Goal: Information Seeking & Learning: Learn about a topic

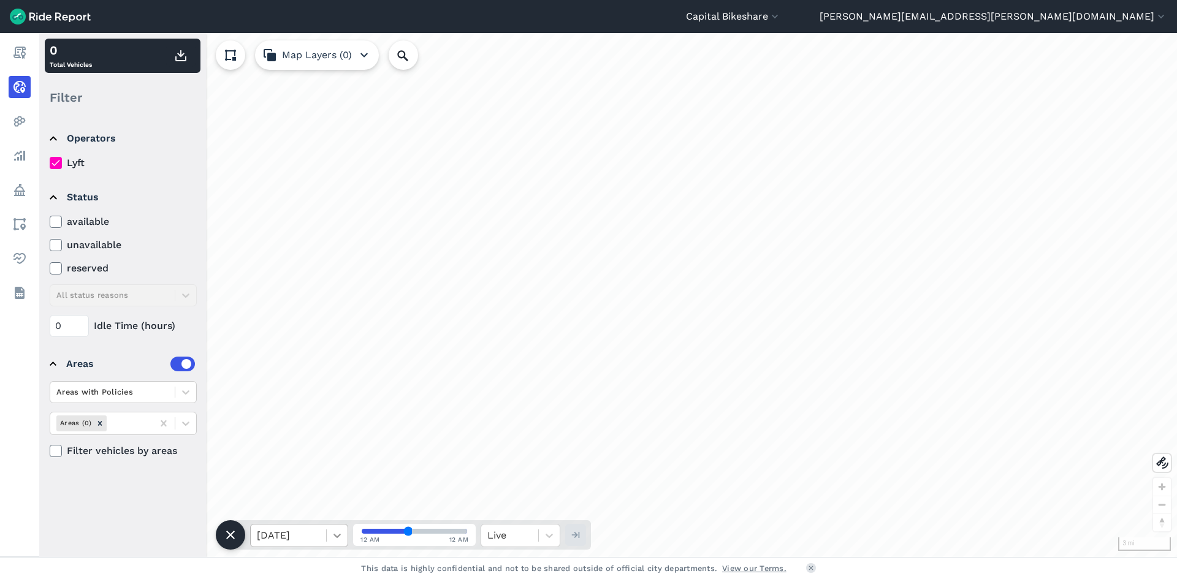
click at [329, 530] on div at bounding box center [337, 535] width 21 height 21
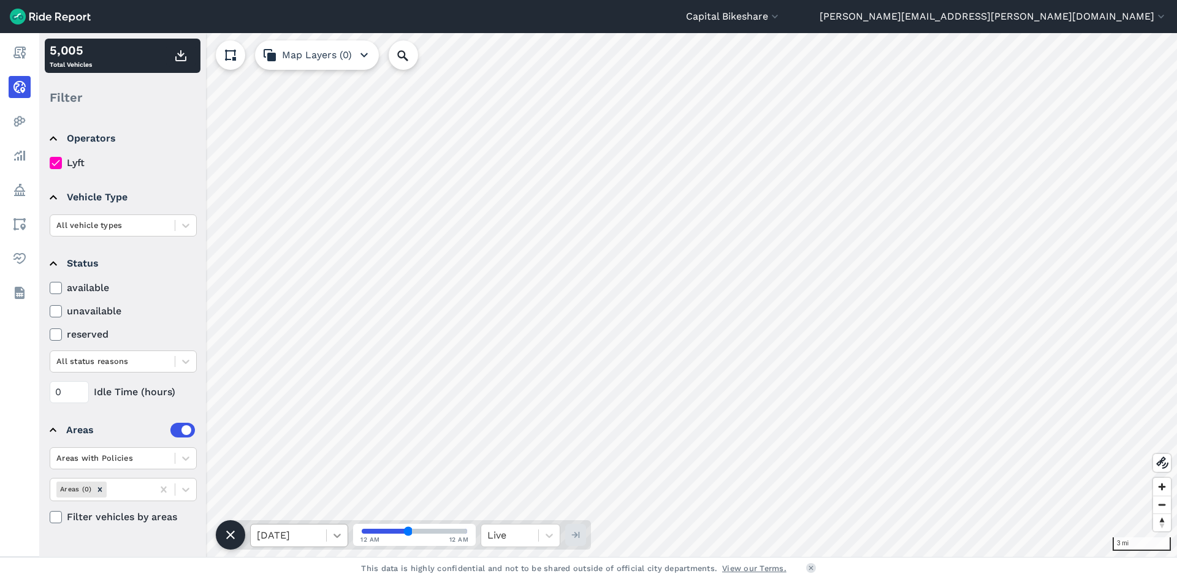
click at [333, 538] on icon at bounding box center [337, 536] width 12 height 12
click at [321, 510] on div "Sat, Oct 11" at bounding box center [299, 504] width 98 height 25
drag, startPoint x: 404, startPoint y: 533, endPoint x: 337, endPoint y: 549, distance: 69.3
type input "0"
click at [362, 534] on input "range" at bounding box center [414, 531] width 105 height 5
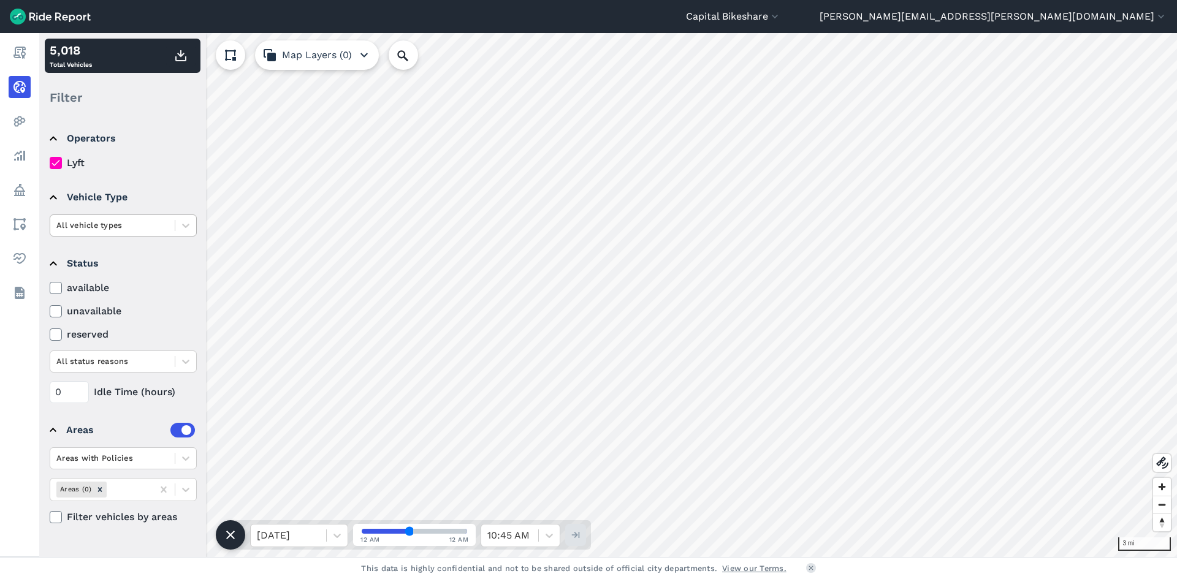
click at [154, 227] on div at bounding box center [112, 225] width 112 height 14
click at [169, 275] on div "ebike" at bounding box center [123, 276] width 147 height 21
click at [302, 547] on div "[DATE]" at bounding box center [299, 535] width 98 height 23
click at [293, 511] on div "Sat, Oct 11" at bounding box center [299, 504] width 98 height 25
drag, startPoint x: 407, startPoint y: 533, endPoint x: 397, endPoint y: 540, distance: 12.4
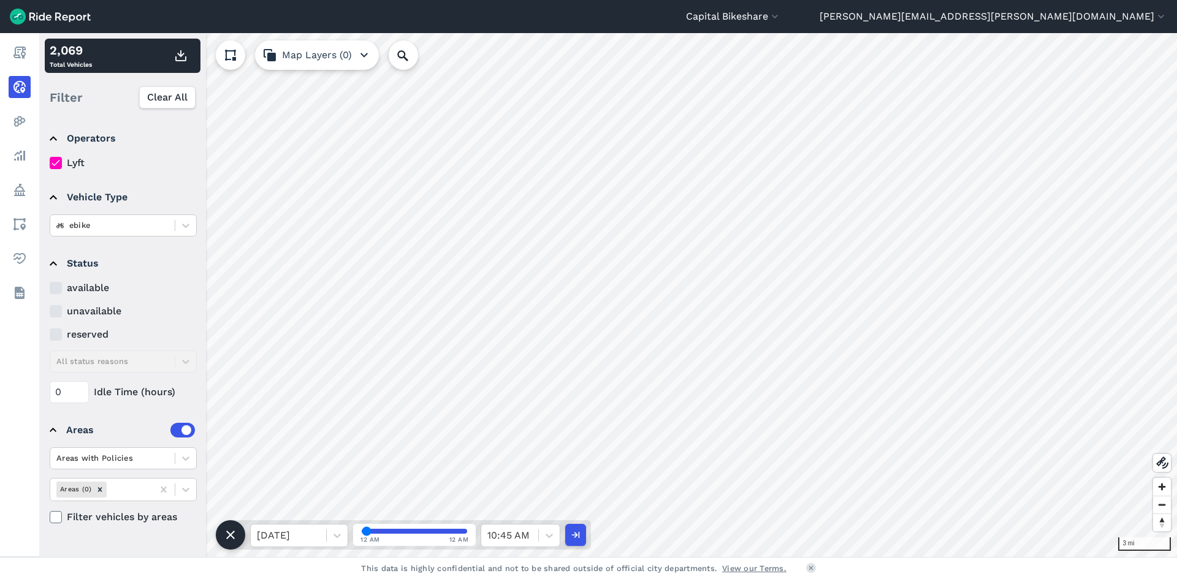
click at [362, 530] on input "range" at bounding box center [414, 531] width 105 height 5
click at [178, 61] on use "button" at bounding box center [180, 55] width 11 height 11
click at [522, 533] on div at bounding box center [509, 535] width 45 height 17
click at [501, 375] on div "12:30 AM" at bounding box center [521, 374] width 80 height 25
click at [183, 60] on use "button" at bounding box center [180, 55] width 11 height 11
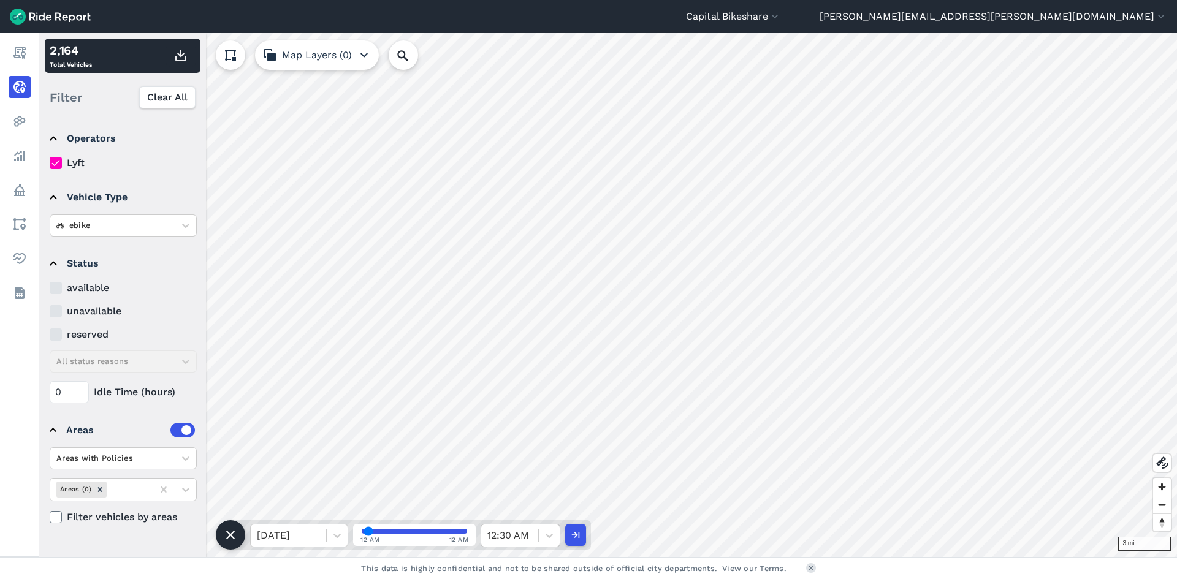
click at [527, 529] on div at bounding box center [509, 535] width 45 height 17
click at [519, 421] on div "1:00 AM" at bounding box center [521, 423] width 80 height 25
click at [177, 53] on icon "button" at bounding box center [181, 55] width 15 height 15
click at [521, 530] on div at bounding box center [509, 535] width 45 height 17
click at [531, 474] on div "1:30 AM" at bounding box center [521, 472] width 80 height 25
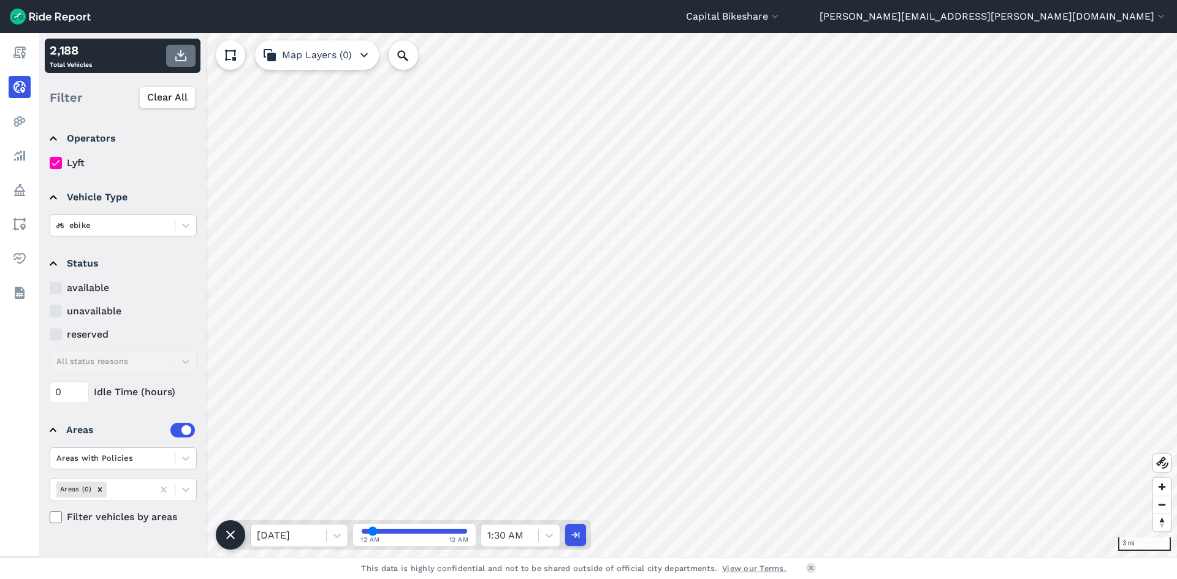
click at [175, 51] on icon "button" at bounding box center [181, 55] width 15 height 15
click at [525, 537] on div at bounding box center [509, 535] width 45 height 17
click at [521, 458] on div "2:00 AM" at bounding box center [521, 460] width 80 height 25
click at [177, 45] on button "button" at bounding box center [180, 56] width 29 height 22
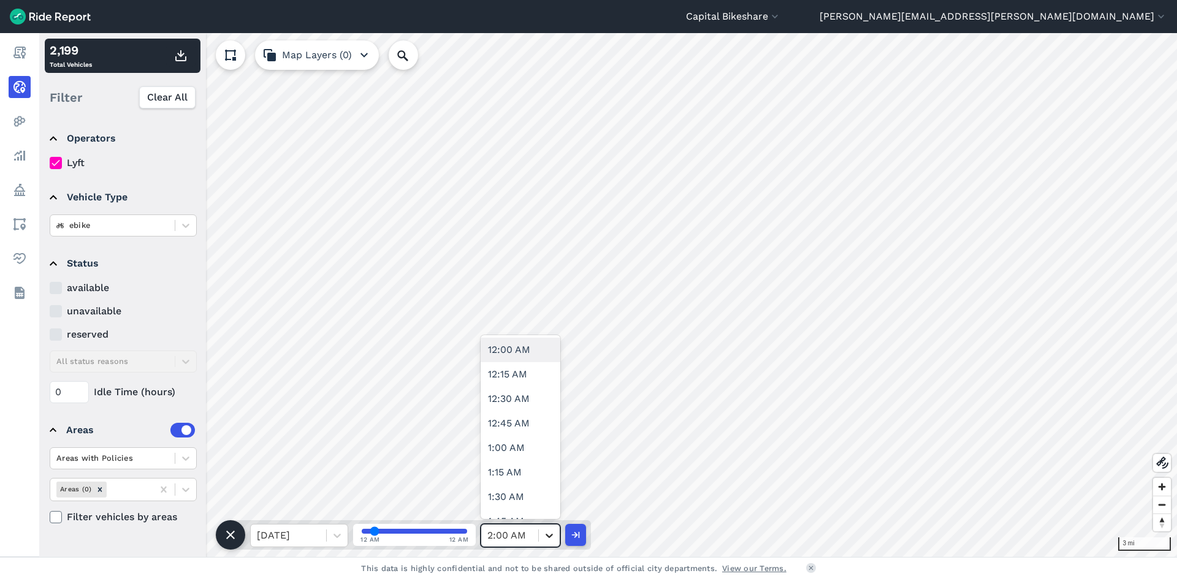
click at [546, 541] on icon at bounding box center [549, 536] width 12 height 12
click at [530, 451] on div "2:30 AM" at bounding box center [521, 448] width 80 height 25
click at [169, 55] on button "button" at bounding box center [180, 56] width 29 height 22
click at [529, 537] on div at bounding box center [509, 535] width 45 height 17
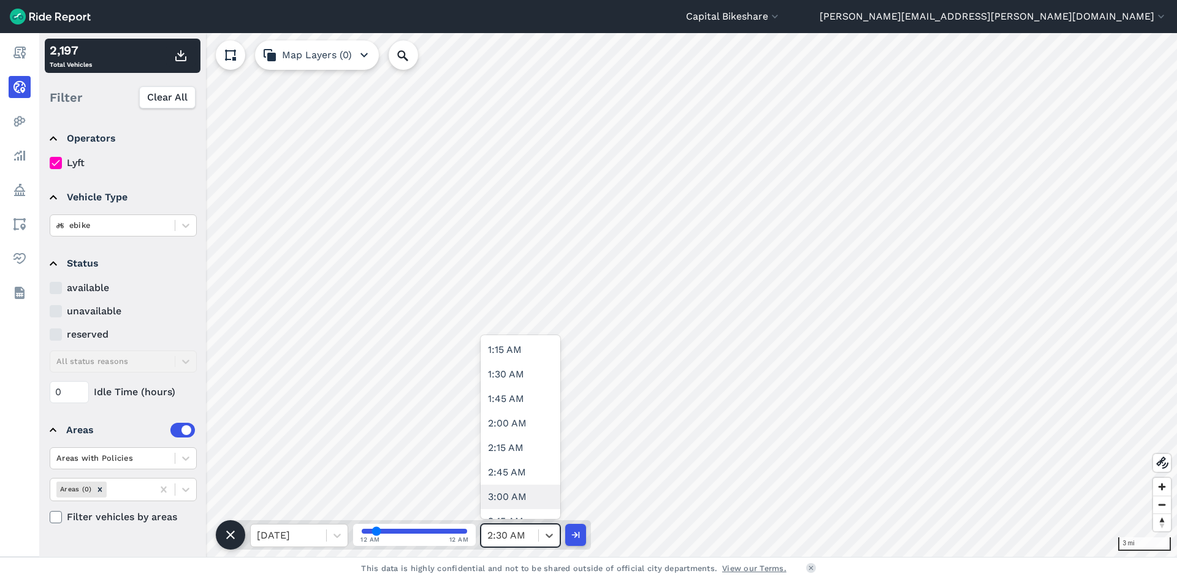
click at [524, 485] on div "3:00 AM" at bounding box center [521, 497] width 80 height 25
click at [182, 58] on icon "button" at bounding box center [181, 55] width 15 height 15
click at [532, 532] on div at bounding box center [509, 535] width 45 height 17
drag, startPoint x: 526, startPoint y: 437, endPoint x: 518, endPoint y: 416, distance: 22.9
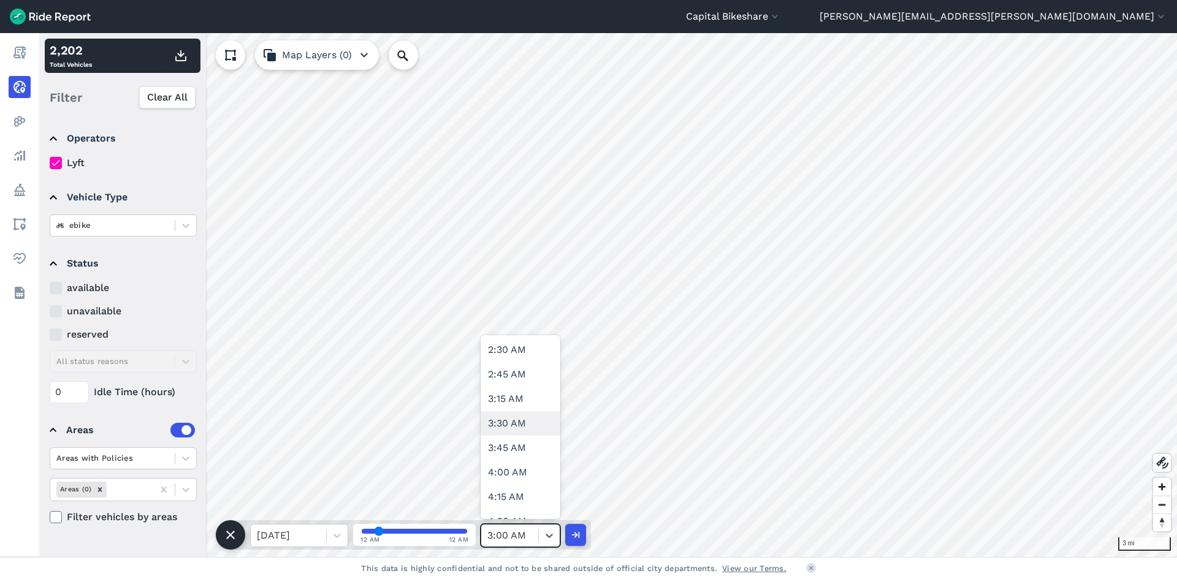
click at [518, 416] on div "12:00 AM 12:15 AM 12:30 AM 12:45 AM 1:00 AM 1:15 AM 1:30 AM 1:45 AM 2:00 AM 2:1…" at bounding box center [521, 427] width 80 height 184
click at [518, 416] on div "3:30 AM" at bounding box center [521, 423] width 80 height 25
click at [177, 59] on icon "button" at bounding box center [181, 55] width 15 height 15
click at [544, 537] on icon at bounding box center [549, 536] width 12 height 12
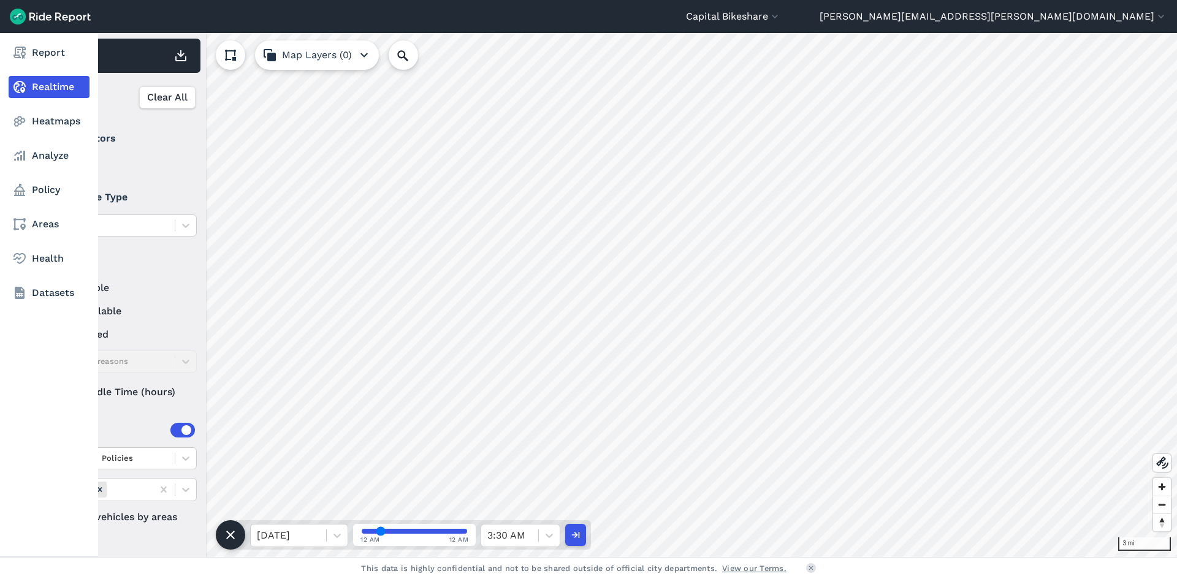
click at [18, 382] on div "Report Realtime Heatmaps Analyze Policy Areas Health Datasets" at bounding box center [49, 295] width 98 height 524
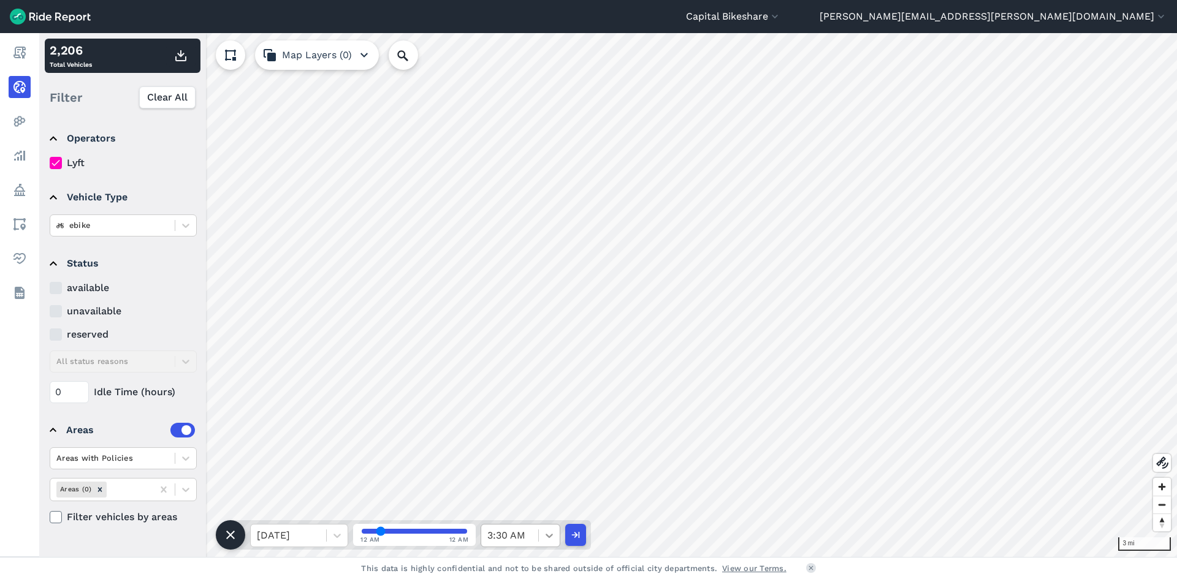
click at [546, 540] on icon at bounding box center [549, 536] width 12 height 12
click at [517, 472] on div "4:00 AM" at bounding box center [521, 472] width 80 height 25
click at [178, 59] on icon "button" at bounding box center [181, 55] width 15 height 15
click at [523, 535] on div at bounding box center [509, 535] width 45 height 17
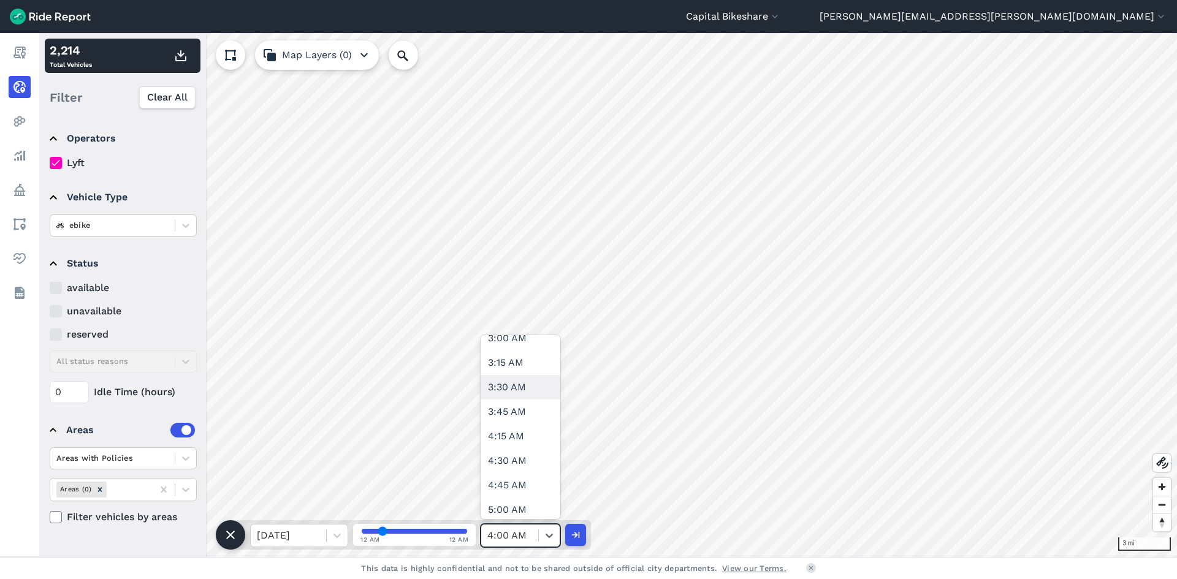
scroll to position [307, 0]
click at [518, 462] on div "4:30 AM" at bounding box center [521, 460] width 80 height 25
click at [181, 56] on use "button" at bounding box center [180, 55] width 11 height 11
click at [522, 529] on div at bounding box center [509, 535] width 45 height 17
click at [527, 497] on div "5:00 AM" at bounding box center [521, 509] width 80 height 25
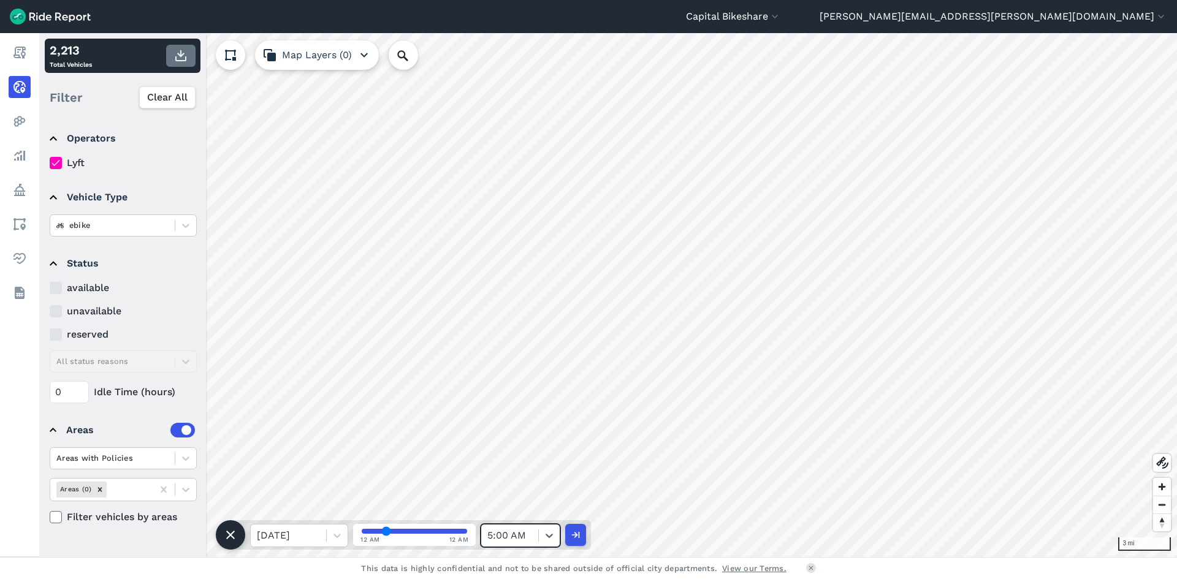
click at [179, 52] on icon "button" at bounding box center [181, 55] width 15 height 15
click at [541, 537] on div at bounding box center [549, 535] width 21 height 21
click at [514, 502] on div "5:30 AM" at bounding box center [521, 497] width 80 height 25
click at [179, 55] on use "button" at bounding box center [180, 55] width 11 height 11
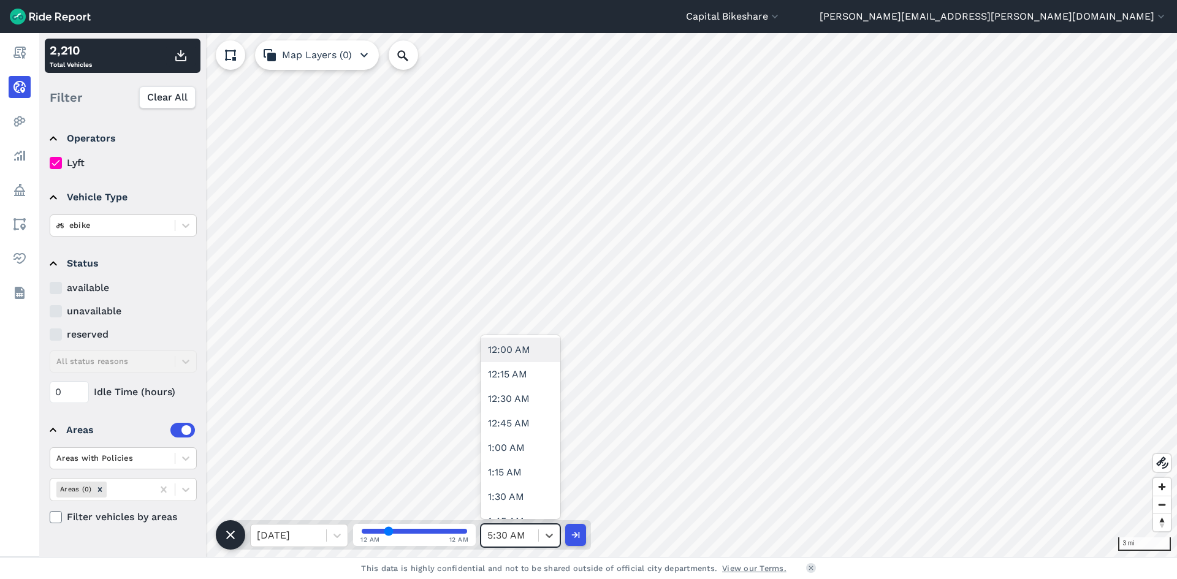
click at [534, 533] on div "5:30 AM" at bounding box center [509, 536] width 57 height 22
click at [515, 486] on div "6:00 AM" at bounding box center [521, 485] width 80 height 25
click at [177, 56] on use "button" at bounding box center [180, 55] width 11 height 11
click at [529, 528] on div at bounding box center [509, 535] width 45 height 17
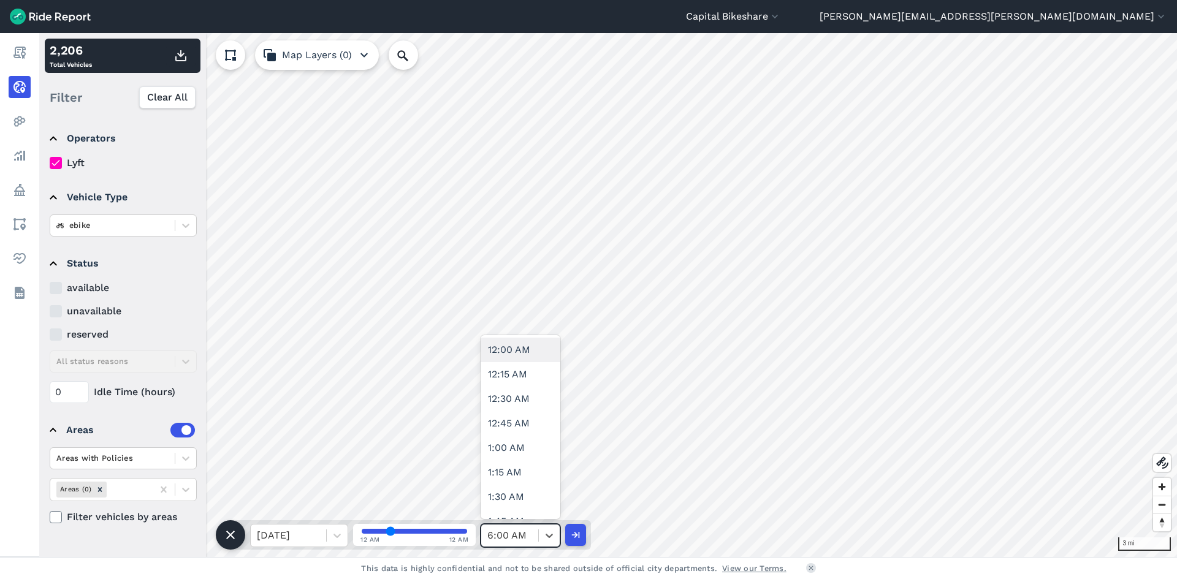
click at [533, 535] on div "6:00 AM" at bounding box center [509, 536] width 57 height 22
click at [529, 467] on div "6:30 AM" at bounding box center [521, 472] width 80 height 25
click at [180, 56] on icon "button" at bounding box center [181, 55] width 15 height 15
click at [543, 540] on div at bounding box center [549, 535] width 21 height 21
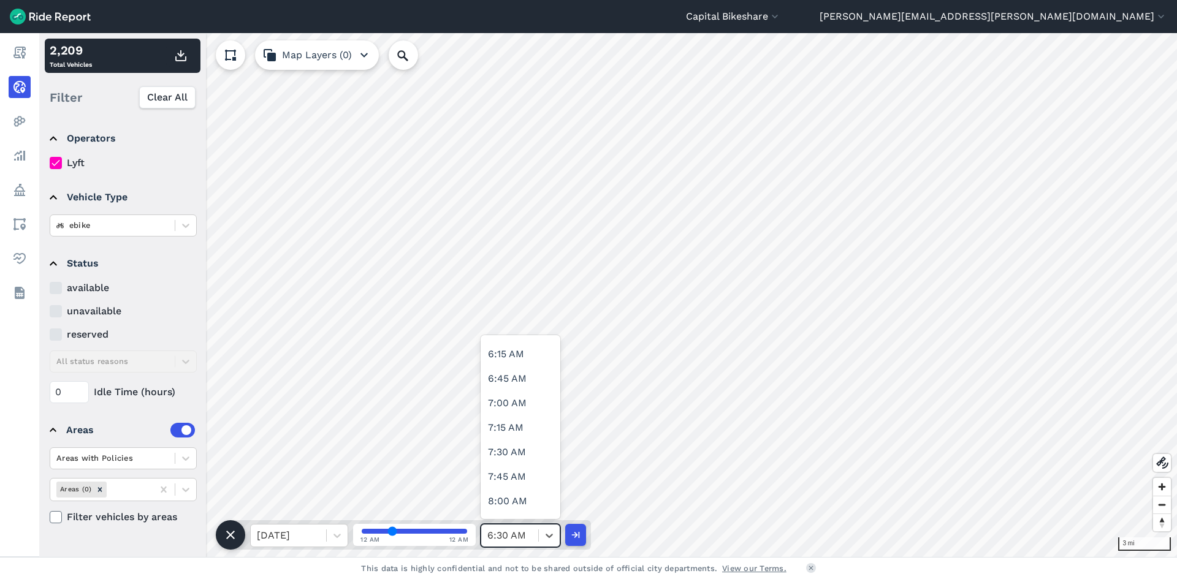
scroll to position [613, 0]
click at [502, 394] on div "7:00 AM" at bounding box center [521, 399] width 80 height 25
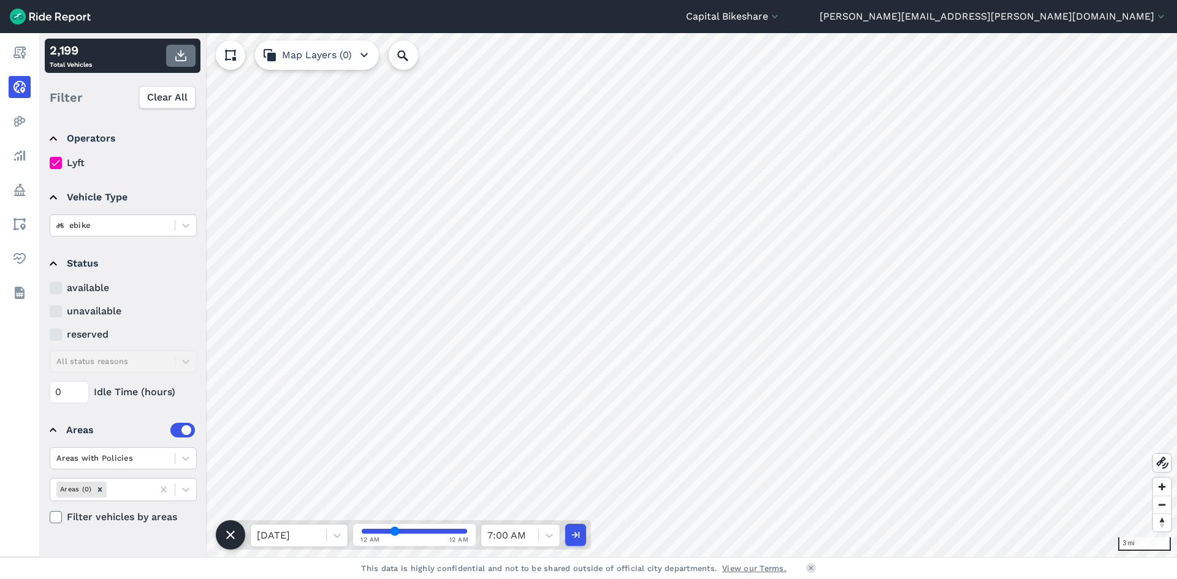
click at [172, 55] on button "button" at bounding box center [180, 56] width 29 height 22
click at [514, 527] on div at bounding box center [509, 535] width 45 height 17
click at [512, 453] on div "7:30 AM" at bounding box center [521, 448] width 80 height 25
click at [188, 56] on button "button" at bounding box center [180, 56] width 29 height 22
click at [548, 537] on icon at bounding box center [549, 536] width 7 height 4
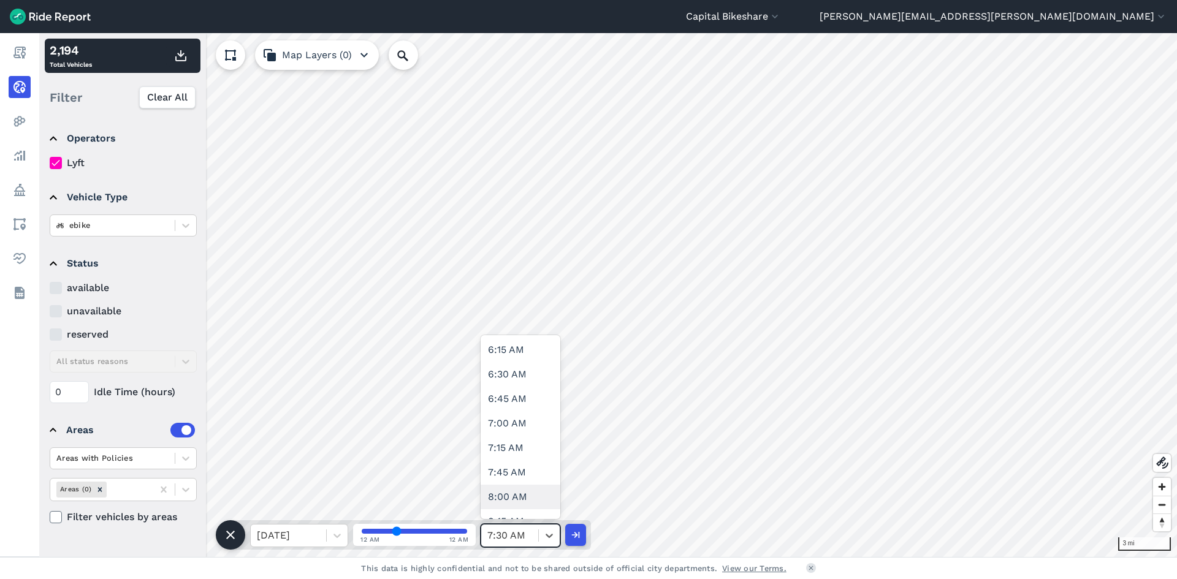
click at [534, 497] on div "8:00 AM" at bounding box center [521, 497] width 80 height 25
click at [174, 55] on icon "button" at bounding box center [181, 55] width 15 height 15
click at [494, 526] on div "8:00 AM" at bounding box center [509, 536] width 57 height 22
click at [496, 476] on div "8:30 AM" at bounding box center [521, 485] width 80 height 25
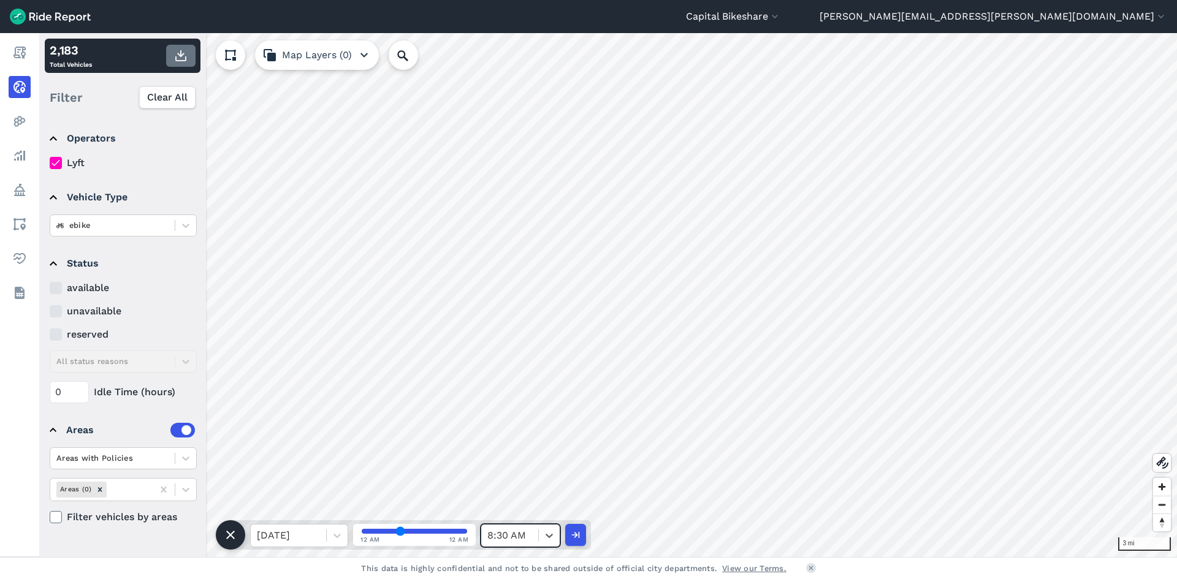
click at [173, 56] on button "button" at bounding box center [180, 56] width 29 height 22
click at [530, 538] on div at bounding box center [509, 535] width 45 height 17
click at [507, 418] on div "9:00 AM" at bounding box center [521, 411] width 80 height 25
click at [186, 63] on button "button" at bounding box center [180, 56] width 29 height 22
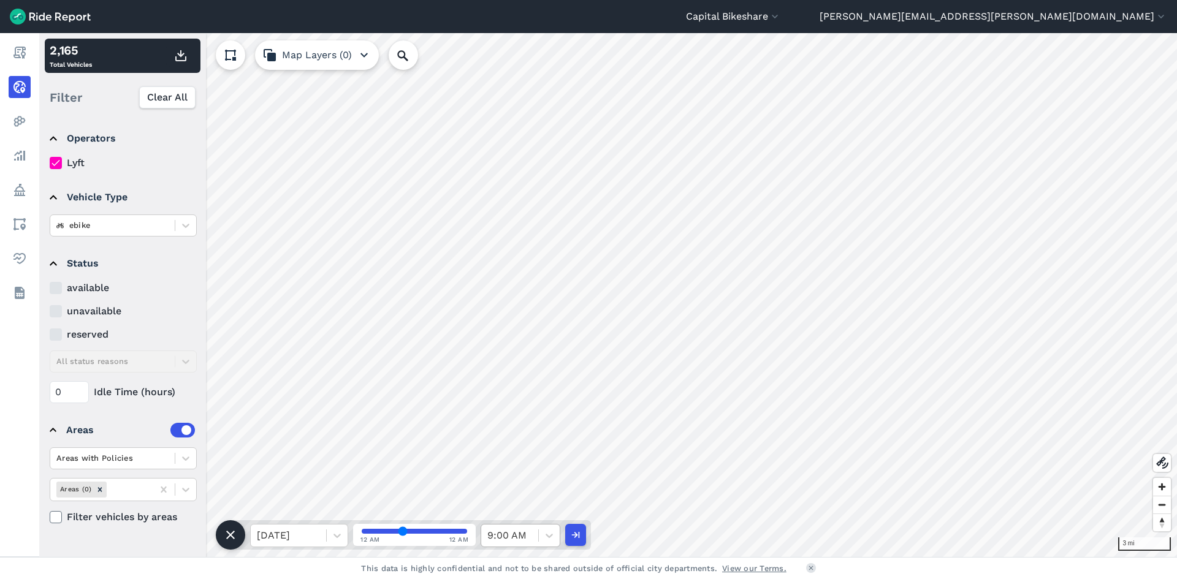
click at [512, 535] on div at bounding box center [509, 535] width 45 height 17
click at [504, 532] on div at bounding box center [509, 535] width 45 height 17
click at [511, 466] on div "9:30 AM" at bounding box center [521, 460] width 80 height 25
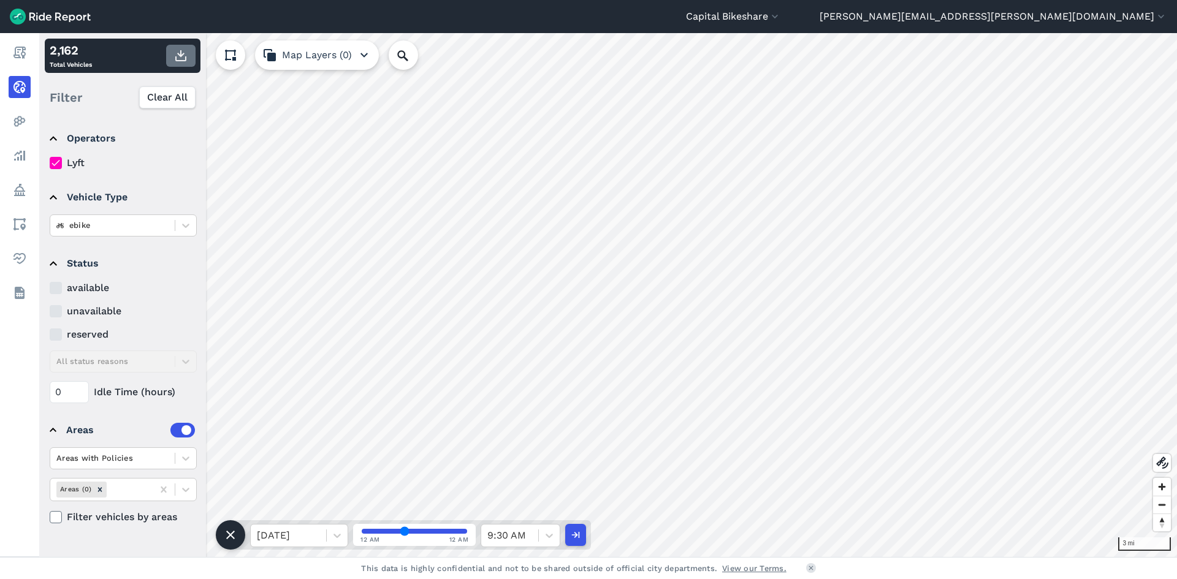
click at [177, 52] on icon "button" at bounding box center [181, 55] width 15 height 15
click at [531, 528] on div at bounding box center [509, 535] width 45 height 17
click at [513, 443] on div "10:00 AM" at bounding box center [521, 448] width 80 height 25
click at [184, 58] on icon "button" at bounding box center [181, 55] width 15 height 15
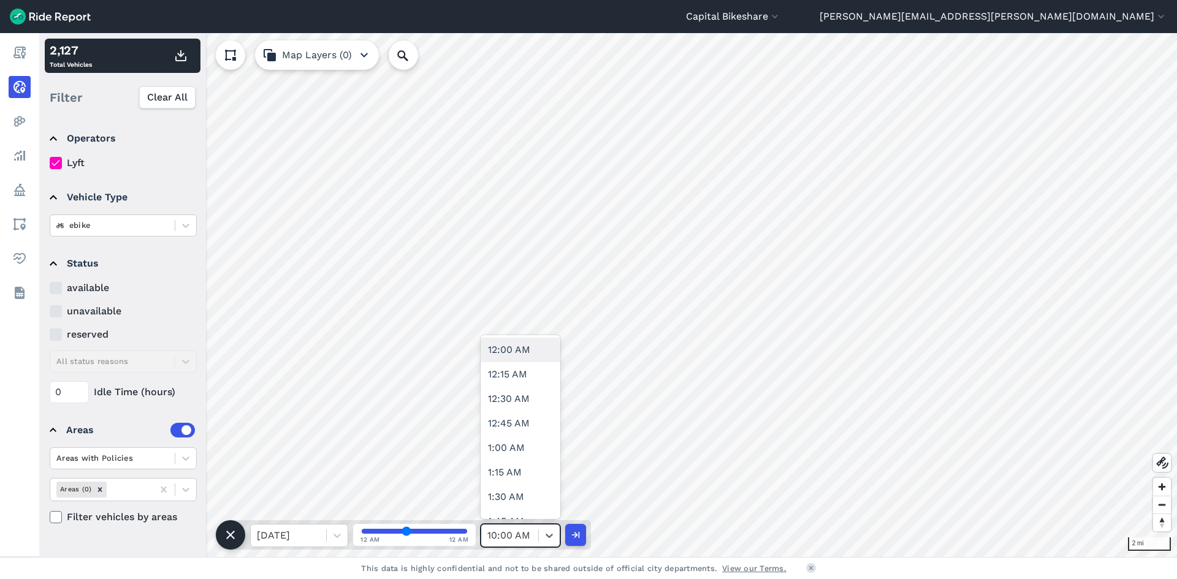
click at [536, 540] on div "10:00 AM" at bounding box center [509, 536] width 57 height 22
click at [511, 428] on div "10:30 AM" at bounding box center [521, 436] width 80 height 25
click at [177, 58] on icon "button" at bounding box center [181, 55] width 15 height 15
click at [537, 544] on div "10:30 AM" at bounding box center [509, 536] width 57 height 22
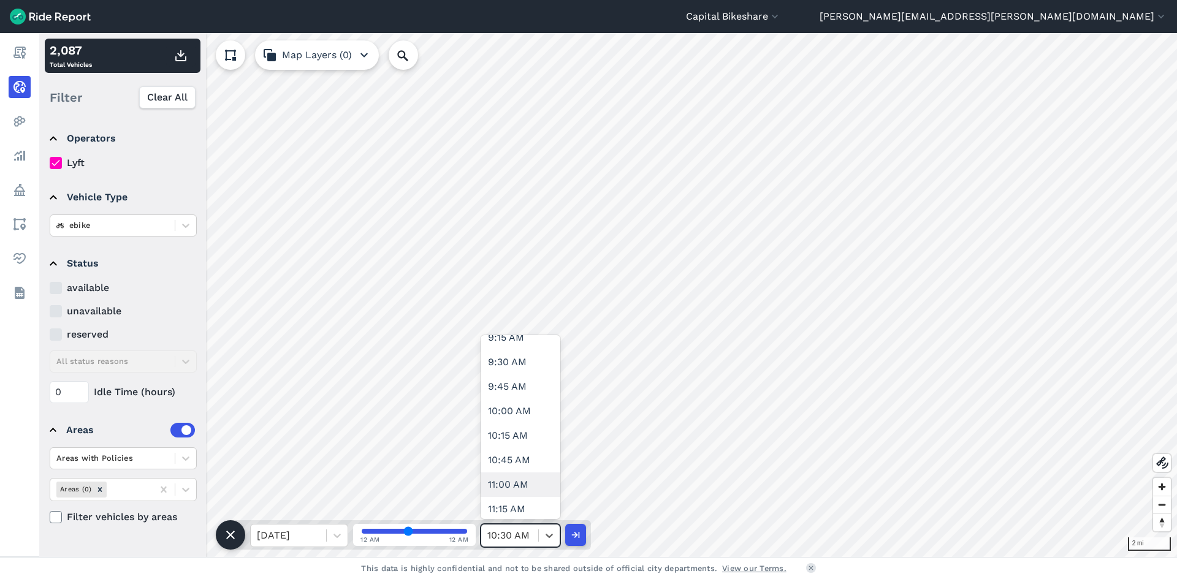
click at [512, 491] on div "11:00 AM" at bounding box center [521, 485] width 80 height 25
click at [191, 63] on button "button" at bounding box center [180, 56] width 29 height 22
click at [495, 543] on div at bounding box center [509, 535] width 45 height 17
click at [505, 478] on div "11:30 AM" at bounding box center [521, 472] width 80 height 25
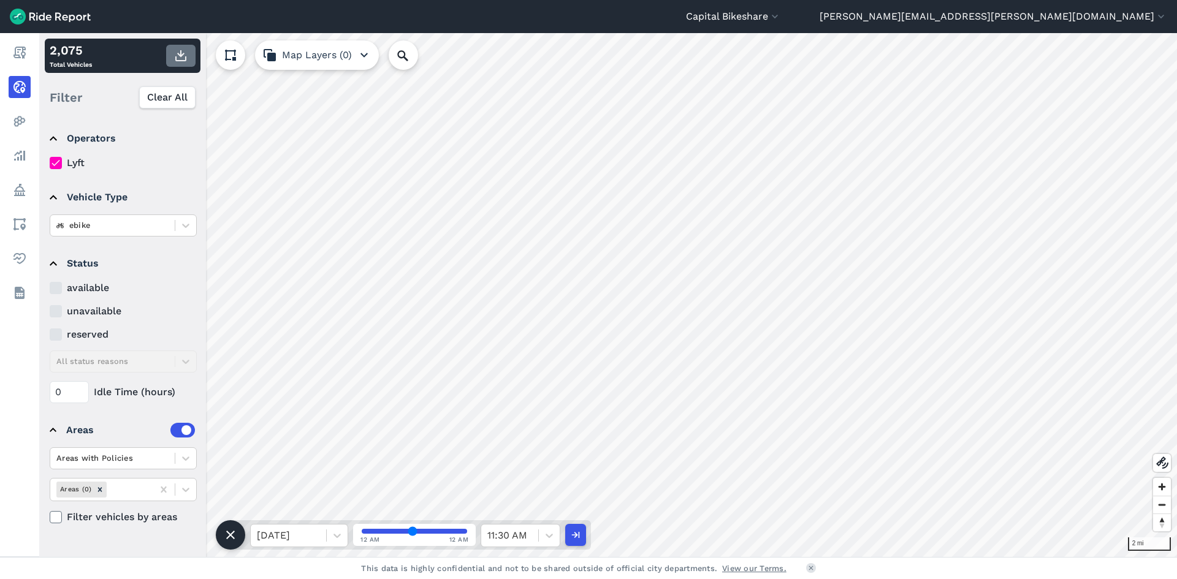
click at [172, 52] on button "button" at bounding box center [180, 56] width 29 height 22
click at [501, 534] on div at bounding box center [509, 535] width 45 height 17
click at [522, 469] on div "12:00 PM" at bounding box center [521, 460] width 80 height 25
click at [173, 47] on button "button" at bounding box center [180, 56] width 29 height 22
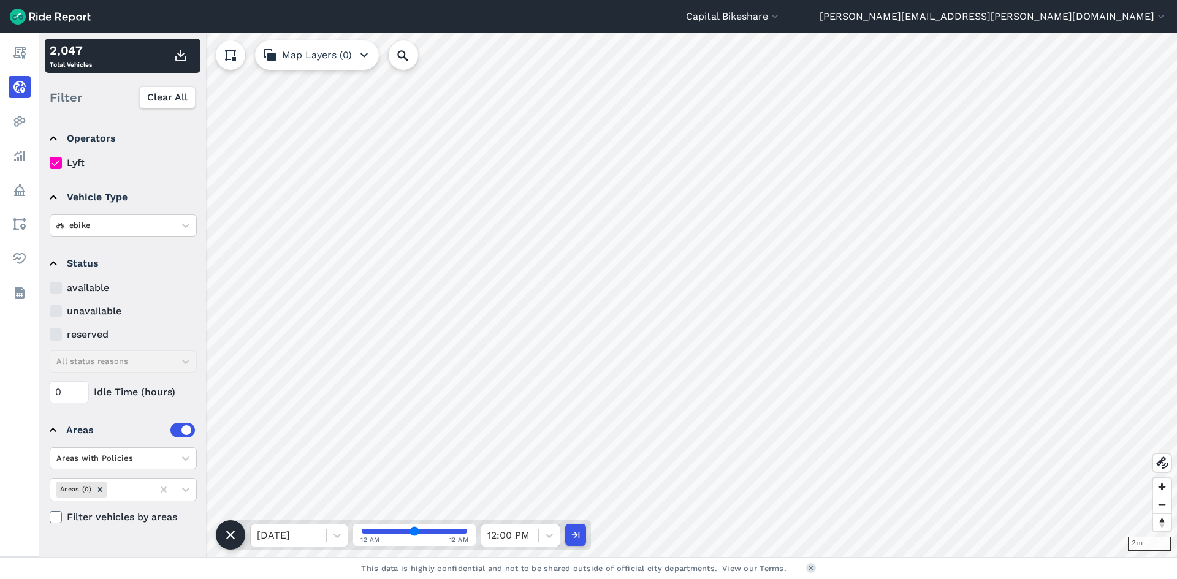
click at [533, 532] on div "12:00 PM" at bounding box center [509, 536] width 57 height 22
click at [527, 454] on div "12:30 PM" at bounding box center [521, 448] width 80 height 25
click at [175, 55] on icon "button" at bounding box center [181, 55] width 15 height 15
click at [510, 536] on div at bounding box center [509, 535] width 45 height 17
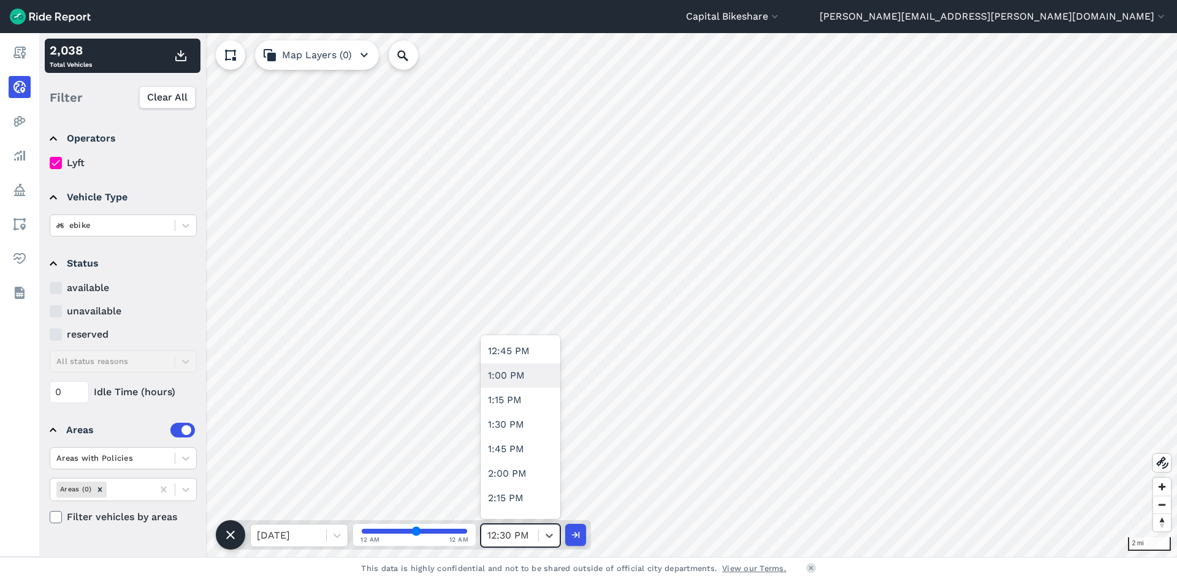
scroll to position [1226, 0]
click at [521, 365] on div "1:00 PM" at bounding box center [521, 374] width 80 height 25
click at [180, 54] on use "button" at bounding box center [180, 55] width 11 height 11
click at [505, 532] on div at bounding box center [509, 535] width 45 height 17
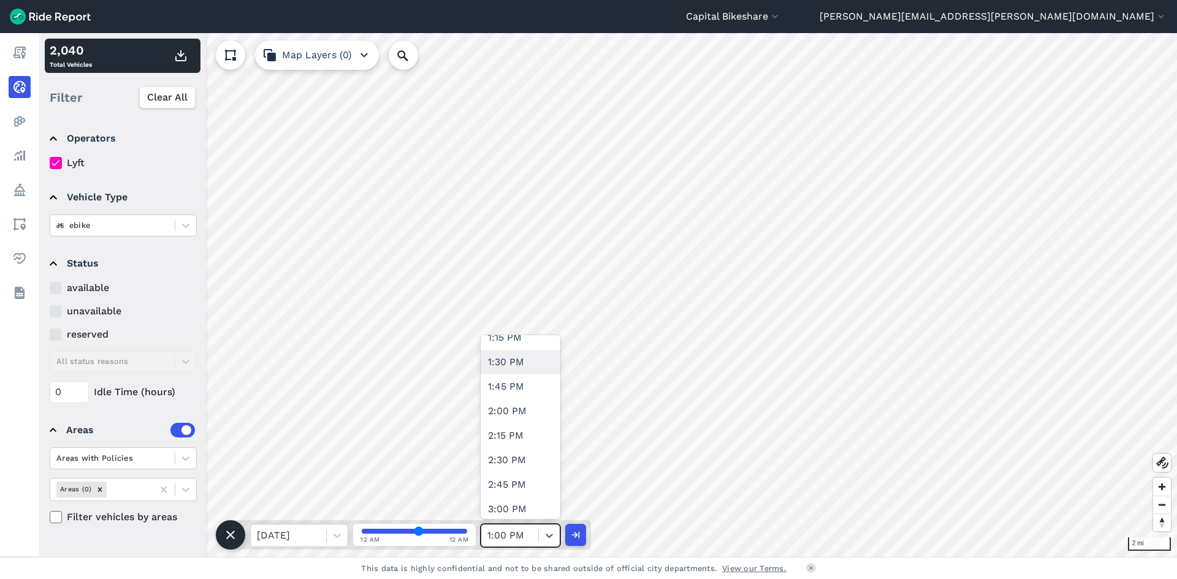
click at [519, 365] on div "1:30 PM" at bounding box center [521, 362] width 80 height 25
click at [178, 47] on button "button" at bounding box center [180, 56] width 29 height 22
click at [503, 533] on div at bounding box center [509, 535] width 45 height 17
click at [497, 478] on div "2:00 PM" at bounding box center [521, 472] width 80 height 25
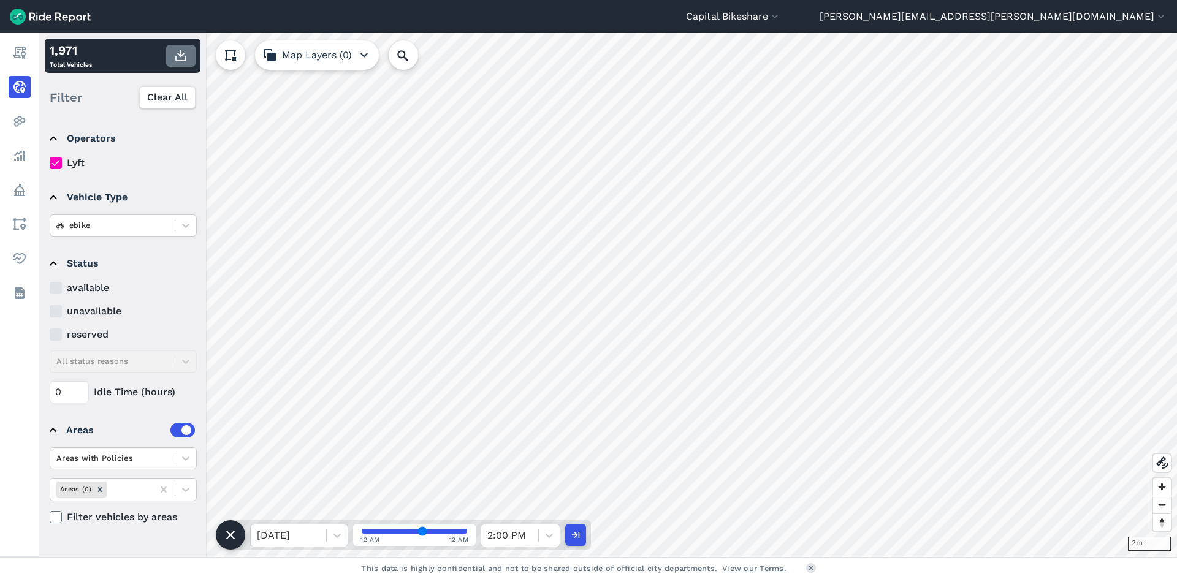
click at [185, 64] on button "button" at bounding box center [180, 56] width 29 height 22
click at [533, 543] on div "2:00 PM" at bounding box center [509, 536] width 57 height 22
click at [501, 450] on div "2:30 PM" at bounding box center [521, 460] width 80 height 25
click at [185, 58] on use "button" at bounding box center [180, 55] width 11 height 11
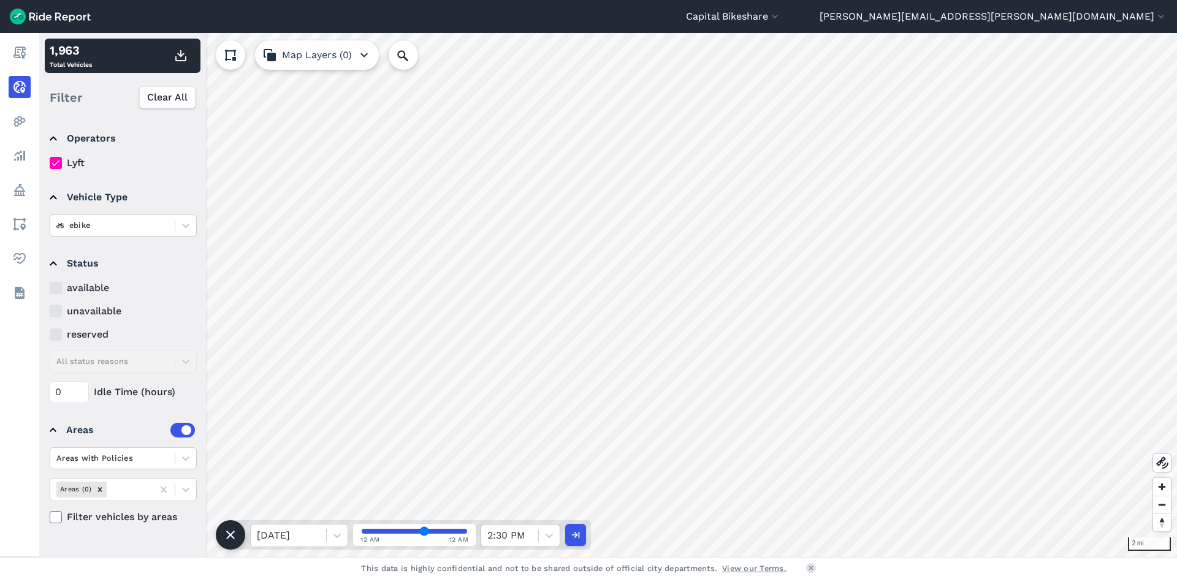
click at [537, 539] on div "2:30 PM" at bounding box center [509, 536] width 57 height 22
click at [514, 384] on div "3:00 PM" at bounding box center [521, 387] width 80 height 25
click at [179, 56] on icon "button" at bounding box center [181, 55] width 15 height 15
click at [515, 543] on div at bounding box center [509, 535] width 45 height 17
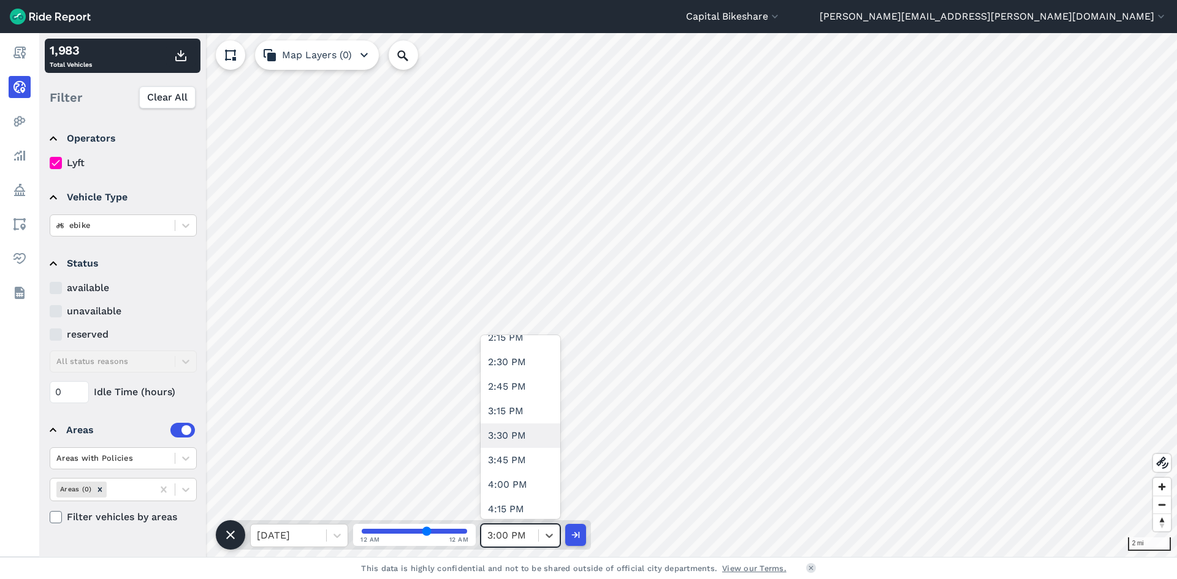
click at [505, 440] on div "3:30 PM" at bounding box center [521, 436] width 80 height 25
click at [170, 58] on button "button" at bounding box center [180, 56] width 29 height 22
click at [537, 535] on div "3:30 PM" at bounding box center [509, 536] width 57 height 22
click at [521, 370] on div "4:00 PM" at bounding box center [521, 362] width 80 height 25
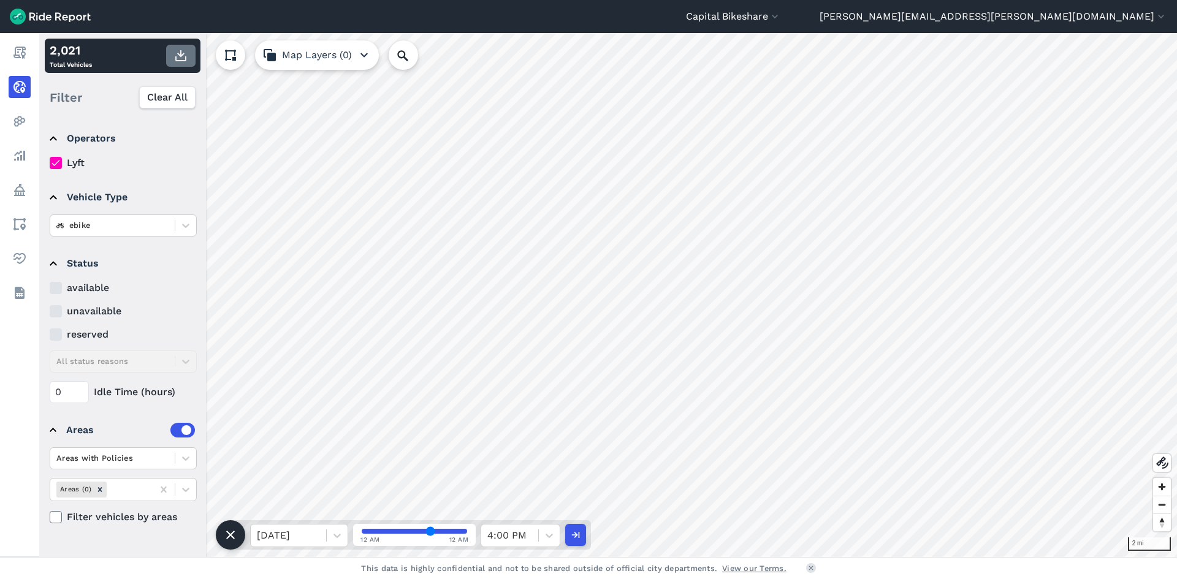
click at [188, 59] on button "button" at bounding box center [180, 56] width 29 height 22
click at [521, 531] on div at bounding box center [509, 535] width 45 height 17
click at [522, 413] on div "4:30 PM" at bounding box center [521, 411] width 80 height 25
click at [180, 61] on use "button" at bounding box center [180, 55] width 11 height 11
click at [523, 545] on div "4:30 PM" at bounding box center [509, 536] width 57 height 22
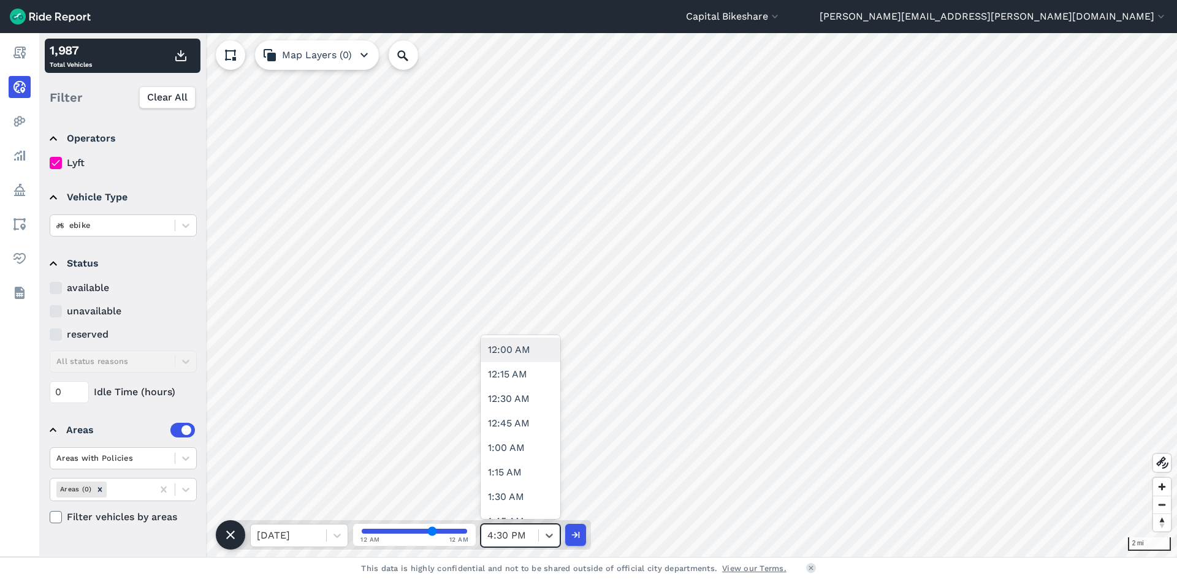
click at [495, 533] on div at bounding box center [509, 535] width 45 height 17
click at [528, 403] on div "5:00 PM" at bounding box center [521, 399] width 80 height 25
click at [184, 58] on icon "button" at bounding box center [181, 55] width 15 height 15
click at [545, 538] on icon at bounding box center [549, 536] width 12 height 12
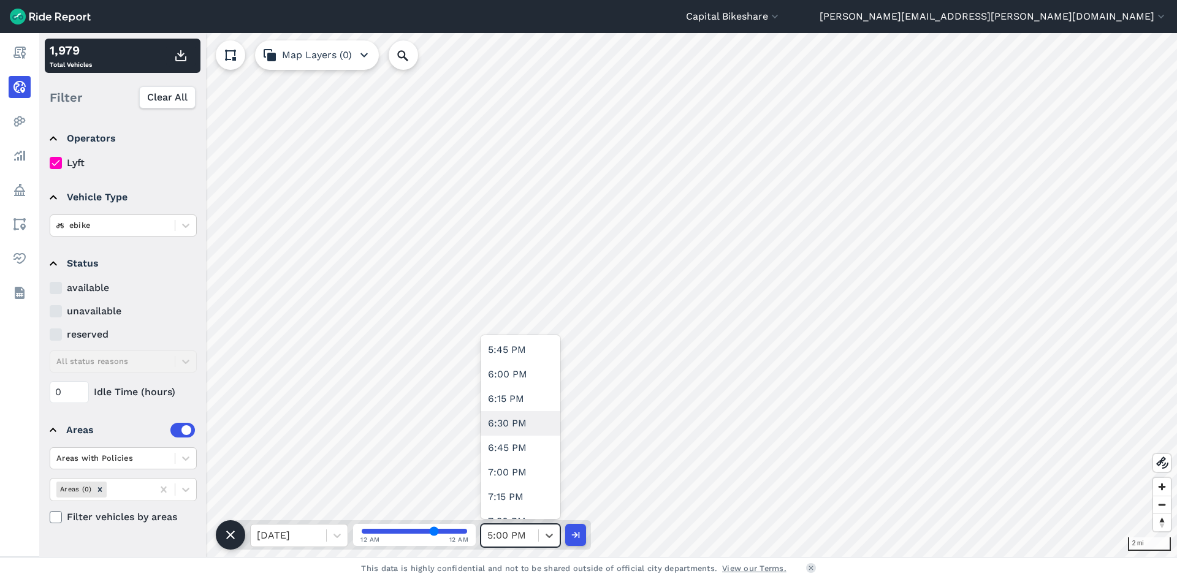
scroll to position [1656, 0]
click at [521, 392] on div "5:30 PM" at bounding box center [521, 387] width 80 height 25
click at [188, 53] on icon "button" at bounding box center [181, 55] width 15 height 15
click at [546, 533] on icon at bounding box center [549, 536] width 12 height 12
click at [543, 435] on div "6:00 PM" at bounding box center [521, 436] width 80 height 25
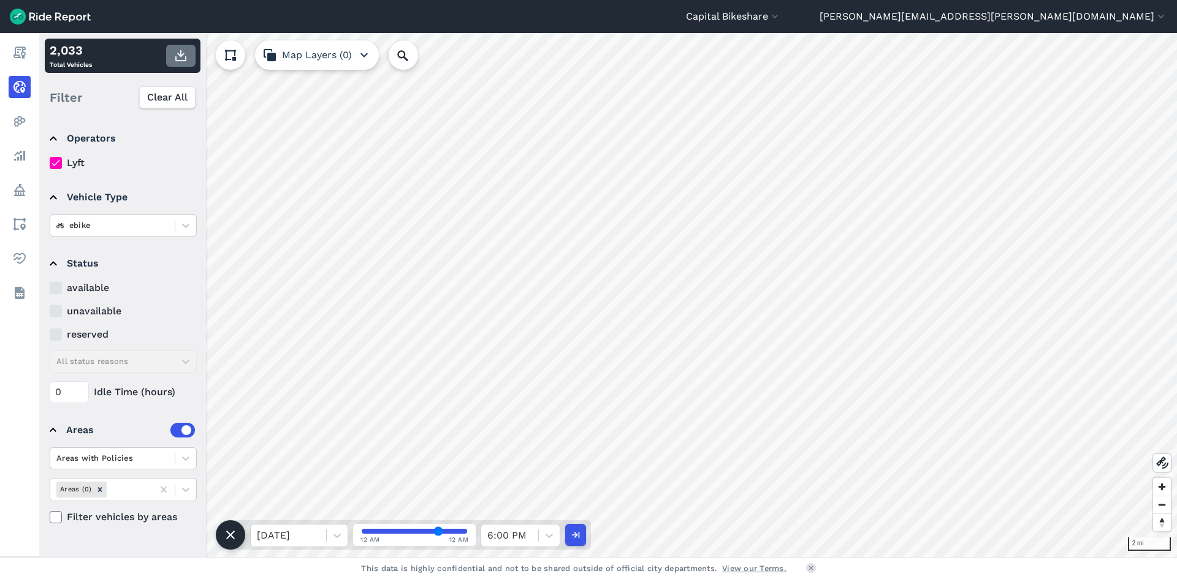
click at [172, 56] on button "button" at bounding box center [180, 56] width 29 height 22
click at [527, 532] on div at bounding box center [509, 535] width 45 height 17
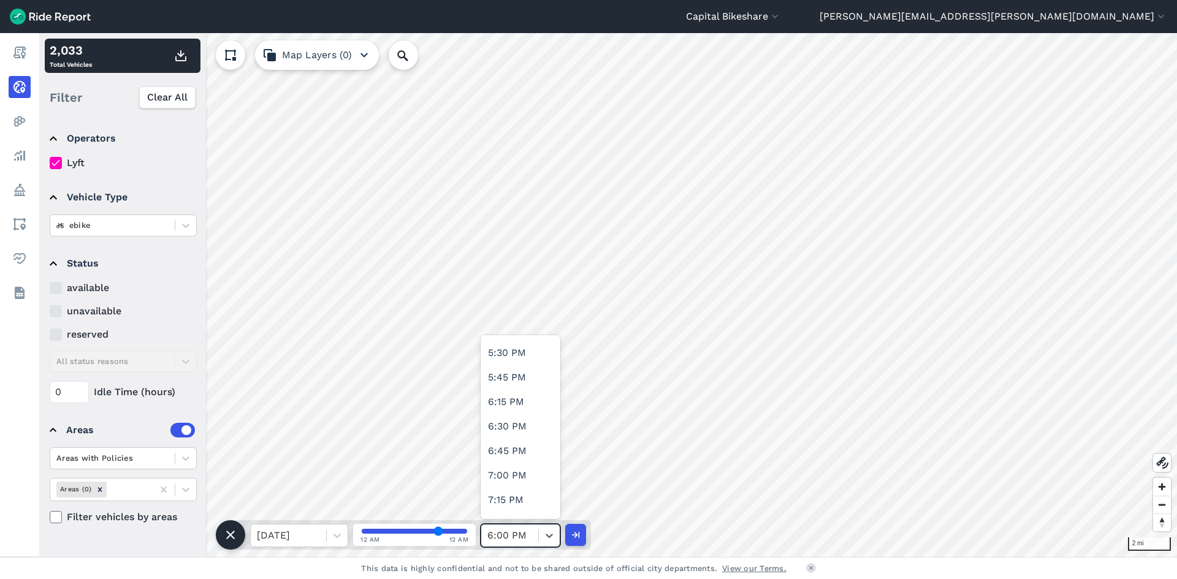
scroll to position [1717, 0]
click at [513, 430] on div "6:30 PM" at bounding box center [521, 423] width 80 height 25
click at [181, 58] on icon "button" at bounding box center [181, 55] width 15 height 15
click at [505, 532] on div at bounding box center [509, 535] width 45 height 17
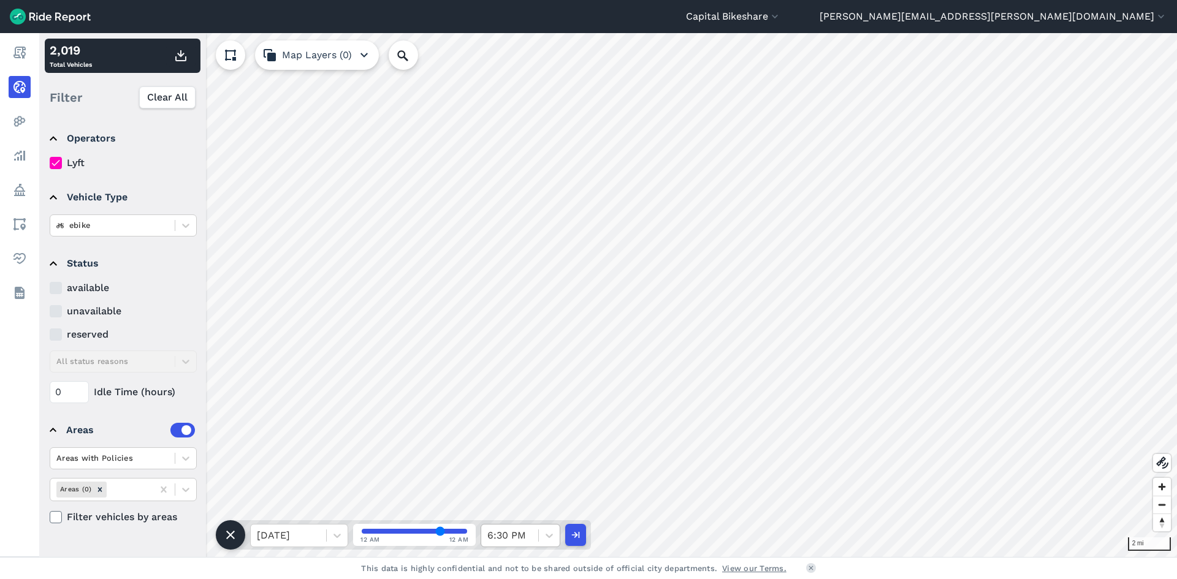
click at [522, 529] on div at bounding box center [509, 535] width 45 height 17
click at [527, 544] on div at bounding box center [509, 535] width 45 height 17
click at [513, 418] on div "7:00 PM" at bounding box center [521, 411] width 80 height 25
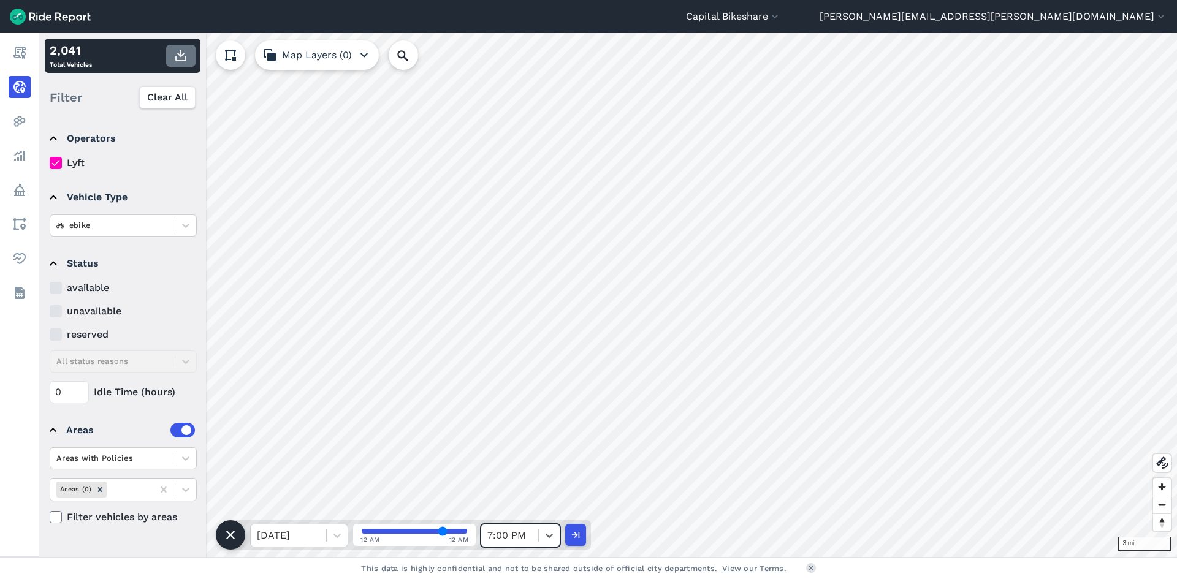
click at [181, 60] on use "button" at bounding box center [180, 55] width 11 height 11
click at [524, 534] on div at bounding box center [509, 535] width 45 height 17
click at [516, 407] on div "7:30 PM" at bounding box center [521, 399] width 80 height 25
click at [171, 64] on button "button" at bounding box center [180, 56] width 29 height 22
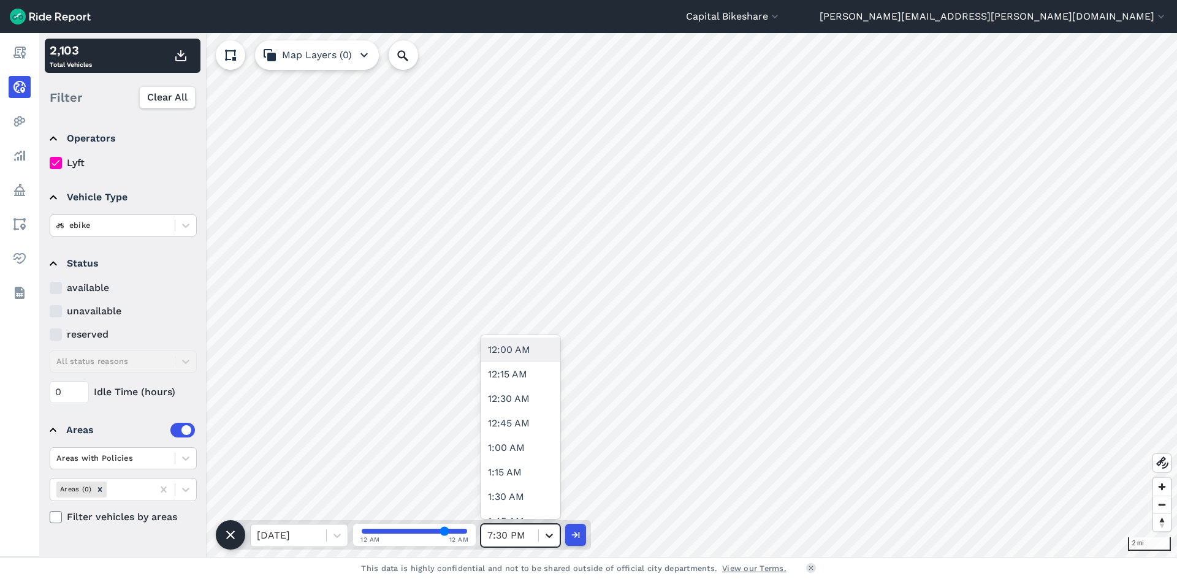
click at [554, 537] on icon at bounding box center [549, 536] width 12 height 12
click at [504, 389] on div "8:00 PM" at bounding box center [521, 387] width 80 height 25
click at [180, 50] on icon "button" at bounding box center [181, 55] width 15 height 15
click at [530, 539] on div at bounding box center [509, 535] width 45 height 17
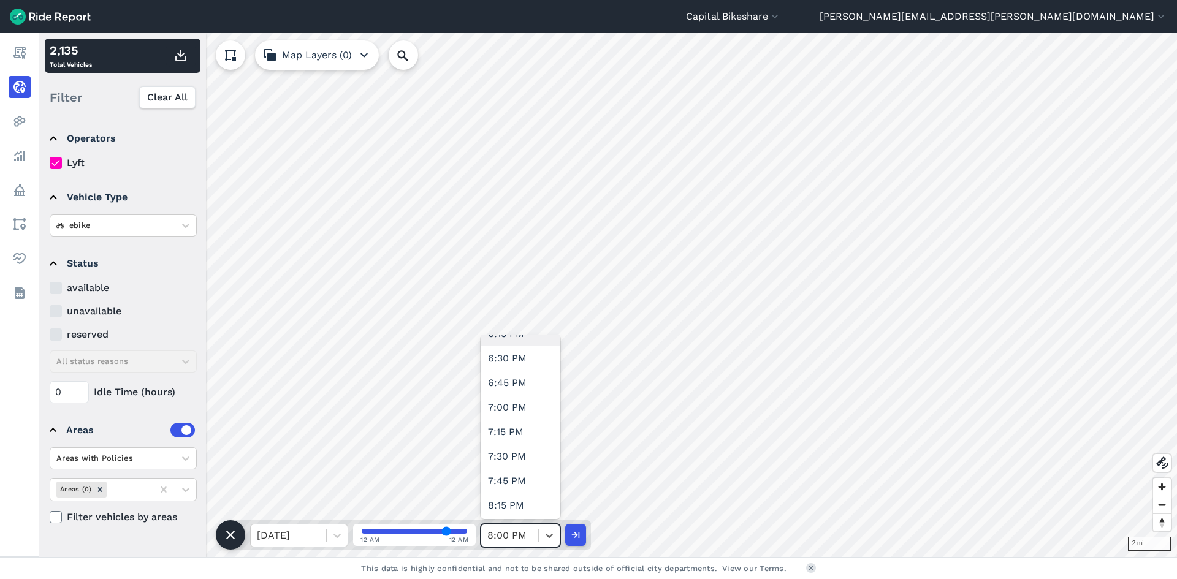
scroll to position [1840, 0]
click at [517, 486] on div "8:30 PM" at bounding box center [521, 497] width 80 height 25
click at [185, 53] on icon "button" at bounding box center [181, 55] width 15 height 15
click at [545, 537] on icon at bounding box center [549, 536] width 12 height 12
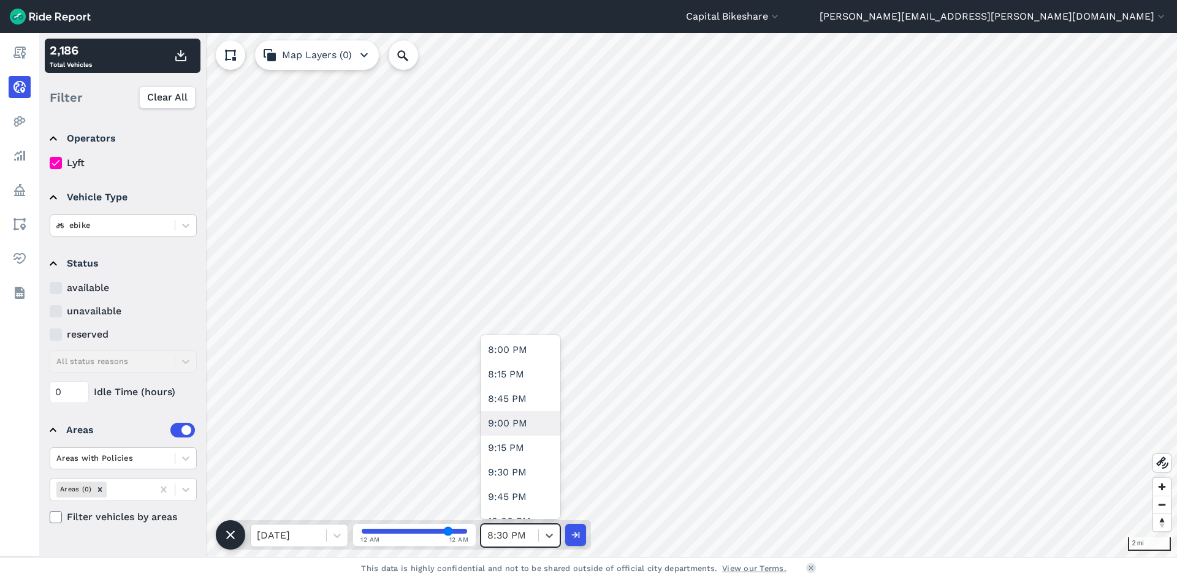
click at [522, 424] on div "9:00 PM" at bounding box center [521, 423] width 80 height 25
click at [179, 56] on icon "button" at bounding box center [181, 55] width 15 height 15
click at [549, 539] on icon at bounding box center [549, 536] width 12 height 12
click at [520, 538] on div at bounding box center [509, 535] width 45 height 17
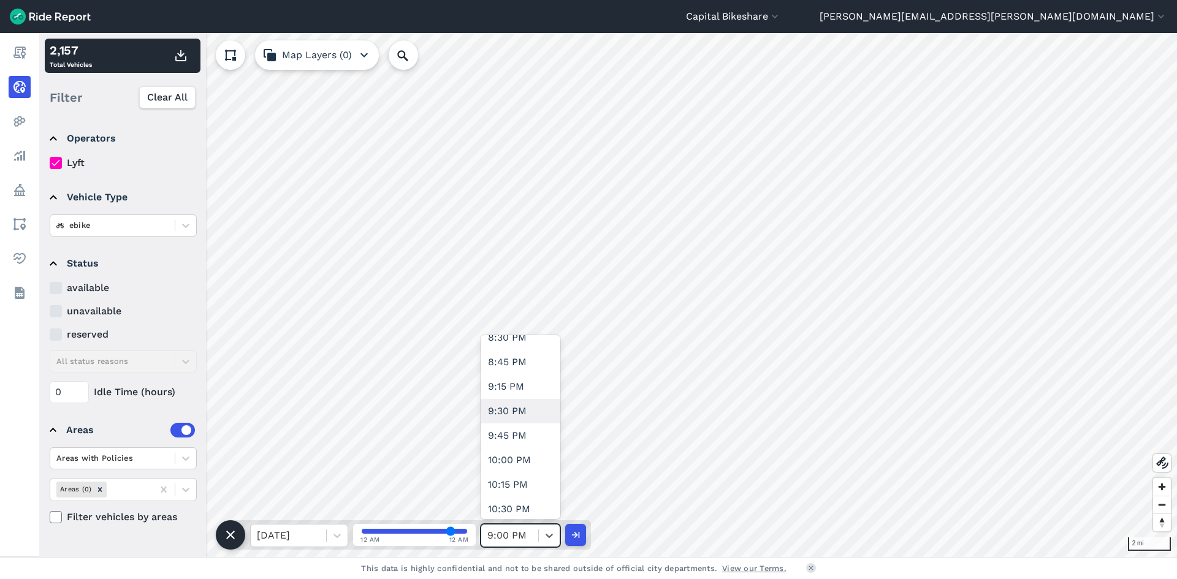
click at [519, 408] on div "9:30 PM" at bounding box center [521, 411] width 80 height 25
click at [189, 59] on button "button" at bounding box center [180, 56] width 29 height 22
click at [533, 537] on div "9:30 PM" at bounding box center [509, 536] width 57 height 22
click at [529, 402] on div "10:00 PM" at bounding box center [521, 399] width 80 height 25
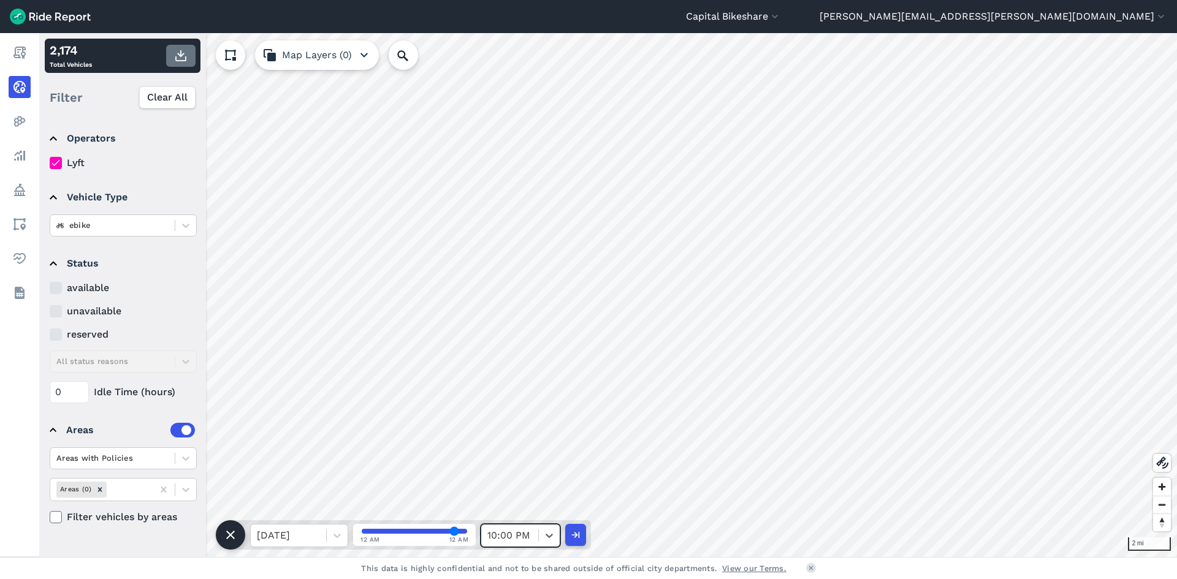
click at [184, 51] on icon "button" at bounding box center [181, 55] width 15 height 15
click at [530, 525] on div "10:00 PM" at bounding box center [509, 536] width 57 height 22
click at [534, 456] on div "10:30 PM" at bounding box center [521, 448] width 80 height 25
click at [181, 54] on use "button" at bounding box center [180, 55] width 11 height 11
click at [511, 540] on div at bounding box center [509, 535] width 45 height 17
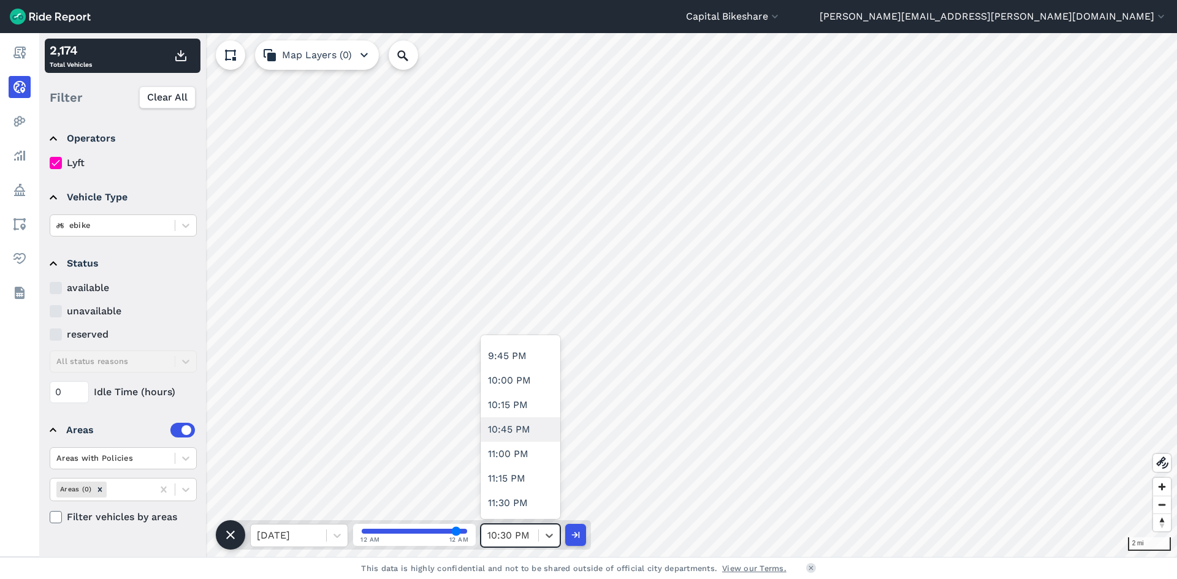
scroll to position [2146, 0]
click at [512, 440] on div "11:00 PM" at bounding box center [521, 436] width 80 height 25
click at [181, 47] on button "button" at bounding box center [180, 56] width 29 height 22
drag, startPoint x: 511, startPoint y: 538, endPoint x: 518, endPoint y: 530, distance: 10.4
click at [511, 538] on div at bounding box center [509, 535] width 45 height 17
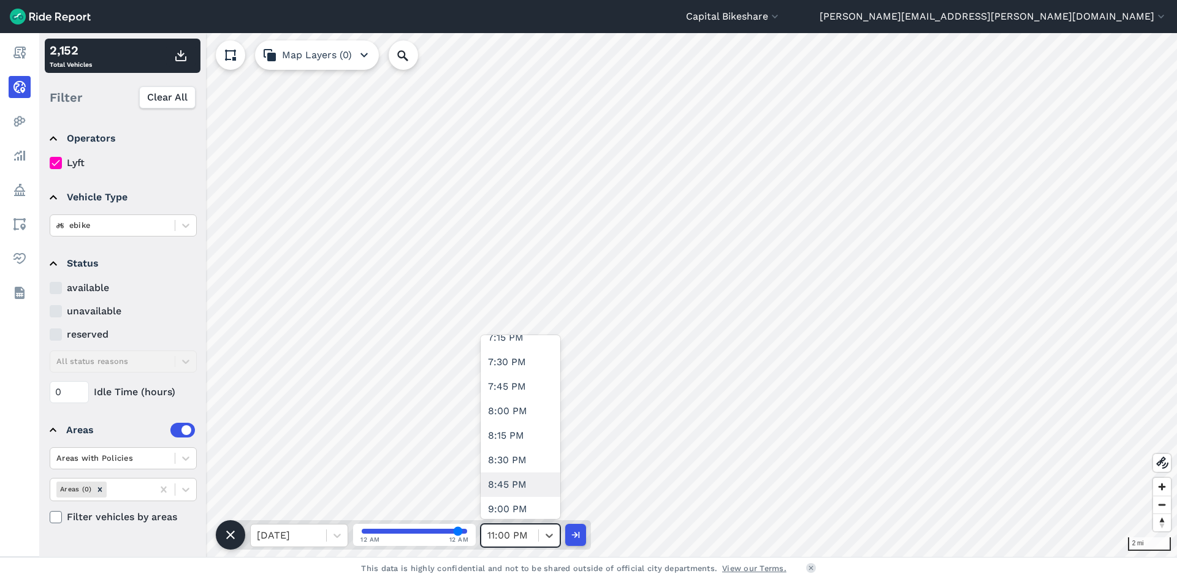
scroll to position [2151, 0]
click at [507, 483] on div "11:30 PM" at bounding box center [521, 480] width 80 height 25
click at [180, 58] on icon "button" at bounding box center [181, 55] width 15 height 15
click at [313, 543] on div at bounding box center [288, 535] width 63 height 17
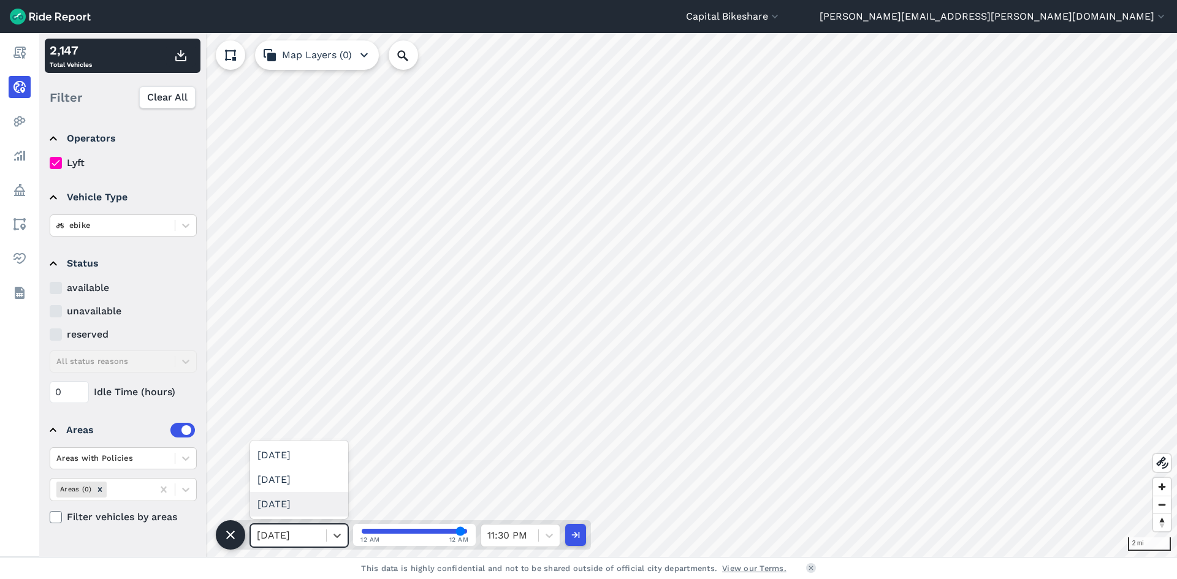
click at [285, 502] on div "Sun, Oct 12" at bounding box center [299, 504] width 98 height 25
drag, startPoint x: 456, startPoint y: 529, endPoint x: 426, endPoint y: 532, distance: 30.2
click at [362, 529] on input "range" at bounding box center [414, 531] width 105 height 5
click at [176, 55] on icon "button" at bounding box center [181, 55] width 15 height 15
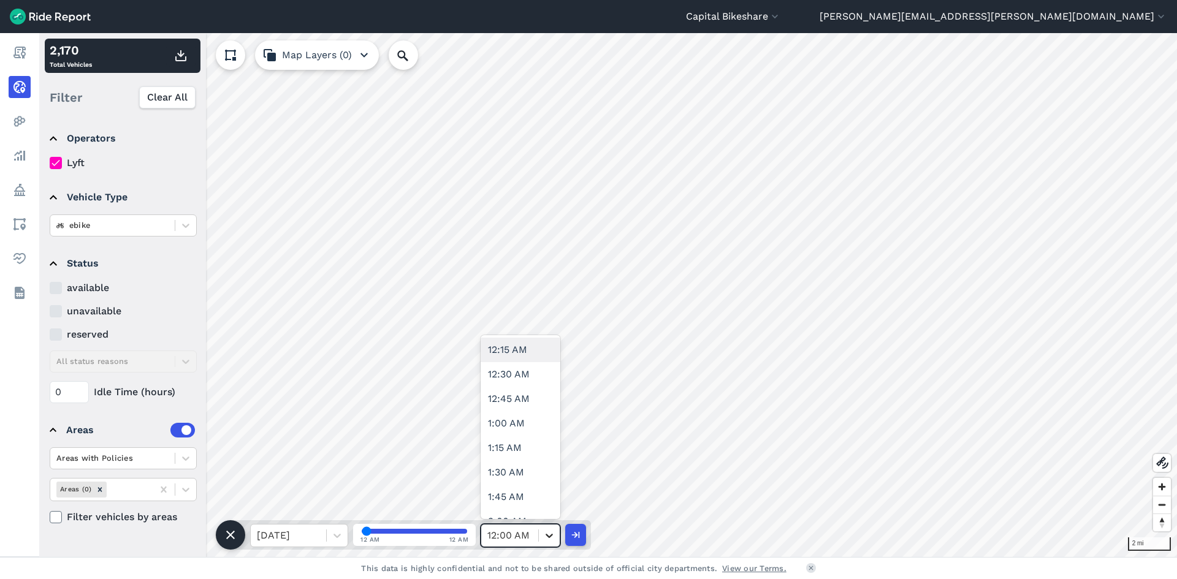
click at [550, 537] on icon at bounding box center [549, 536] width 7 height 4
click at [522, 377] on div "12:30 AM" at bounding box center [521, 374] width 80 height 25
click at [186, 55] on icon "button" at bounding box center [181, 55] width 15 height 15
click at [538, 537] on span at bounding box center [538, 536] width 1 height 12
click at [533, 431] on div "1:00 AM" at bounding box center [521, 423] width 80 height 25
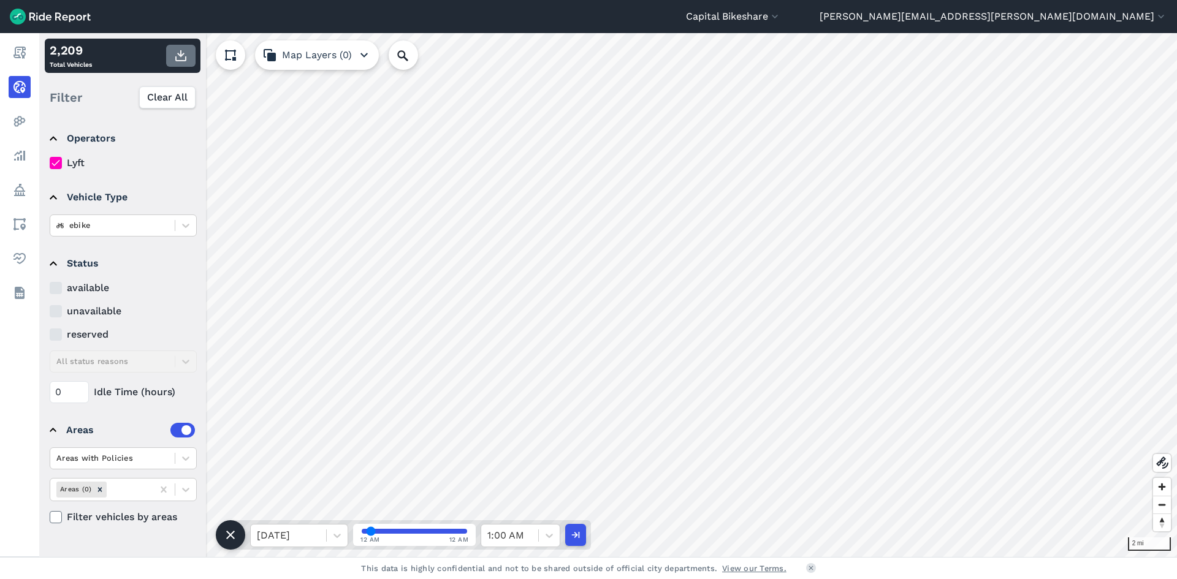
click at [175, 53] on icon "button" at bounding box center [181, 55] width 15 height 15
click at [548, 539] on icon at bounding box center [549, 536] width 12 height 12
click at [525, 468] on div "1:30 AM" at bounding box center [521, 472] width 80 height 25
click at [181, 60] on use "button" at bounding box center [180, 55] width 11 height 11
click at [521, 536] on div at bounding box center [509, 535] width 45 height 17
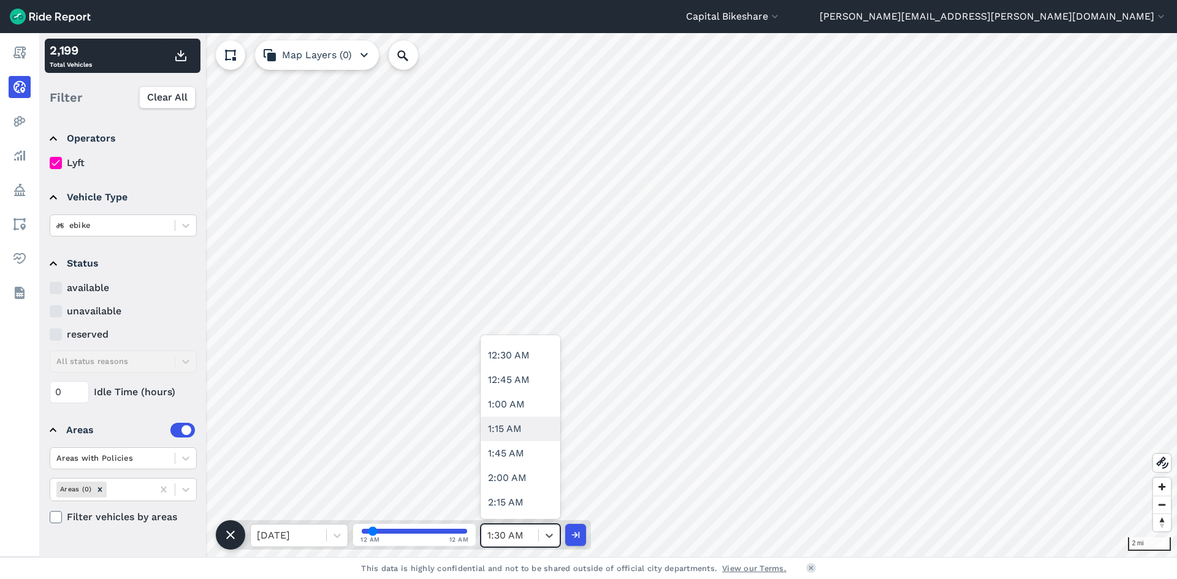
scroll to position [61, 0]
click at [524, 462] on div "2:00 AM" at bounding box center [521, 460] width 80 height 25
click at [175, 61] on icon "button" at bounding box center [181, 55] width 15 height 15
click at [548, 532] on icon at bounding box center [549, 536] width 12 height 12
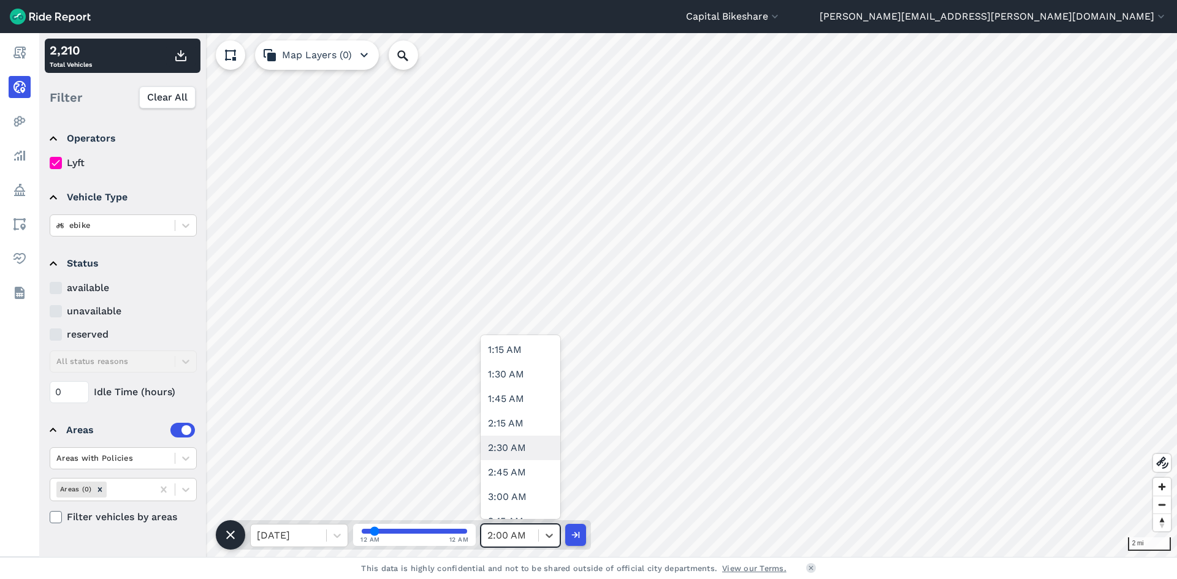
click at [531, 446] on div "2:30 AM" at bounding box center [521, 448] width 80 height 25
click at [183, 55] on icon "button" at bounding box center [181, 55] width 15 height 15
click at [548, 538] on icon at bounding box center [549, 536] width 12 height 12
click at [500, 384] on div "3:00 AM" at bounding box center [521, 374] width 80 height 25
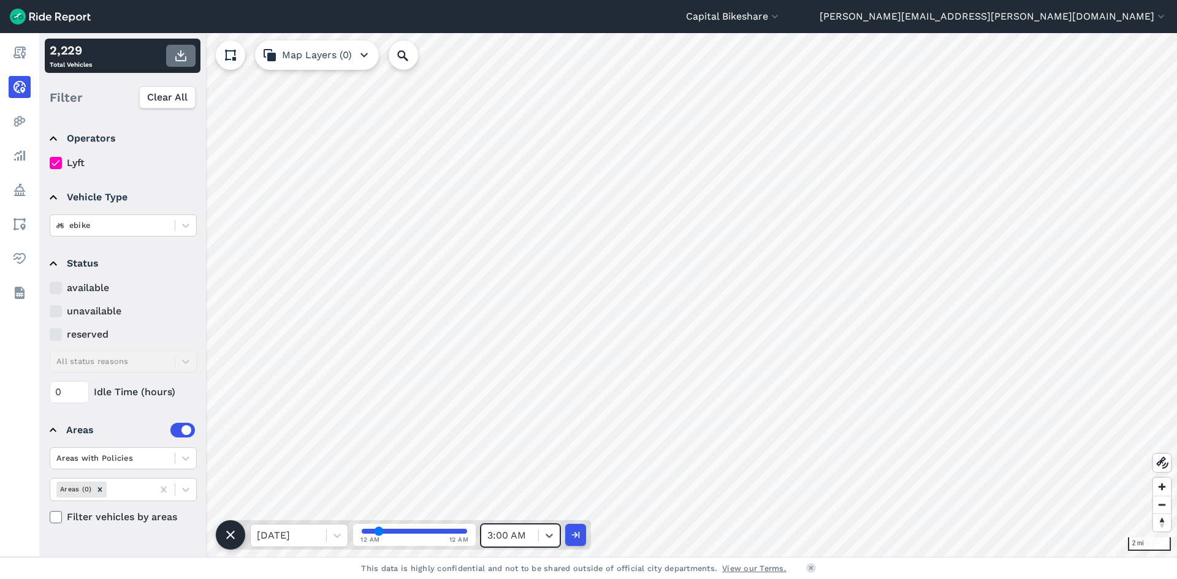
click at [181, 59] on icon "button" at bounding box center [181, 55] width 15 height 15
click at [525, 534] on div at bounding box center [509, 535] width 45 height 17
click at [524, 486] on div "3:30 AM" at bounding box center [521, 485] width 80 height 25
click at [181, 50] on use "button" at bounding box center [180, 55] width 11 height 11
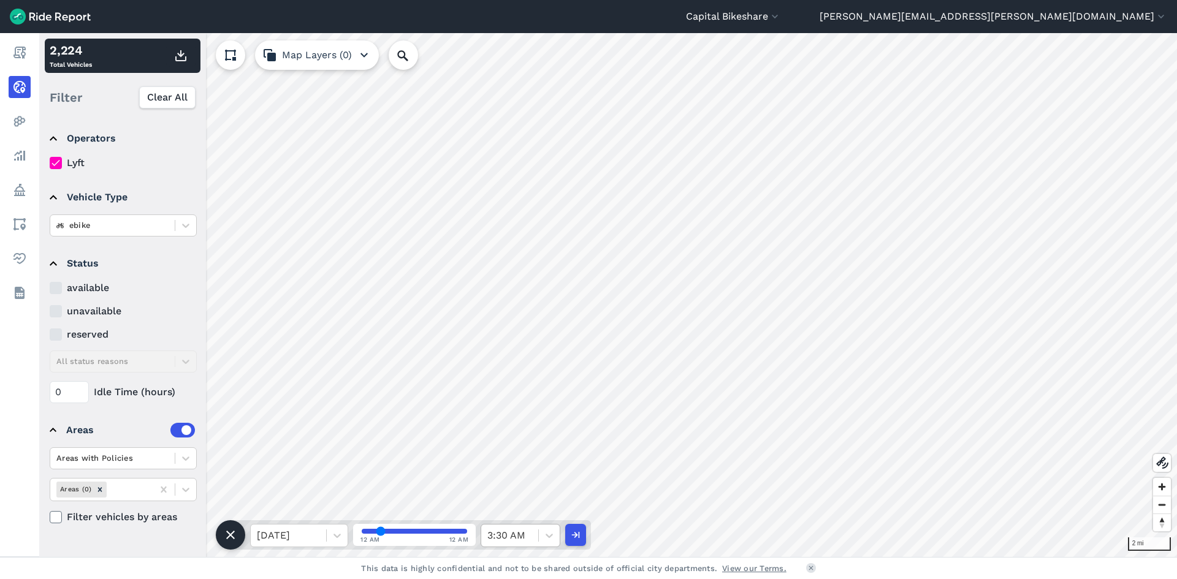
click at [533, 537] on div "3:30 AM" at bounding box center [509, 536] width 57 height 22
click at [511, 467] on div "4:00 AM" at bounding box center [521, 472] width 80 height 25
drag, startPoint x: 185, startPoint y: 57, endPoint x: 200, endPoint y: 79, distance: 26.9
click at [185, 56] on icon "button" at bounding box center [181, 55] width 15 height 15
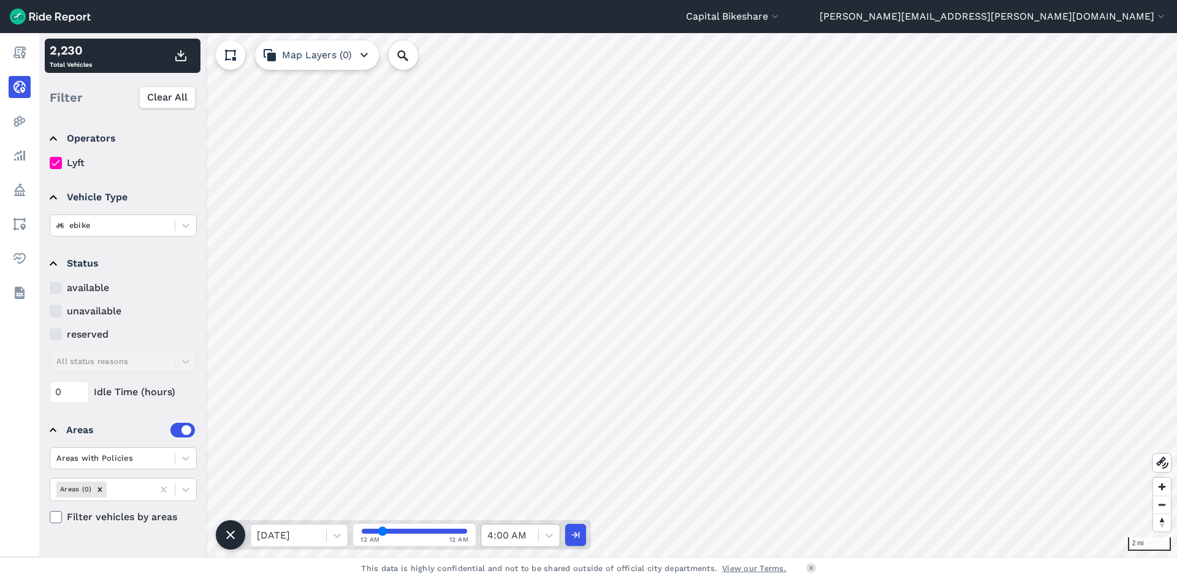
click at [535, 533] on div "4:00 AM" at bounding box center [509, 536] width 57 height 22
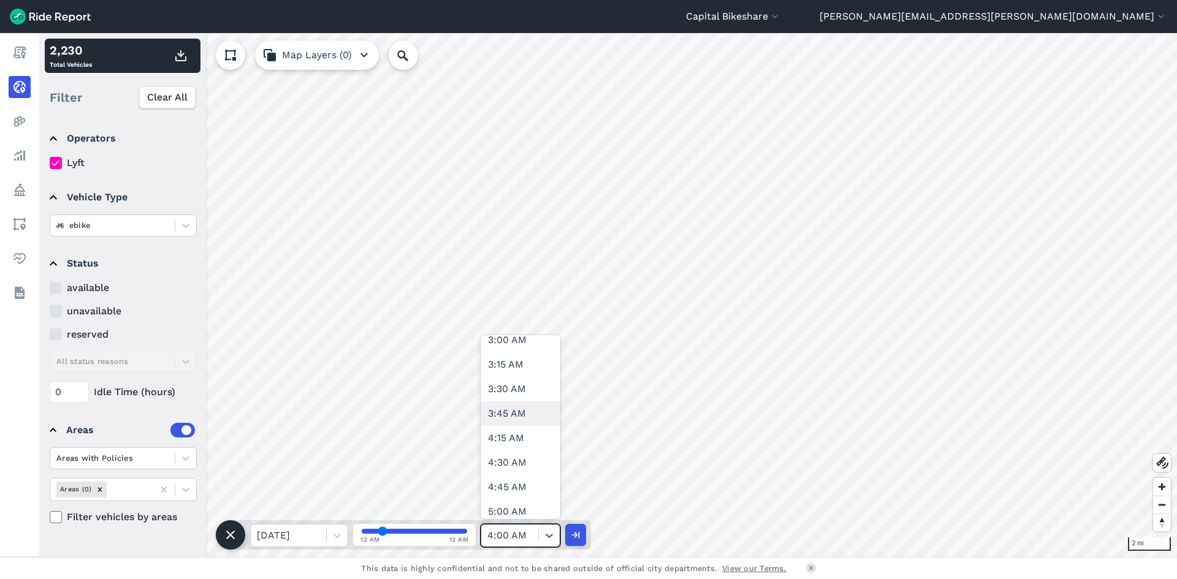
scroll to position [368, 0]
click at [515, 402] on div "4:30 AM" at bounding box center [521, 399] width 80 height 25
click at [186, 65] on button "button" at bounding box center [180, 56] width 29 height 22
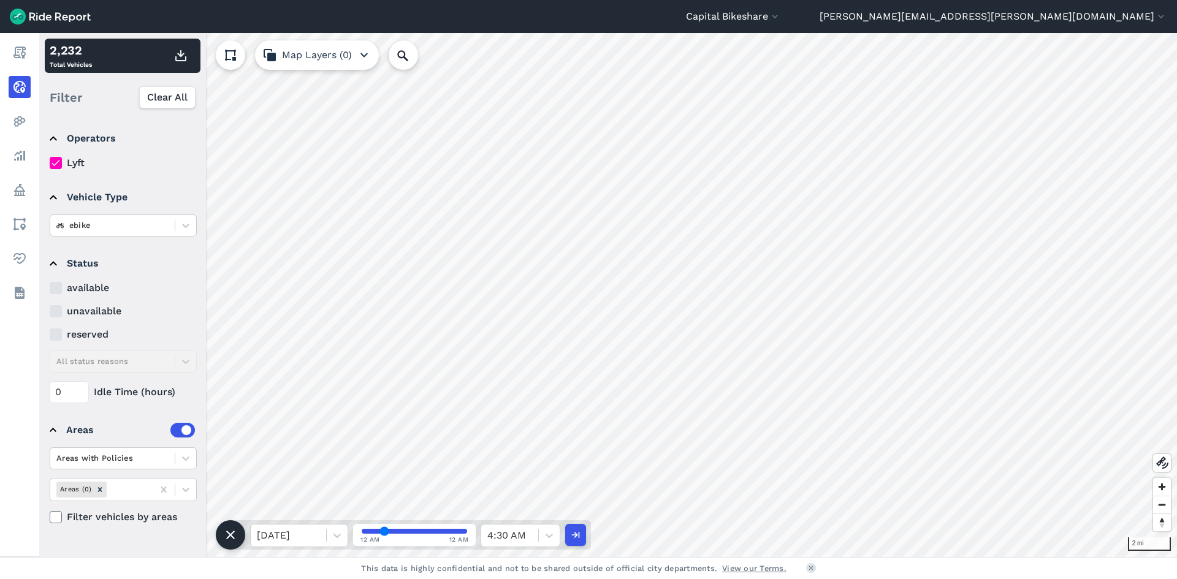
click at [525, 525] on div "4:30 AM" at bounding box center [509, 536] width 57 height 22
click at [514, 449] on div "5:00 AM" at bounding box center [521, 448] width 80 height 25
click at [188, 56] on icon "button" at bounding box center [181, 55] width 15 height 15
click at [540, 541] on div at bounding box center [549, 535] width 21 height 21
click at [522, 491] on div "5:30 AM" at bounding box center [521, 497] width 80 height 25
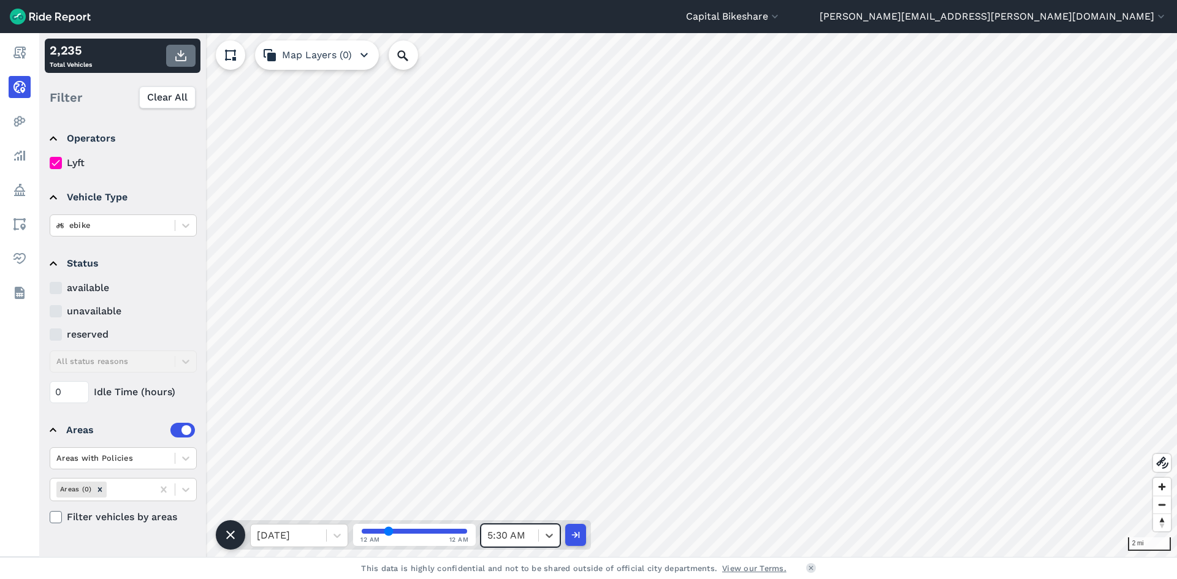
click at [186, 55] on icon "button" at bounding box center [181, 55] width 15 height 15
click at [530, 540] on div at bounding box center [509, 535] width 45 height 17
click at [514, 476] on div "6:00 AM" at bounding box center [521, 485] width 80 height 25
click at [186, 55] on icon "button" at bounding box center [181, 55] width 15 height 15
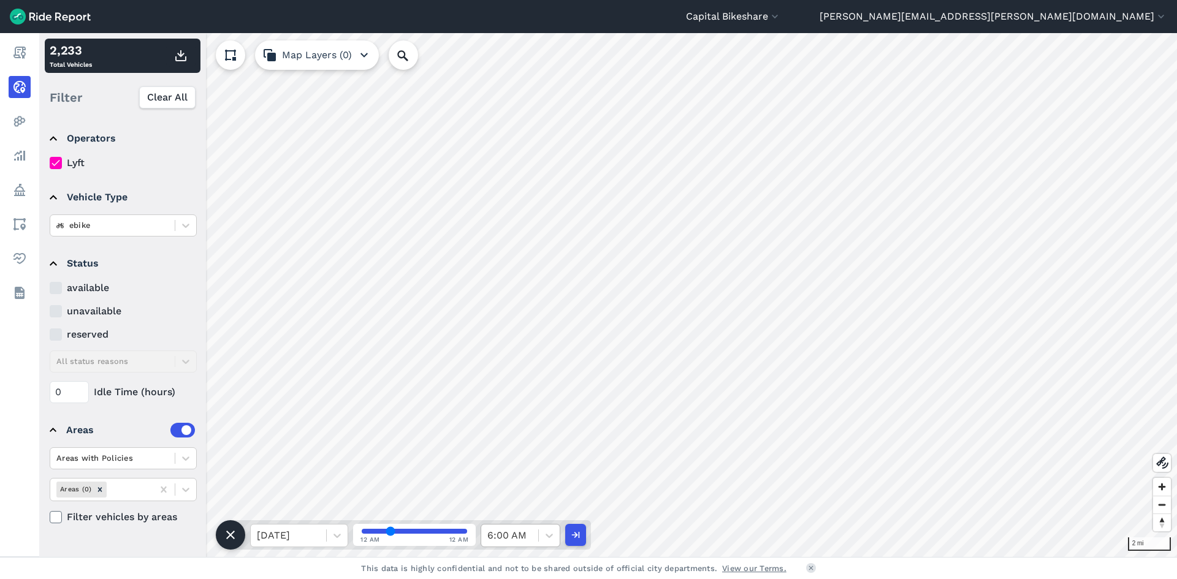
click at [515, 533] on div at bounding box center [509, 535] width 45 height 17
click at [520, 356] on div "6:30 AM" at bounding box center [521, 350] width 80 height 25
click at [187, 58] on icon "button" at bounding box center [181, 55] width 15 height 15
click at [544, 537] on icon at bounding box center [549, 536] width 12 height 12
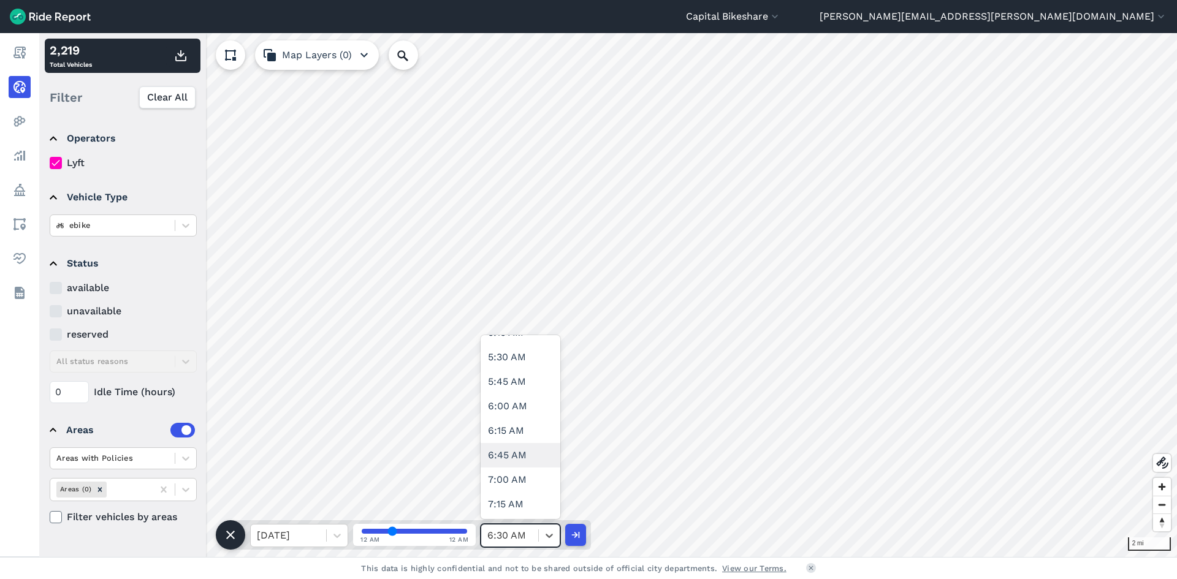
scroll to position [552, 0]
click at [530, 466] on div "7:00 AM" at bounding box center [521, 460] width 80 height 25
drag, startPoint x: 176, startPoint y: 53, endPoint x: 189, endPoint y: 82, distance: 31.0
click at [176, 55] on icon "button" at bounding box center [181, 55] width 15 height 15
click at [533, 535] on div "7:00 AM" at bounding box center [509, 536] width 57 height 22
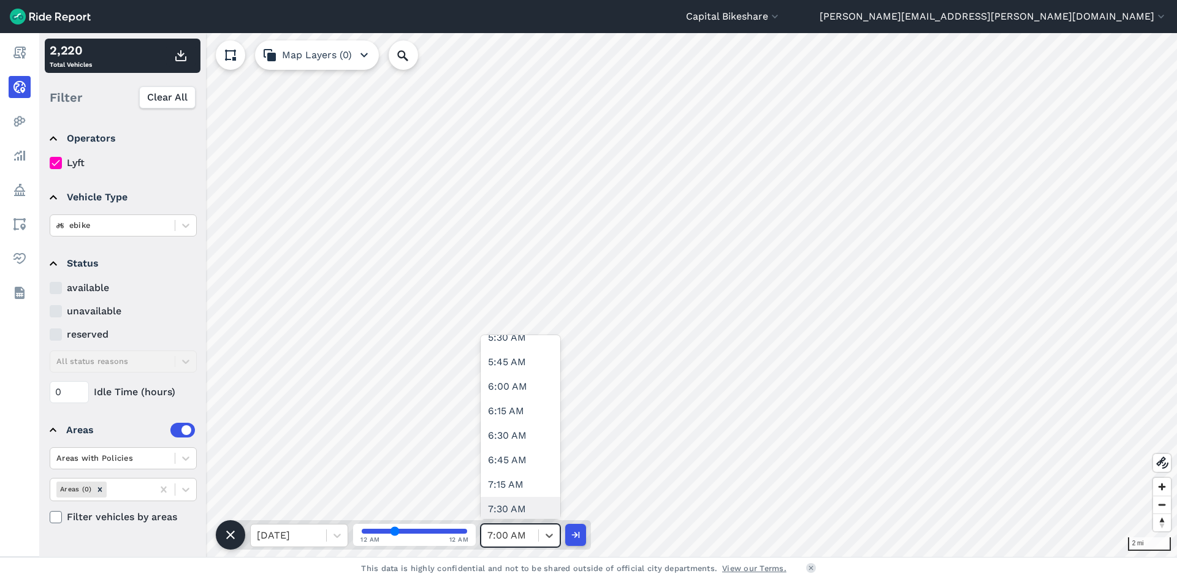
click at [515, 504] on div "7:30 AM" at bounding box center [521, 509] width 80 height 25
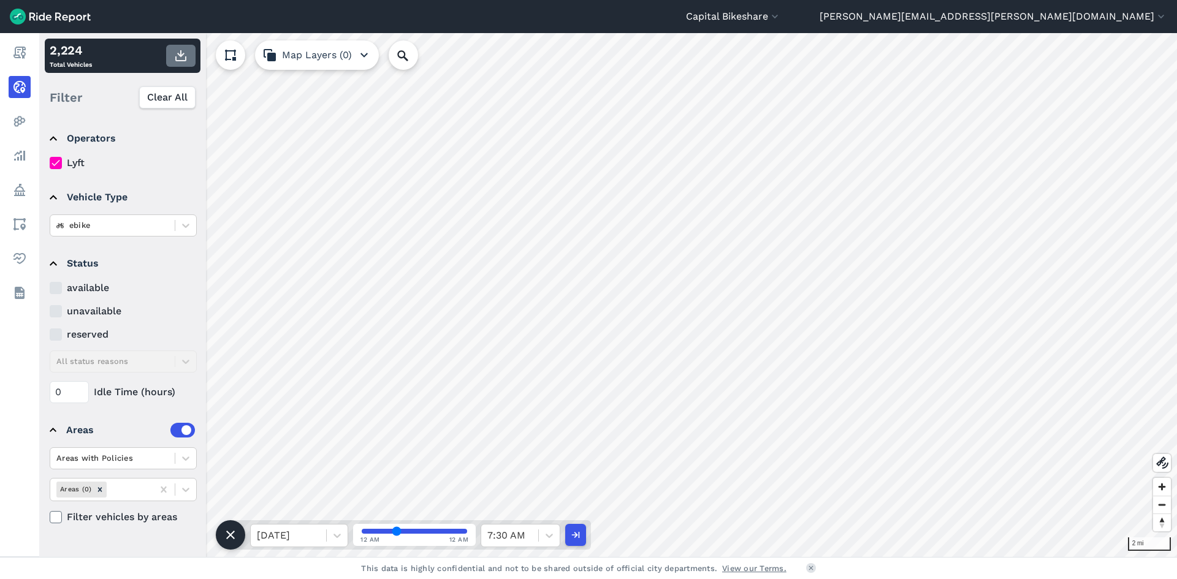
click at [184, 55] on icon "button" at bounding box center [181, 55] width 15 height 15
click at [494, 533] on div at bounding box center [509, 535] width 45 height 17
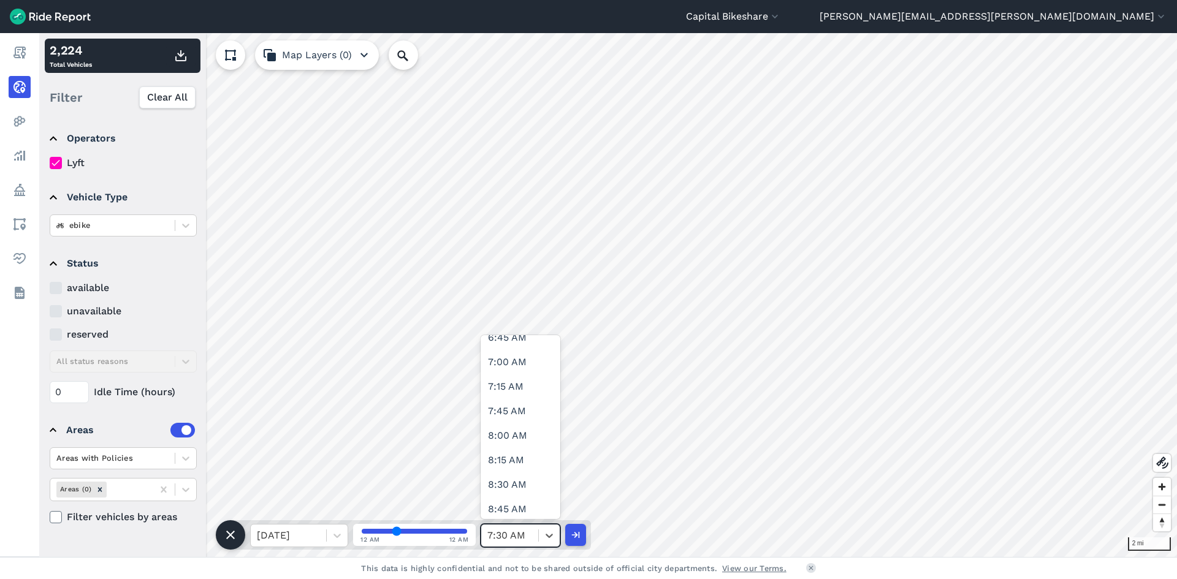
scroll to position [736, 0]
click at [521, 385] on div "8:00 AM" at bounding box center [521, 374] width 80 height 25
click at [188, 56] on button "button" at bounding box center [180, 56] width 29 height 22
click at [536, 541] on div "8:00 AM" at bounding box center [509, 536] width 57 height 22
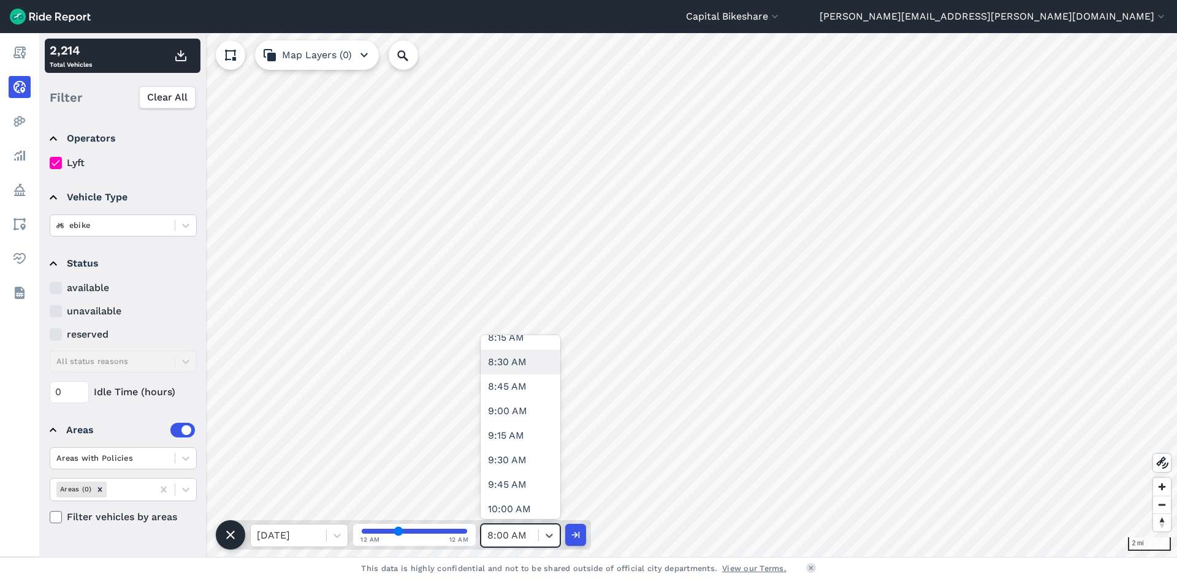
click at [525, 372] on div "8:30 AM" at bounding box center [521, 362] width 80 height 25
click at [181, 56] on use "button" at bounding box center [180, 55] width 11 height 11
click at [522, 546] on div "8:30 AM" at bounding box center [509, 536] width 57 height 22
click at [519, 416] on div "9:00 AM" at bounding box center [521, 411] width 80 height 25
click at [182, 54] on icon "button" at bounding box center [181, 55] width 15 height 15
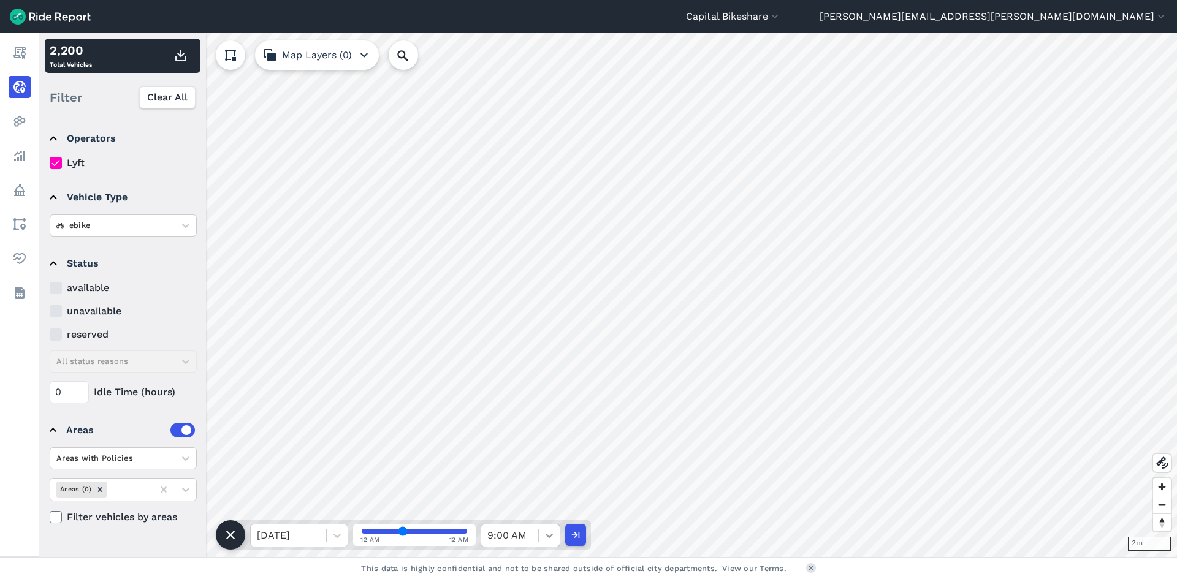
click at [546, 540] on icon at bounding box center [549, 536] width 12 height 12
click at [518, 401] on div "9:30 AM" at bounding box center [521, 399] width 80 height 25
click at [184, 59] on icon "button" at bounding box center [181, 55] width 15 height 15
click at [530, 541] on div at bounding box center [509, 535] width 45 height 17
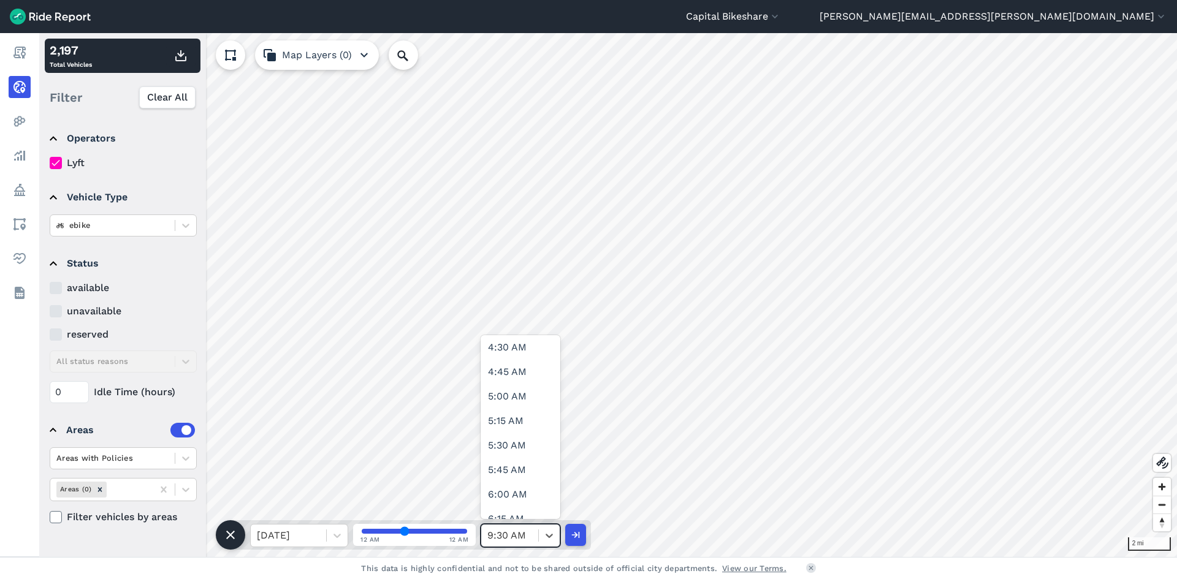
scroll to position [491, 0]
click at [534, 537] on div "9:30 AM" at bounding box center [509, 536] width 57 height 22
click at [520, 454] on div "10:00 AM" at bounding box center [521, 448] width 80 height 25
click at [178, 57] on icon "button" at bounding box center [181, 55] width 15 height 15
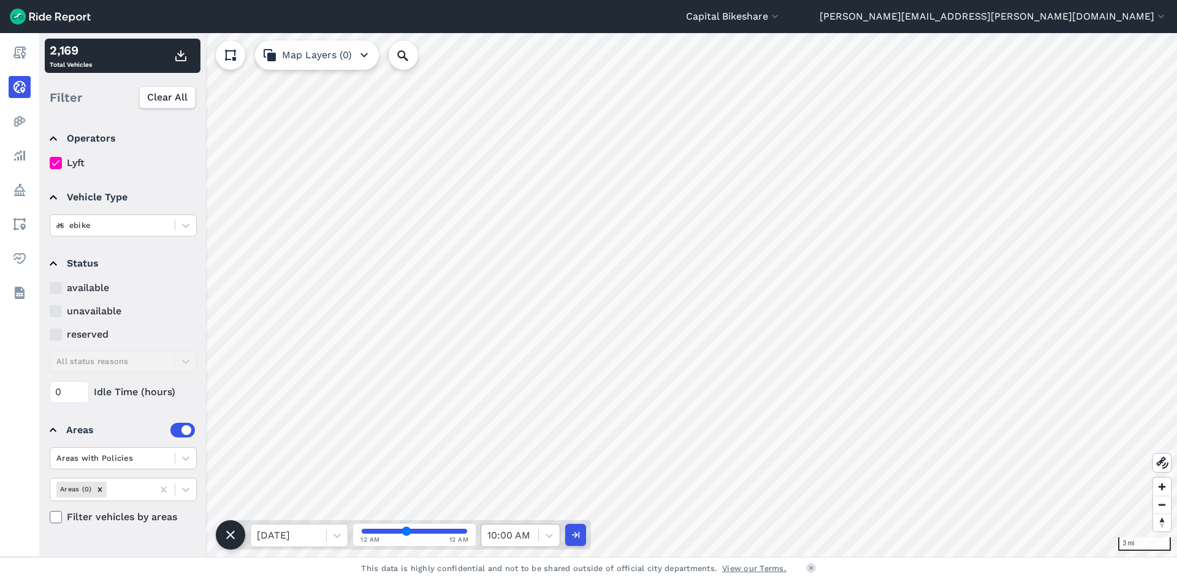
click at [535, 535] on div "10:00 AM" at bounding box center [509, 536] width 57 height 22
click at [506, 382] on div "10:30 AM" at bounding box center [521, 374] width 80 height 25
click at [181, 55] on use "button" at bounding box center [180, 55] width 11 height 11
click at [553, 539] on icon at bounding box center [549, 536] width 12 height 12
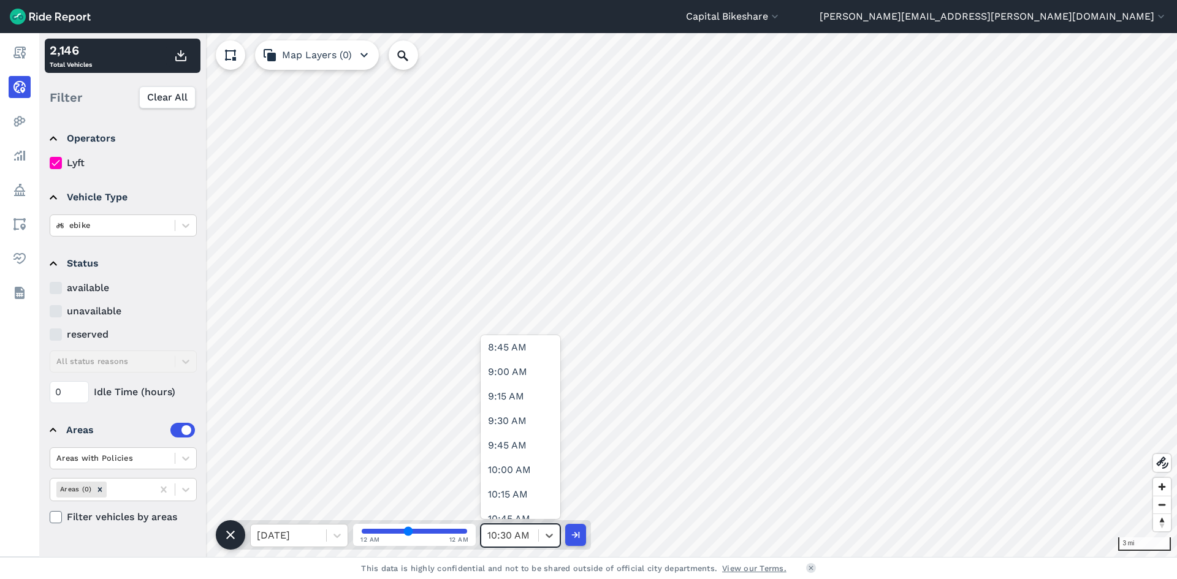
scroll to position [920, 0]
click at [505, 492] on div "11:00 AM" at bounding box center [521, 485] width 80 height 25
click at [181, 59] on icon "button" at bounding box center [181, 55] width 15 height 15
click at [544, 548] on div "Sun, Oct 12 12 AM 12 AM 11:00 AM" at bounding box center [411, 535] width 361 height 29
click at [541, 540] on div at bounding box center [549, 535] width 21 height 21
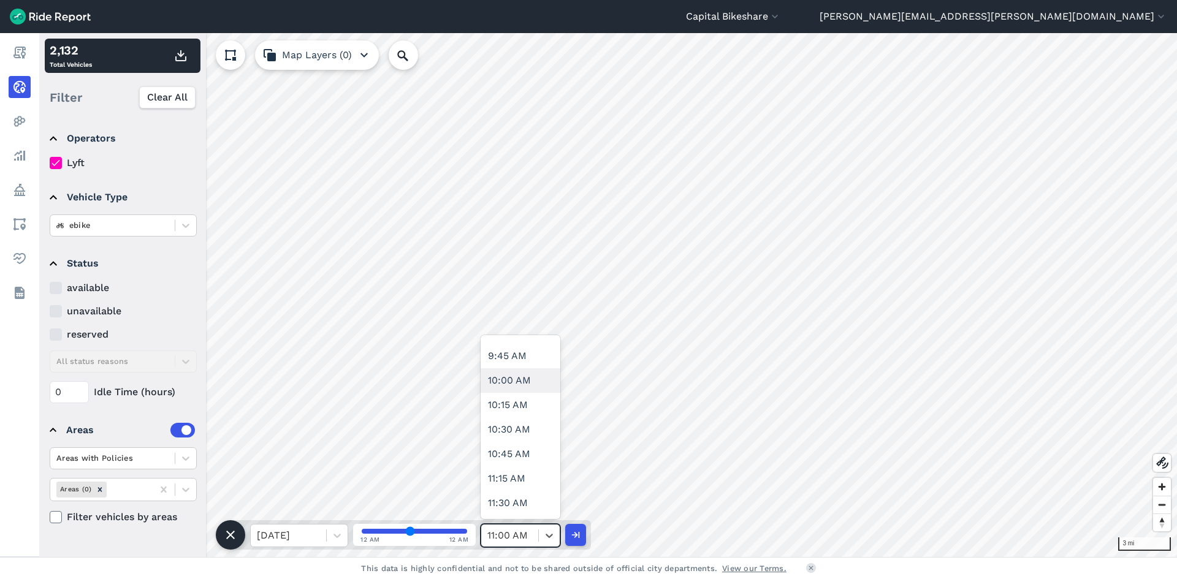
scroll to position [981, 0]
click at [527, 478] on div "11:30 AM" at bounding box center [521, 472] width 80 height 25
click at [183, 49] on icon "button" at bounding box center [181, 55] width 15 height 15
click at [548, 534] on icon at bounding box center [549, 536] width 12 height 12
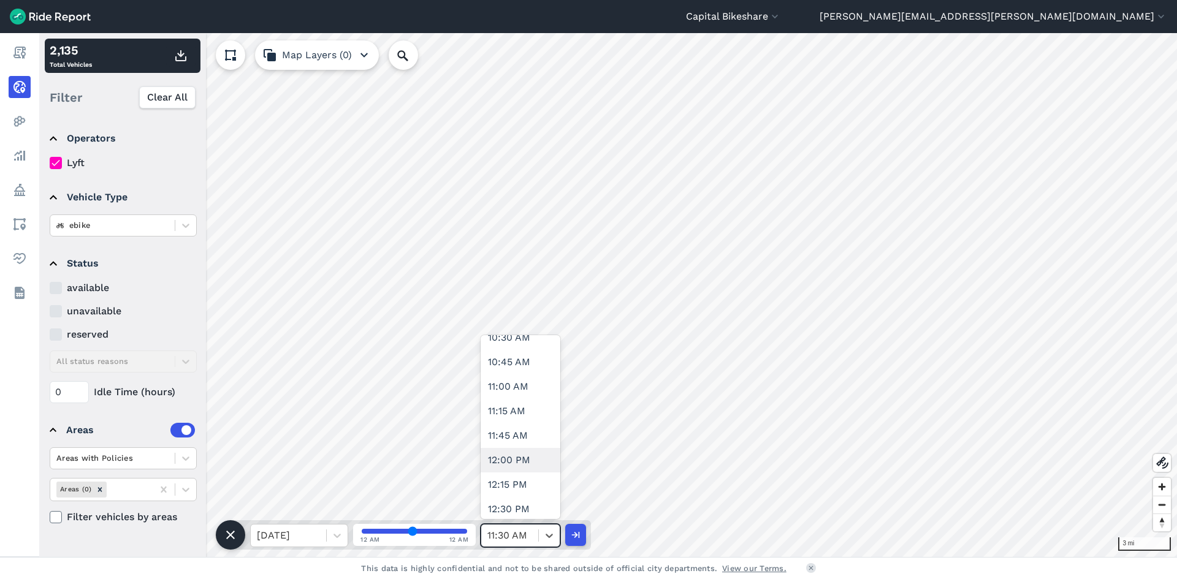
click at [519, 464] on div "12:00 PM" at bounding box center [521, 460] width 80 height 25
type input "48"
click at [190, 62] on button "button" at bounding box center [180, 56] width 29 height 22
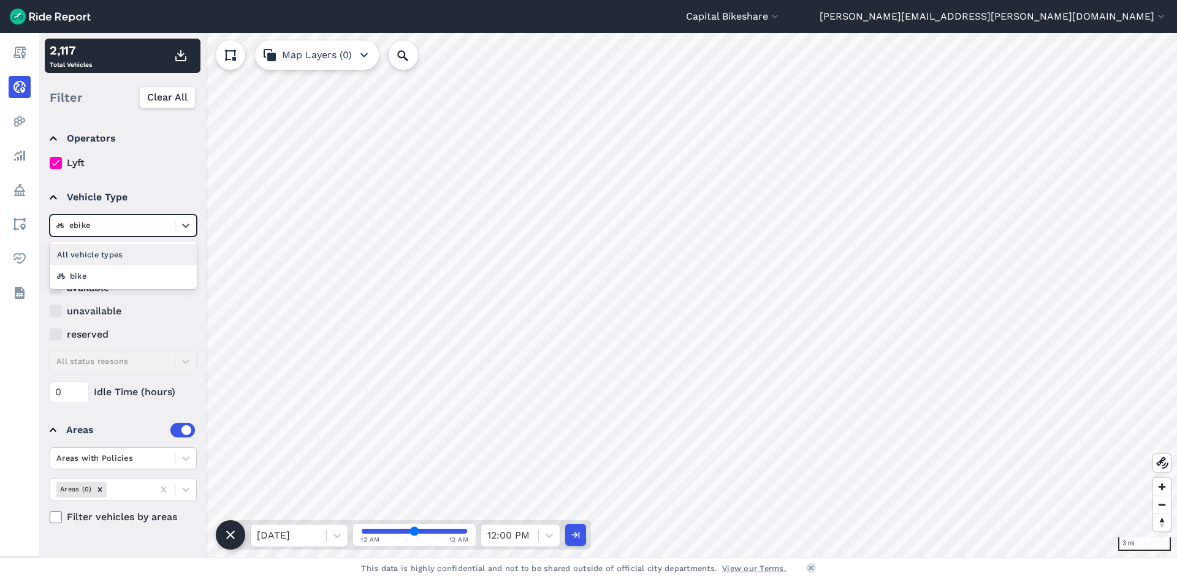
click at [142, 226] on div at bounding box center [112, 225] width 112 height 14
click at [176, 180] on summary "Vehicle Type" at bounding box center [122, 197] width 145 height 34
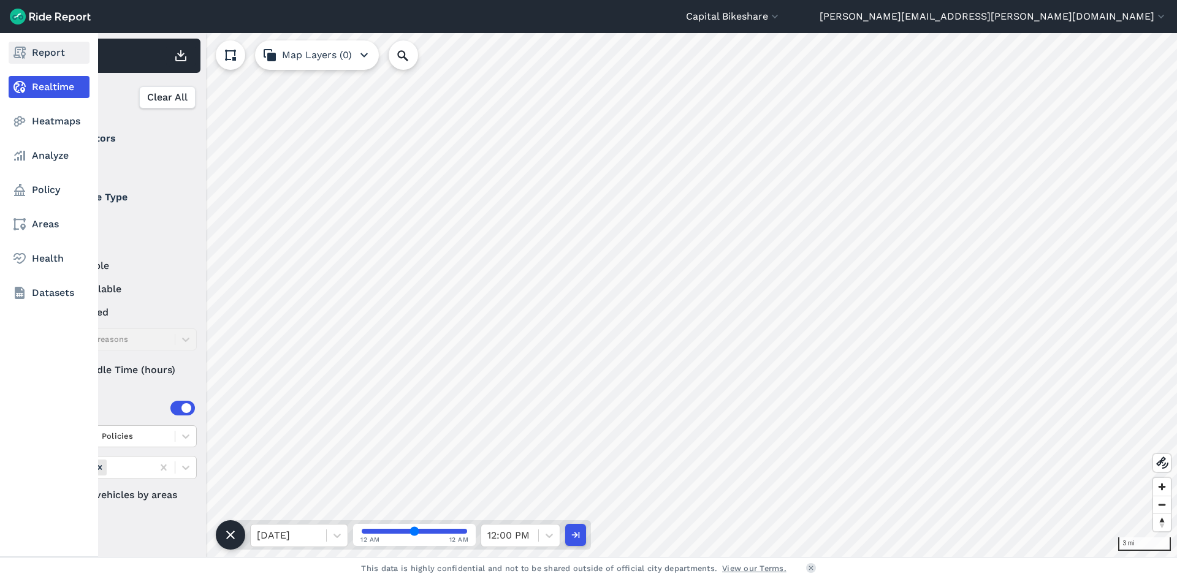
click at [51, 53] on link "Report" at bounding box center [49, 53] width 81 height 22
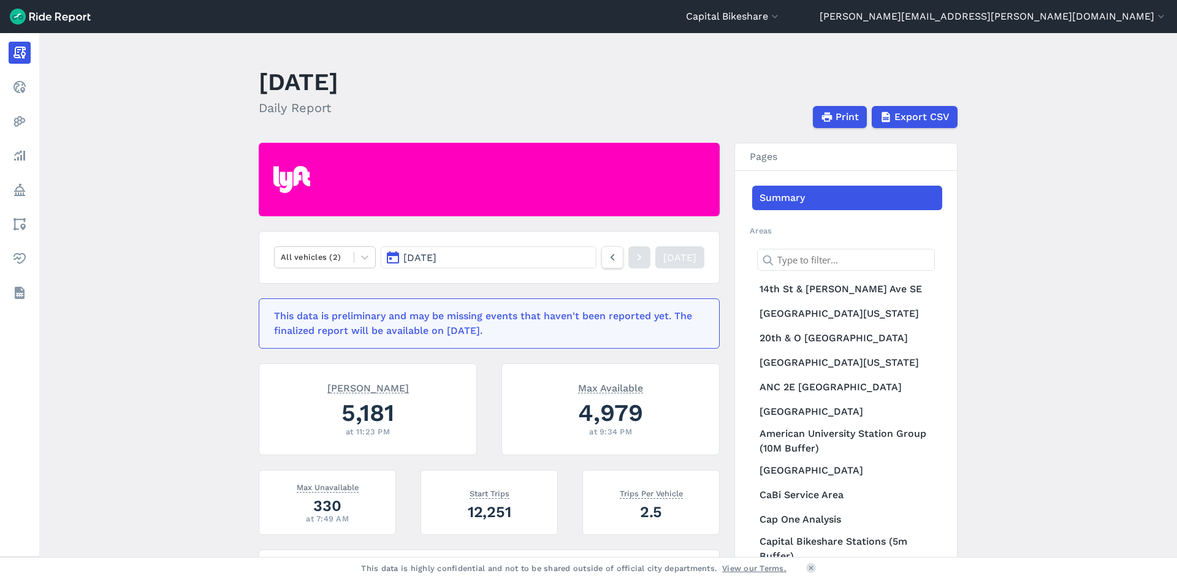
click at [437, 254] on span "[DATE]" at bounding box center [419, 258] width 33 height 12
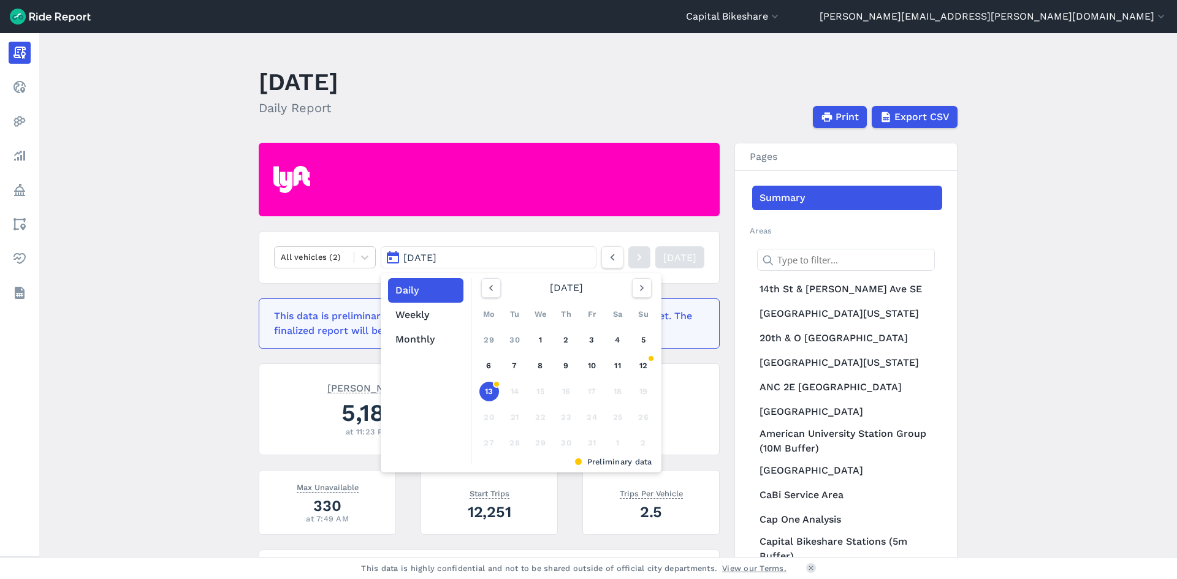
click at [188, 259] on main "October 13, 2025 Daily Report Print Export CSV All vehicles (2) Oct 13, 2025 Da…" at bounding box center [608, 295] width 1138 height 524
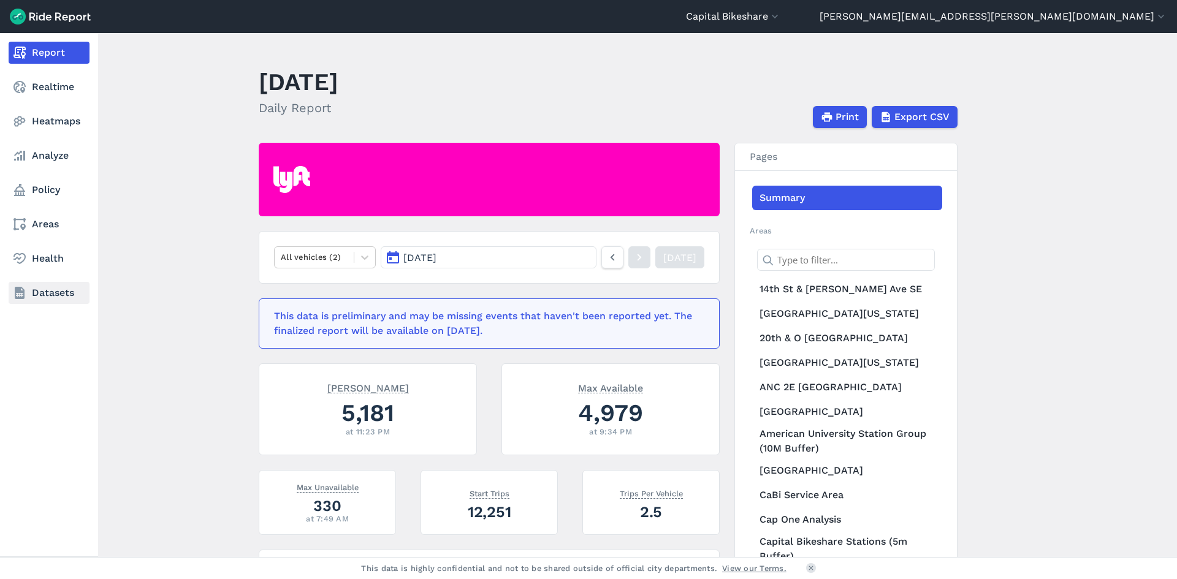
click at [56, 291] on link "Datasets" at bounding box center [49, 293] width 81 height 22
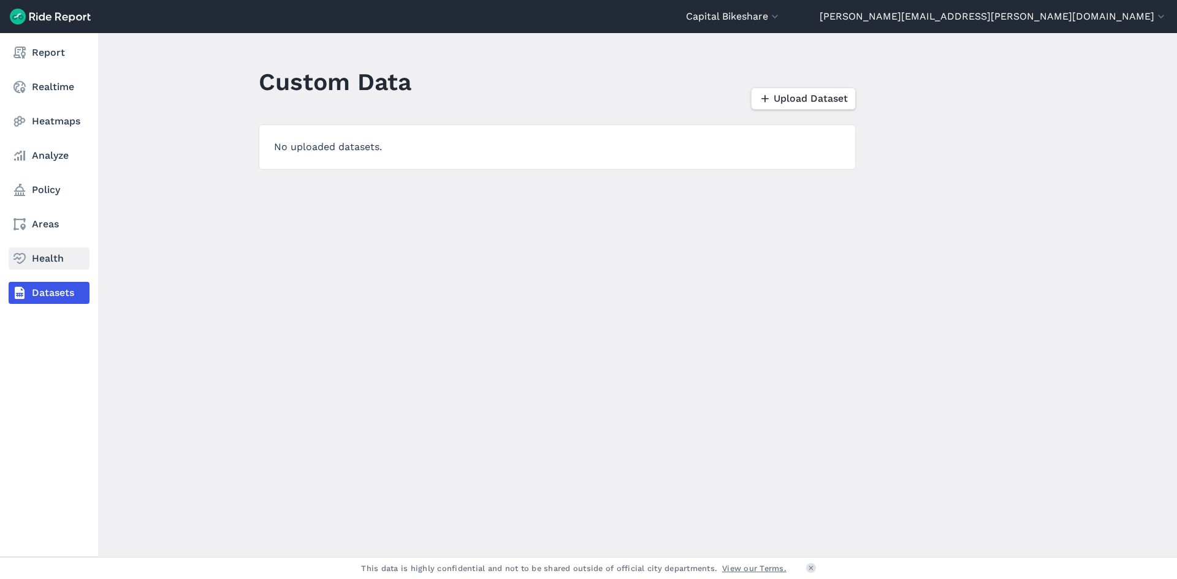
click at [49, 251] on link "Health" at bounding box center [49, 259] width 81 height 22
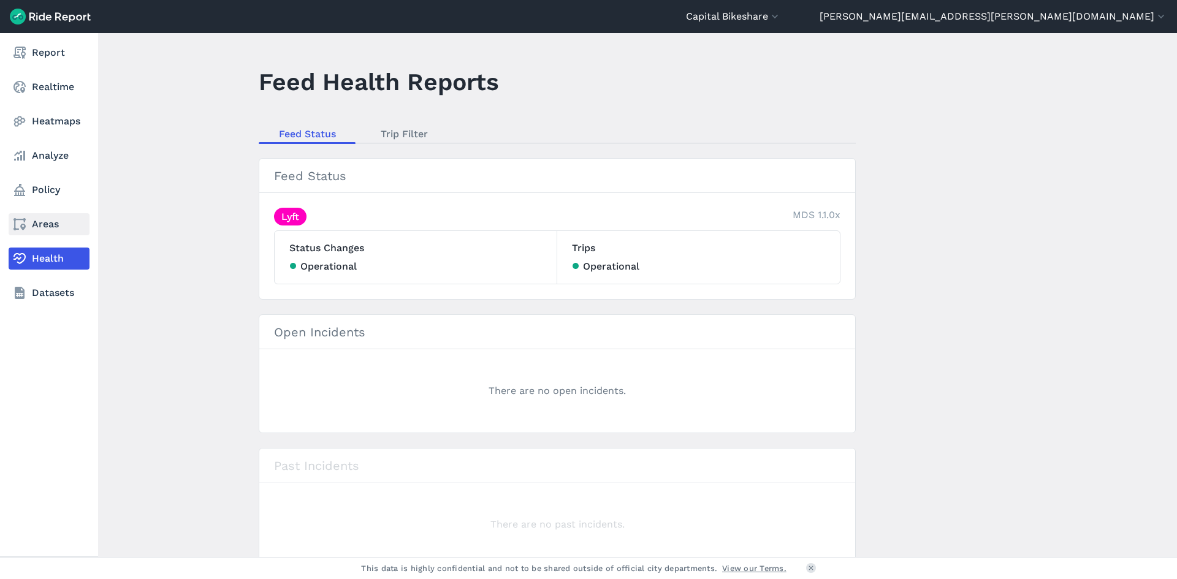
click at [47, 223] on link "Areas" at bounding box center [49, 224] width 81 height 22
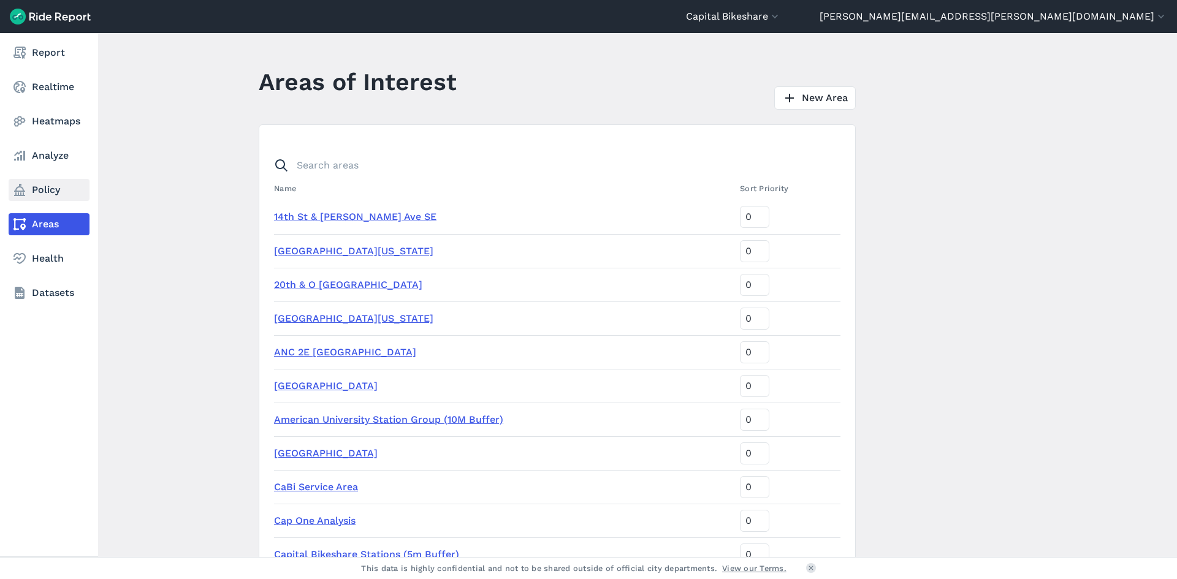
click at [47, 192] on link "Policy" at bounding box center [49, 190] width 81 height 22
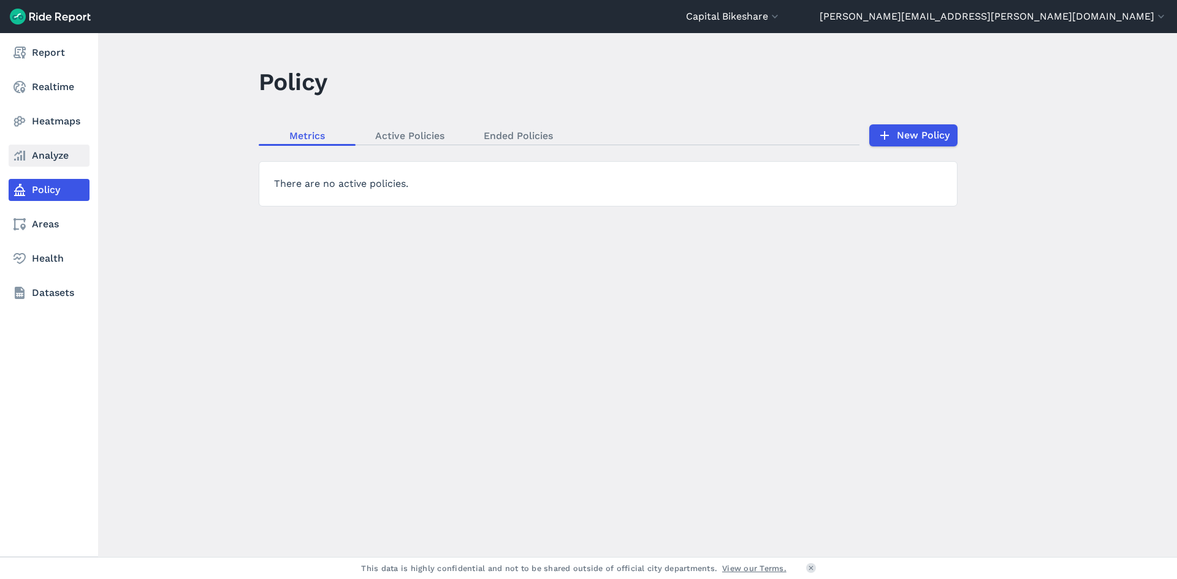
click at [34, 159] on link "Analyze" at bounding box center [49, 156] width 81 height 22
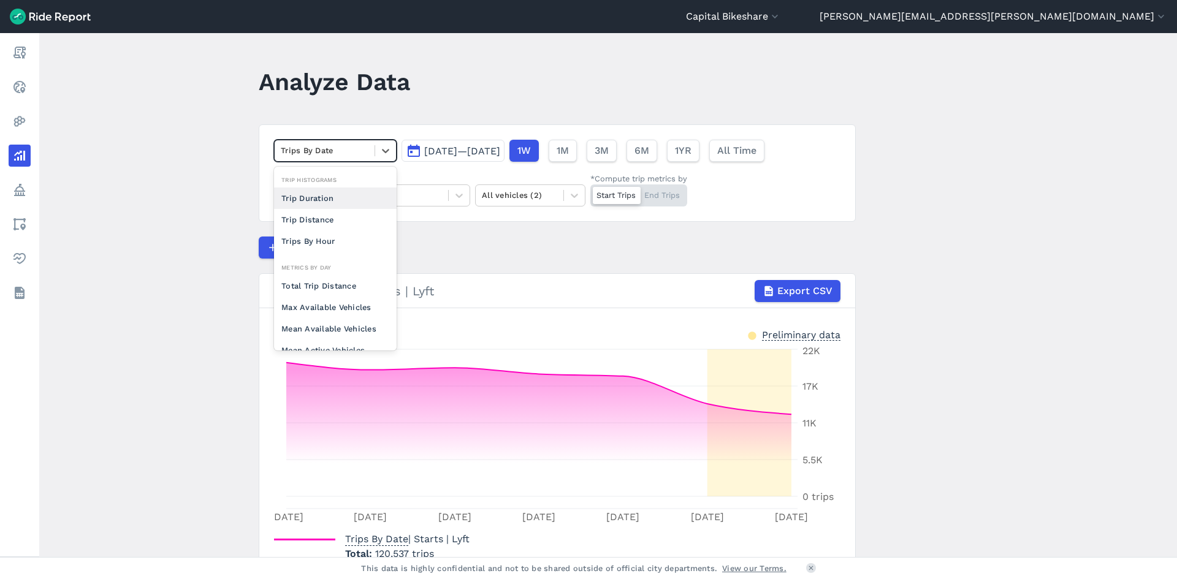
click at [348, 148] on div at bounding box center [325, 150] width 88 height 14
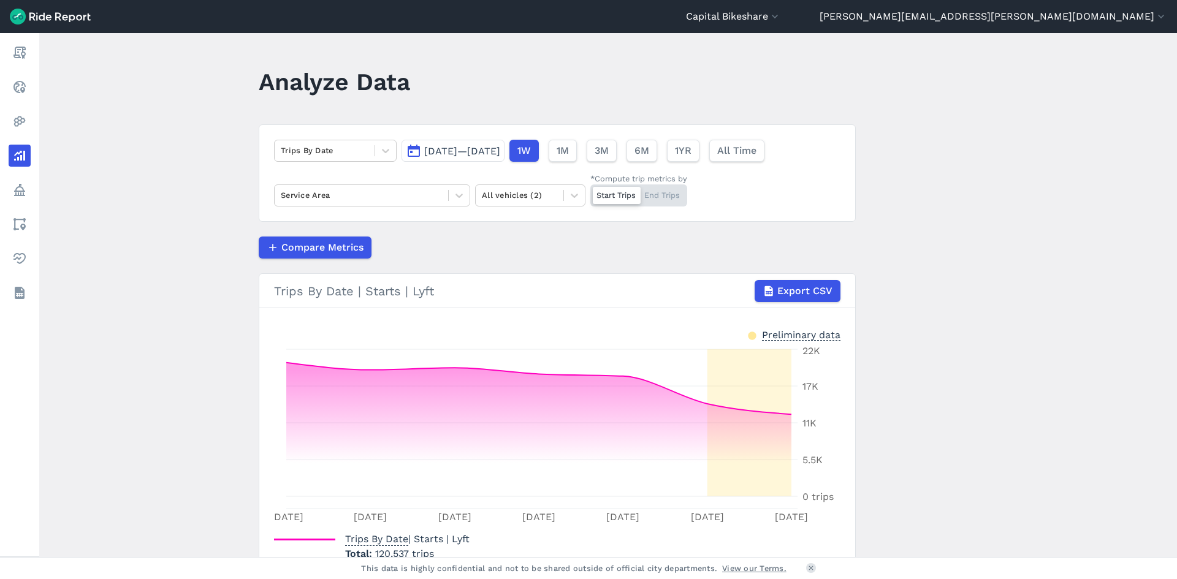
click at [185, 258] on main "Analyze Data Trips By Date Oct 7, 2025—Oct 13, 2025 1W 1M 3M 6M 1YR All Time Se…" at bounding box center [608, 295] width 1138 height 524
click at [376, 199] on div at bounding box center [361, 195] width 161 height 14
click at [145, 267] on main "Analyze Data Trips By Date Oct 7, 2025—Oct 13, 2025 1W 1M 3M 6M 1YR All Time Se…" at bounding box center [608, 295] width 1138 height 524
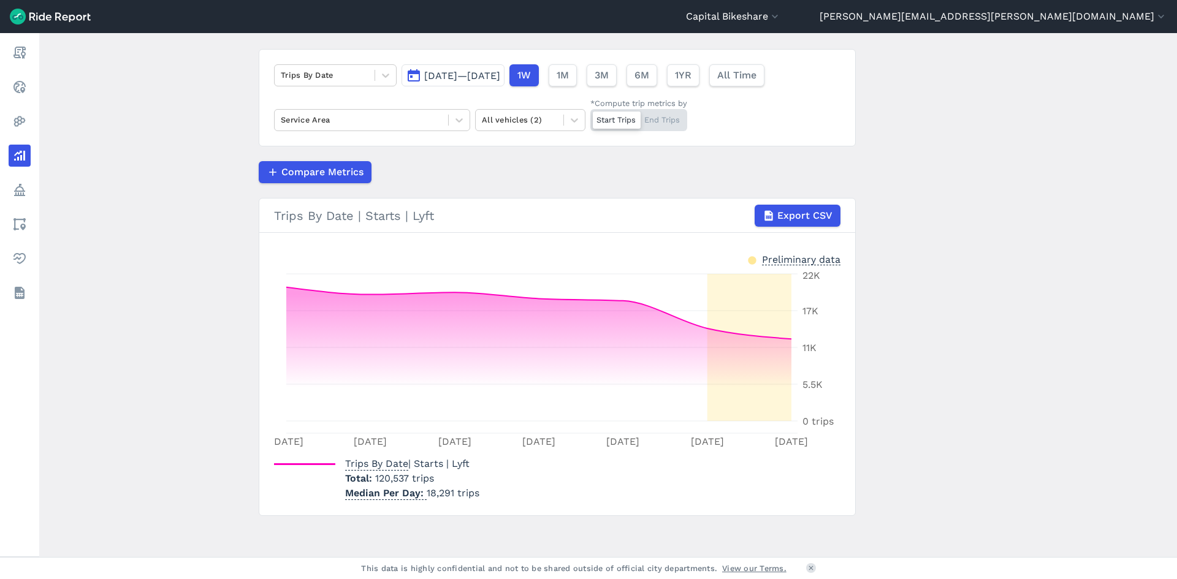
scroll to position [78, 0]
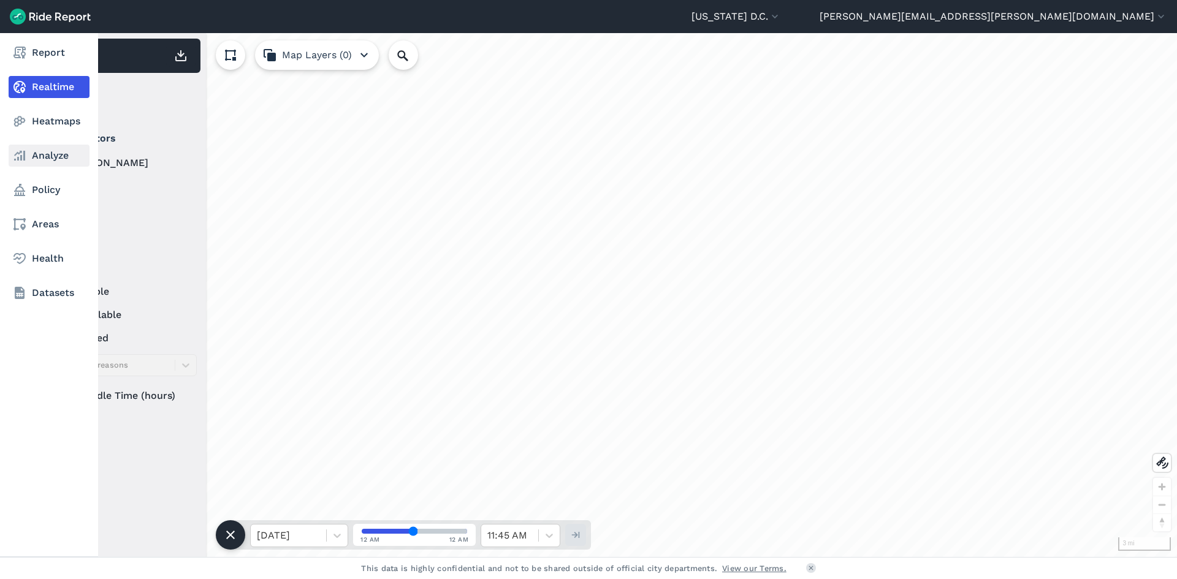
click at [43, 151] on link "Analyze" at bounding box center [49, 156] width 81 height 22
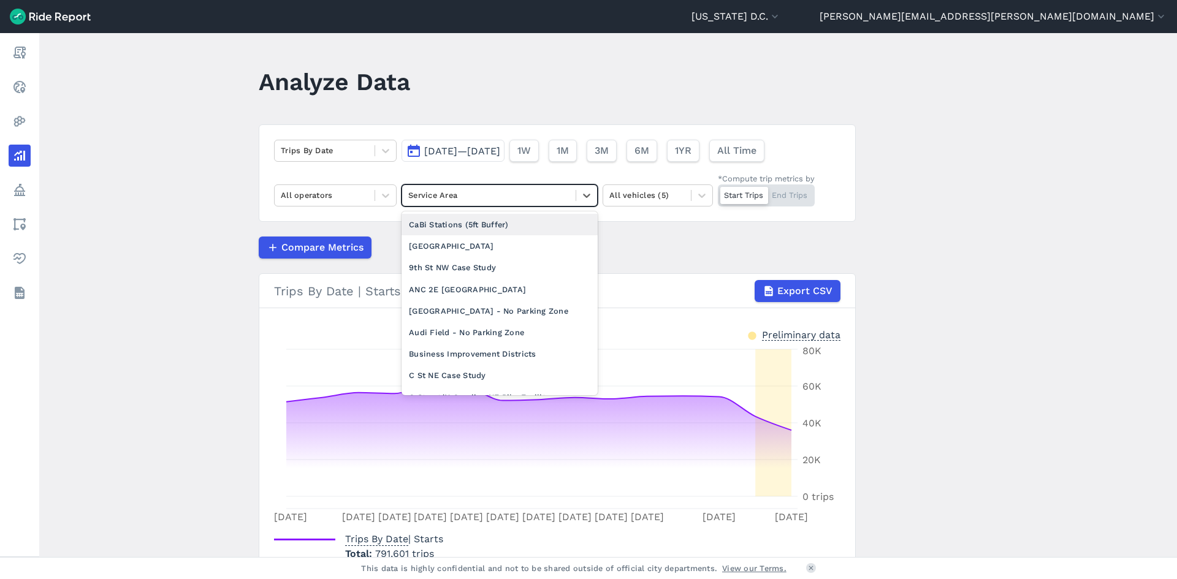
click at [504, 189] on div at bounding box center [488, 195] width 161 height 14
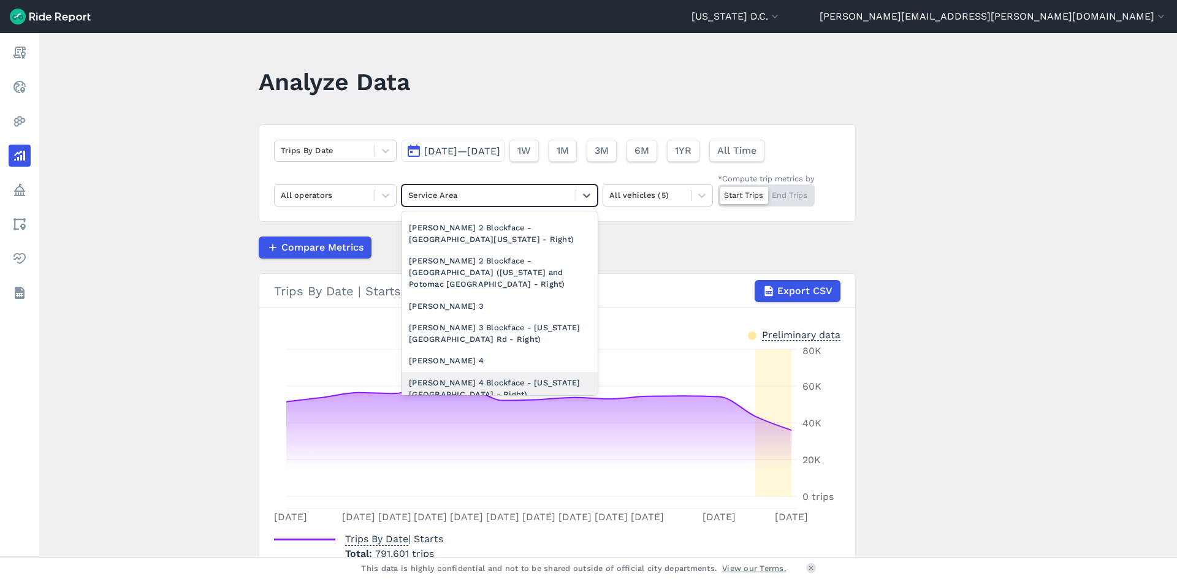
scroll to position [1649, 0]
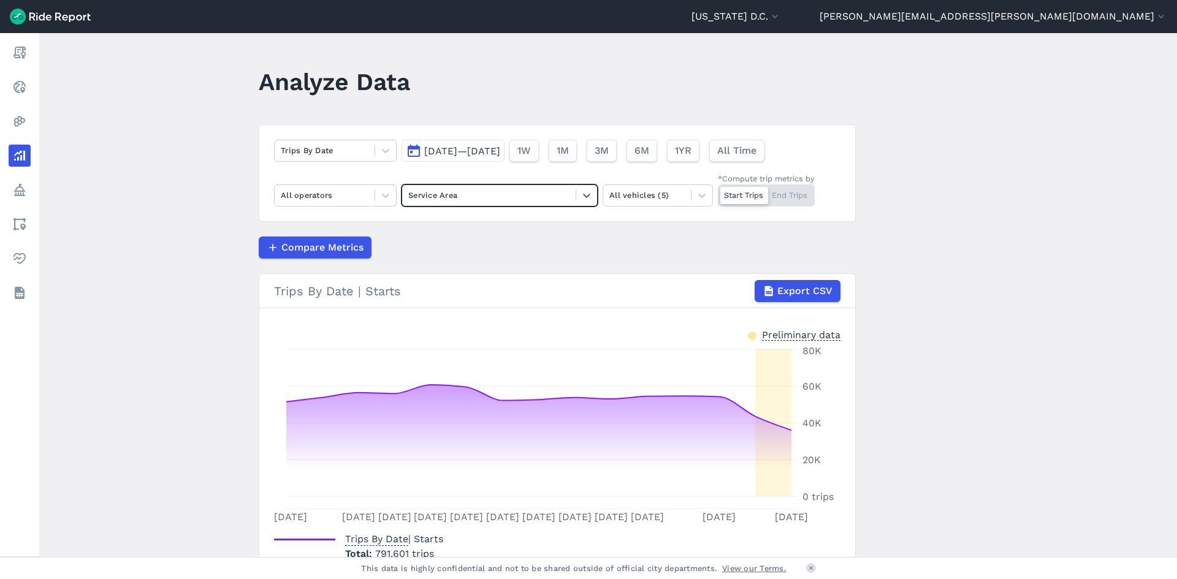
click at [1028, 259] on main "Analyze Data Trips By Date [DATE]—[DATE] 1W 1M 3M 6M 1YR All Time All operators…" at bounding box center [608, 295] width 1138 height 524
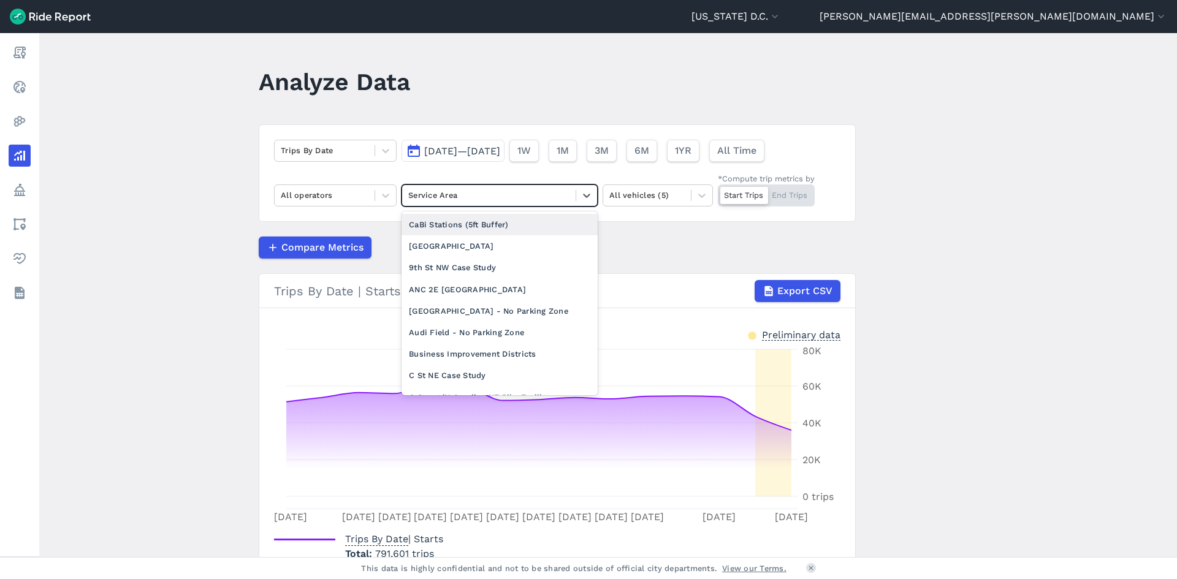
click at [484, 202] on div at bounding box center [488, 195] width 161 height 14
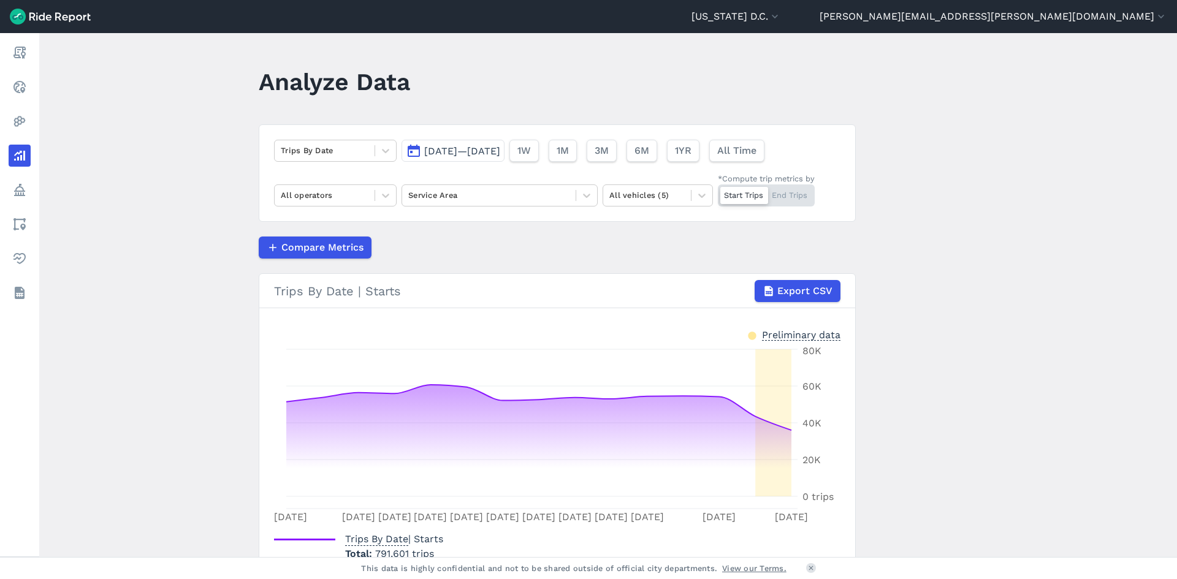
click at [174, 221] on main "Analyze Data Trips By Date [DATE]—[DATE] 1W 1M 3M 6M 1YR All Time All operators…" at bounding box center [608, 295] width 1138 height 524
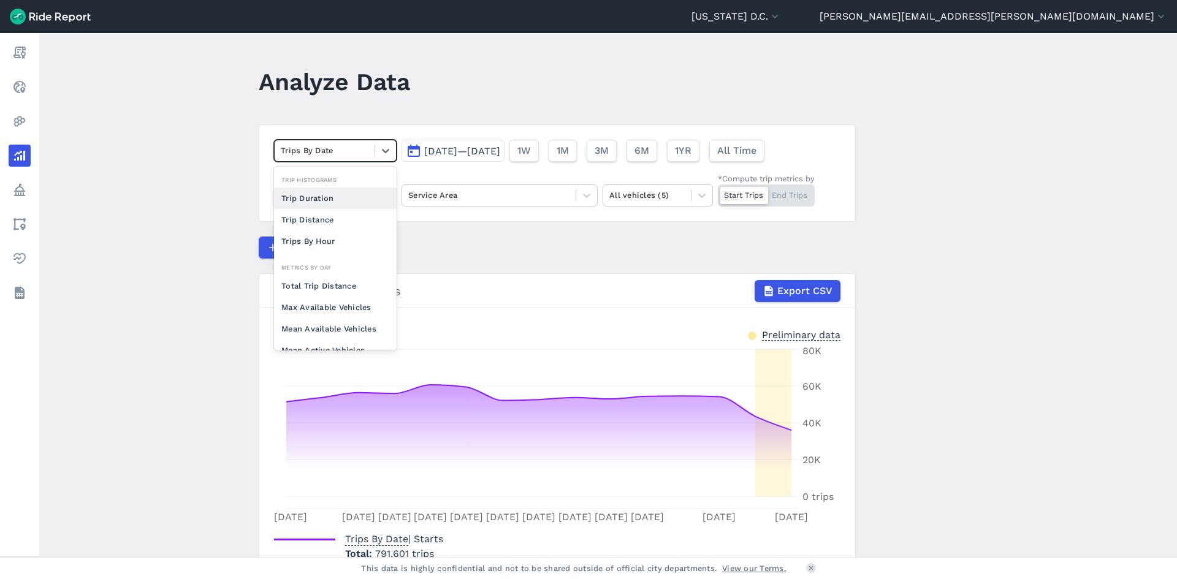
click at [359, 150] on div at bounding box center [325, 150] width 88 height 14
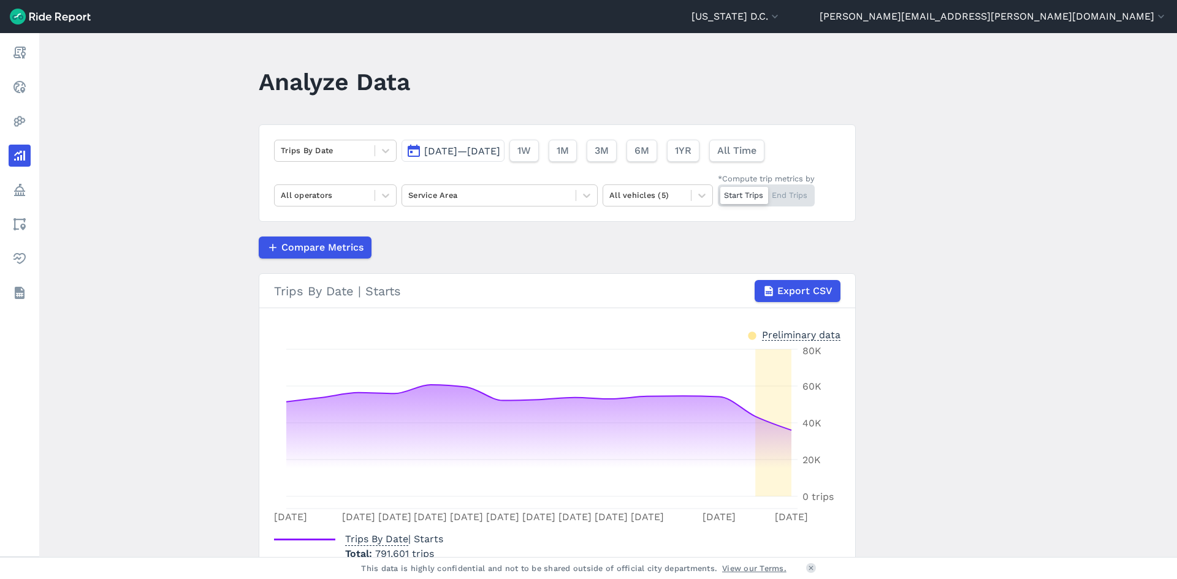
click at [492, 260] on article "Trips By Date [DATE]—[DATE] 1W 1M 3M 6M 1YR All Time All operators Service Area…" at bounding box center [557, 357] width 597 height 467
click at [687, 199] on div "All vehicles (5)" at bounding box center [647, 195] width 88 height 19
click at [525, 244] on div "Compare Metrics" at bounding box center [557, 248] width 597 height 22
click at [500, 152] on span "[DATE]—[DATE]" at bounding box center [462, 151] width 76 height 12
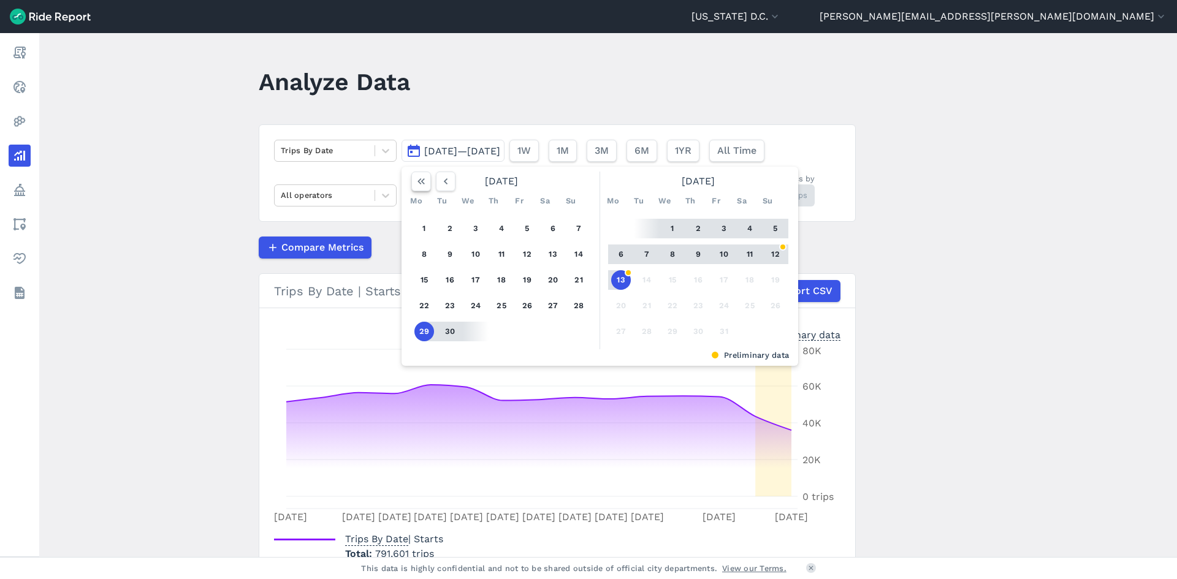
click at [423, 181] on icon "button" at bounding box center [421, 181] width 12 height 12
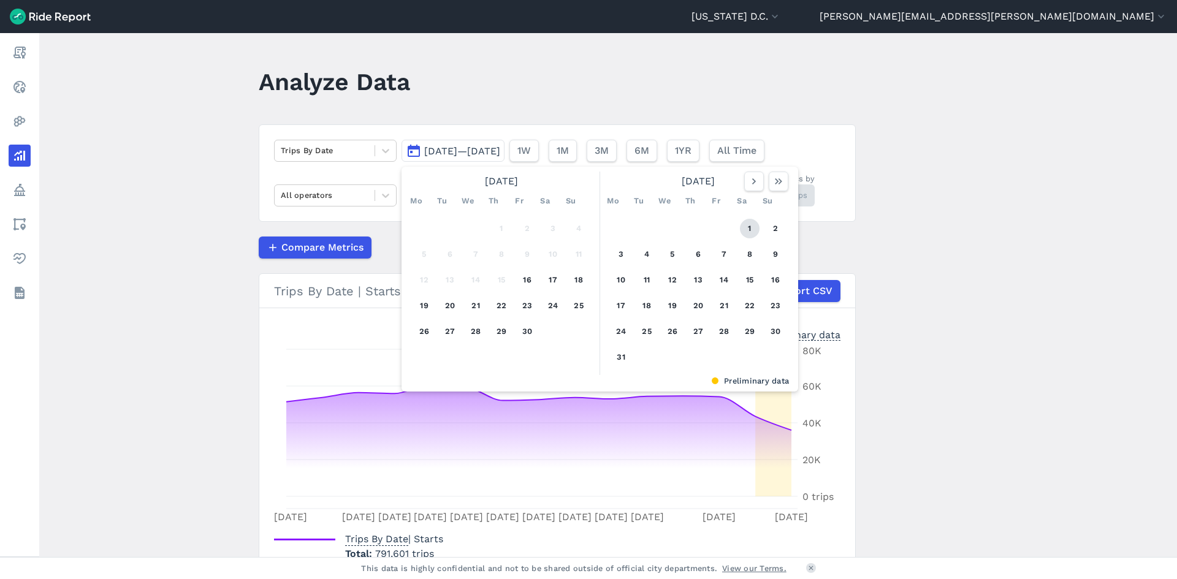
click at [747, 228] on button "1" at bounding box center [750, 229] width 20 height 20
click at [777, 185] on icon "button" at bounding box center [779, 181] width 12 height 12
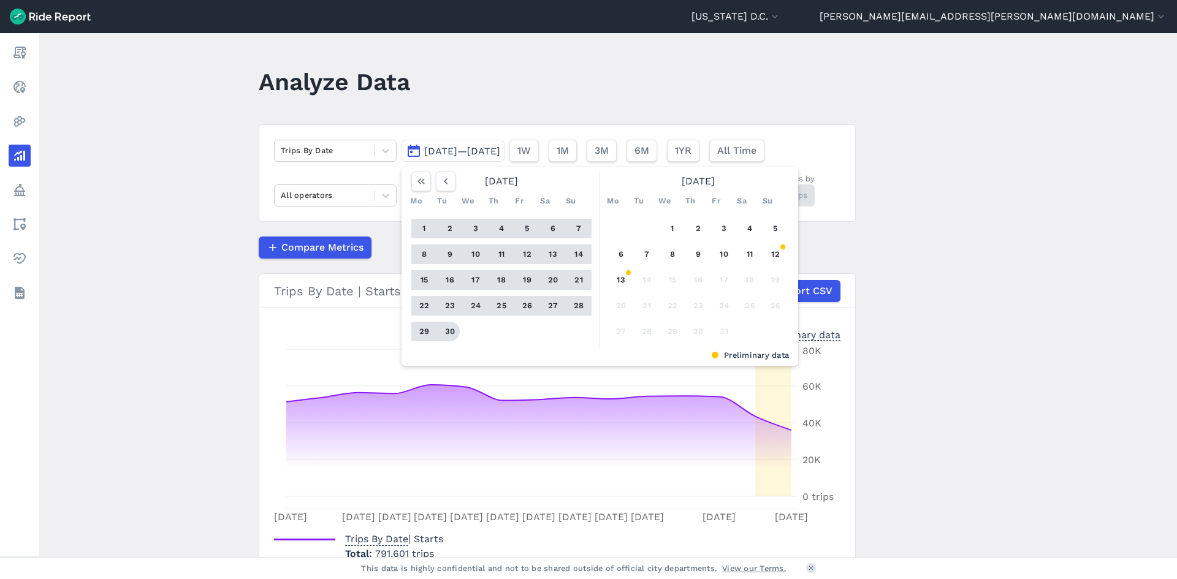
click at [449, 332] on button "30" at bounding box center [450, 332] width 20 height 20
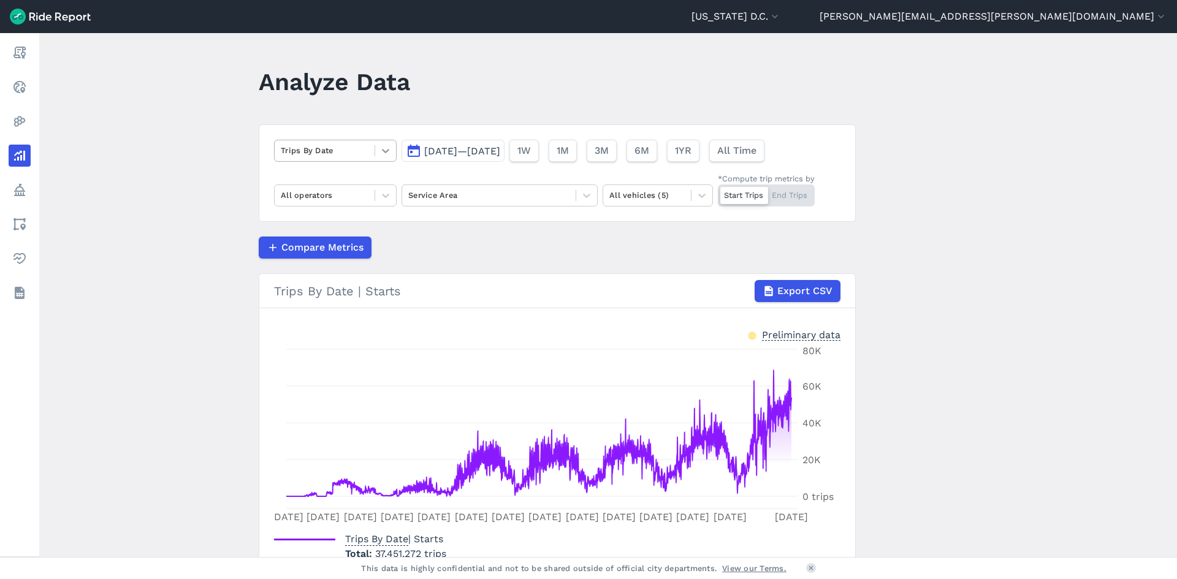
click at [377, 153] on div at bounding box center [385, 150] width 21 height 21
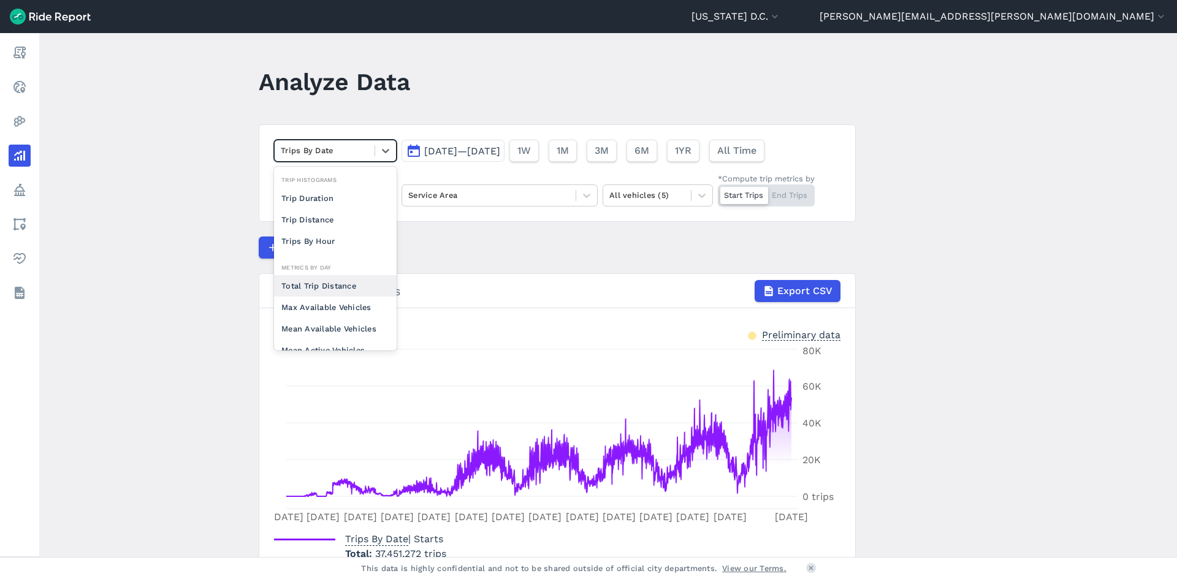
click at [448, 248] on div "Compare Metrics" at bounding box center [557, 248] width 597 height 22
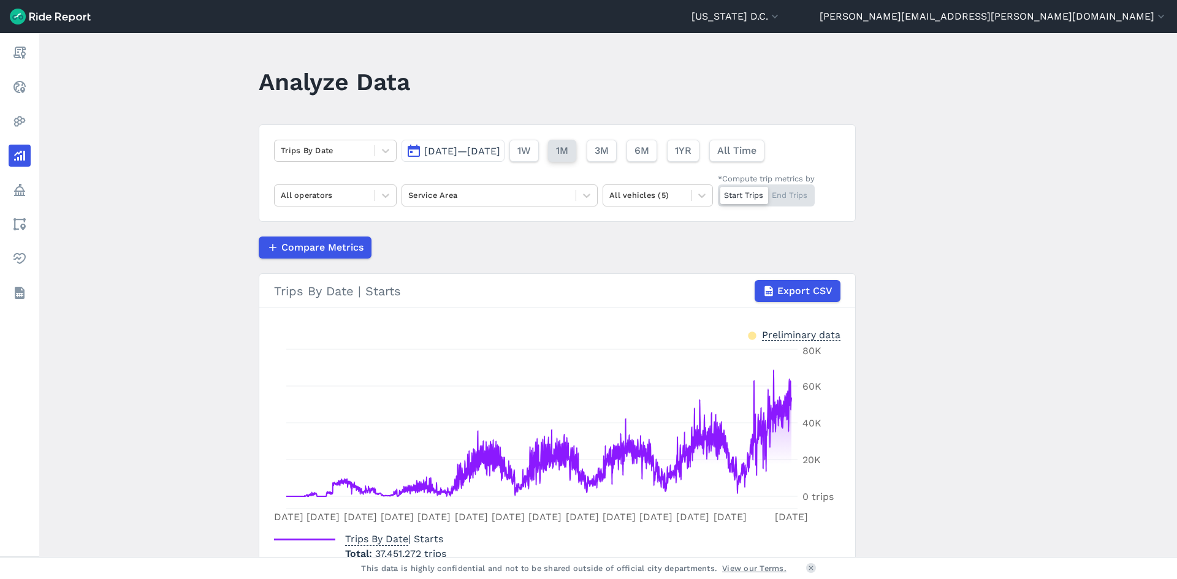
click at [568, 155] on span "1M" at bounding box center [562, 150] width 12 height 15
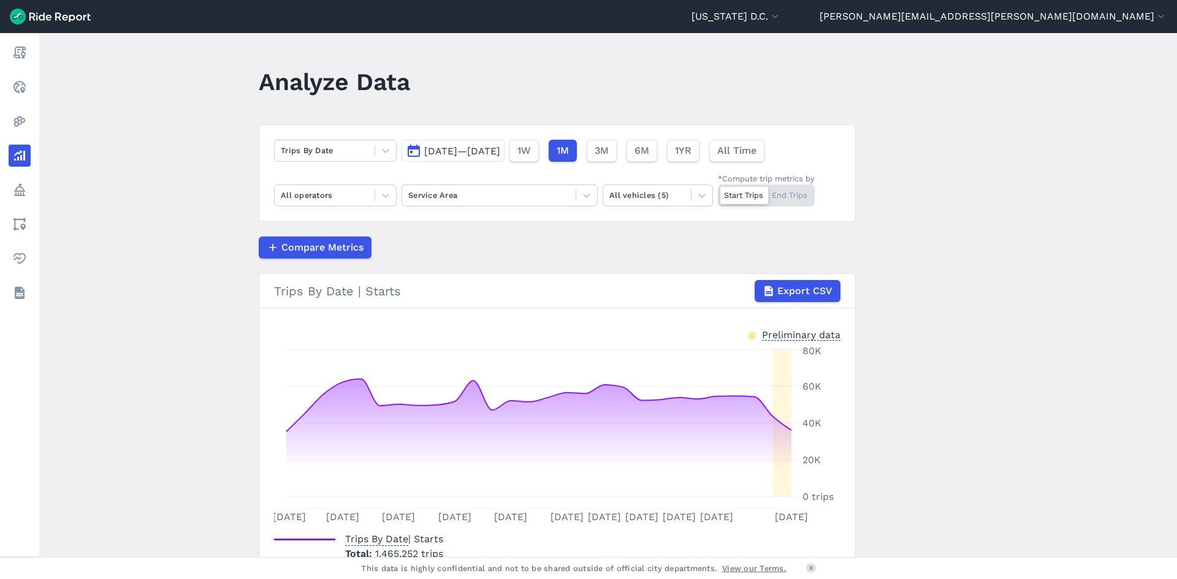
click at [500, 153] on span "[DATE]—[DATE]" at bounding box center [462, 151] width 76 height 12
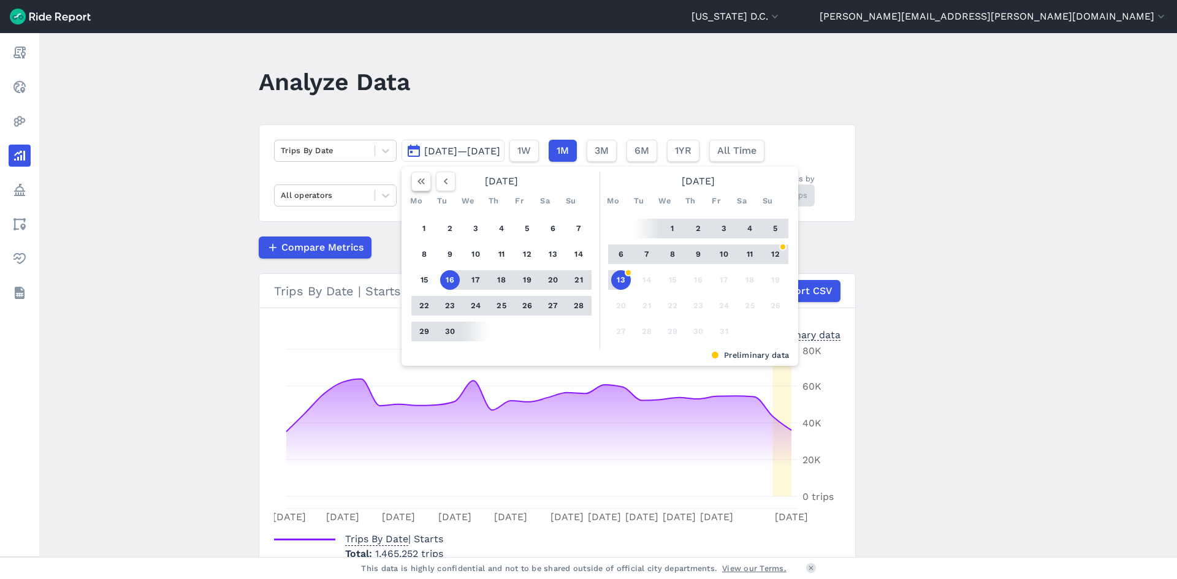
click at [416, 178] on icon "button" at bounding box center [421, 181] width 12 height 12
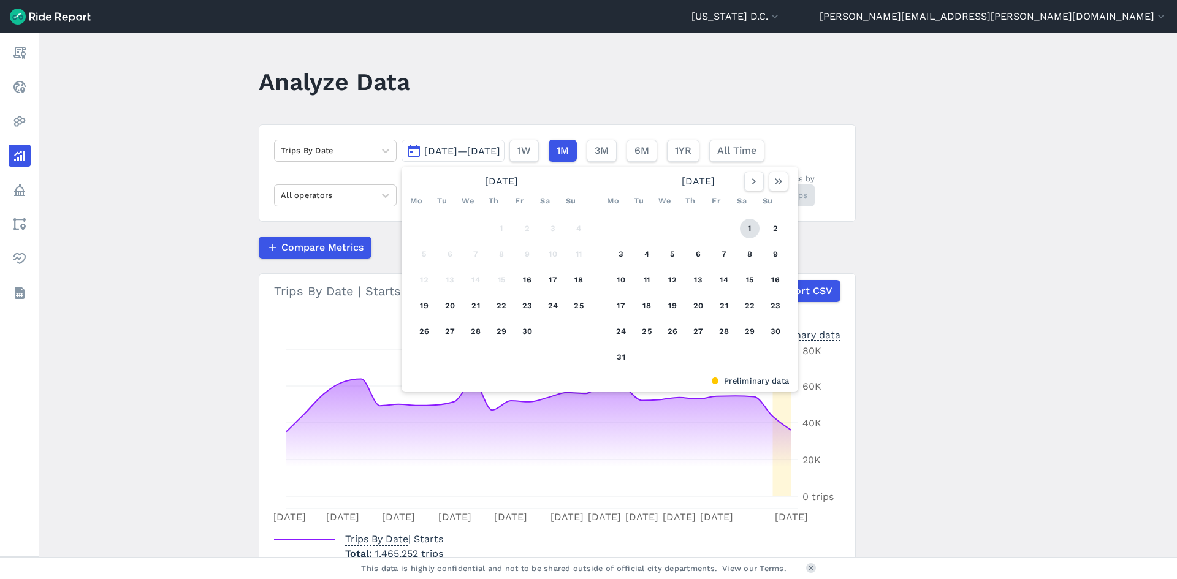
click at [743, 227] on button "1" at bounding box center [750, 229] width 20 height 20
click at [778, 185] on icon "button" at bounding box center [779, 181] width 12 height 12
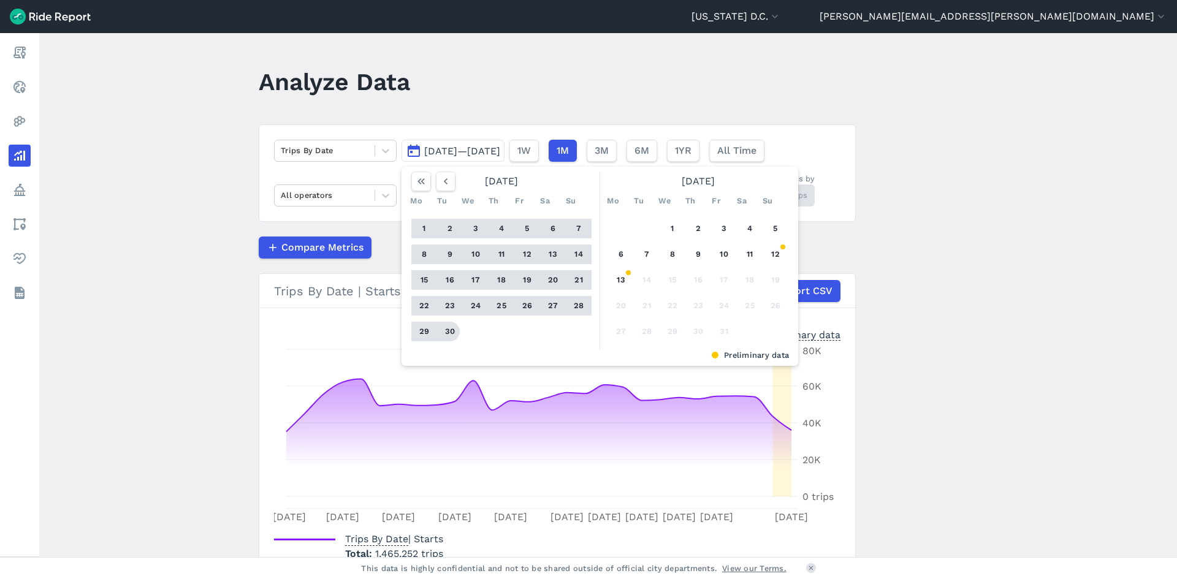
click at [449, 332] on button "30" at bounding box center [450, 332] width 20 height 20
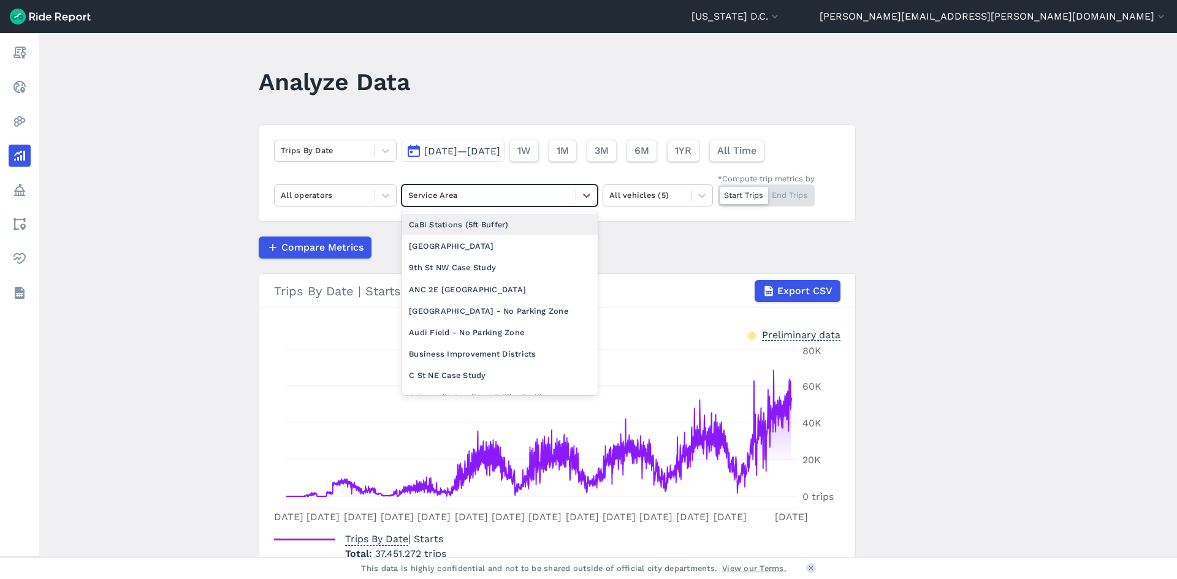
click at [510, 201] on div at bounding box center [488, 195] width 161 height 14
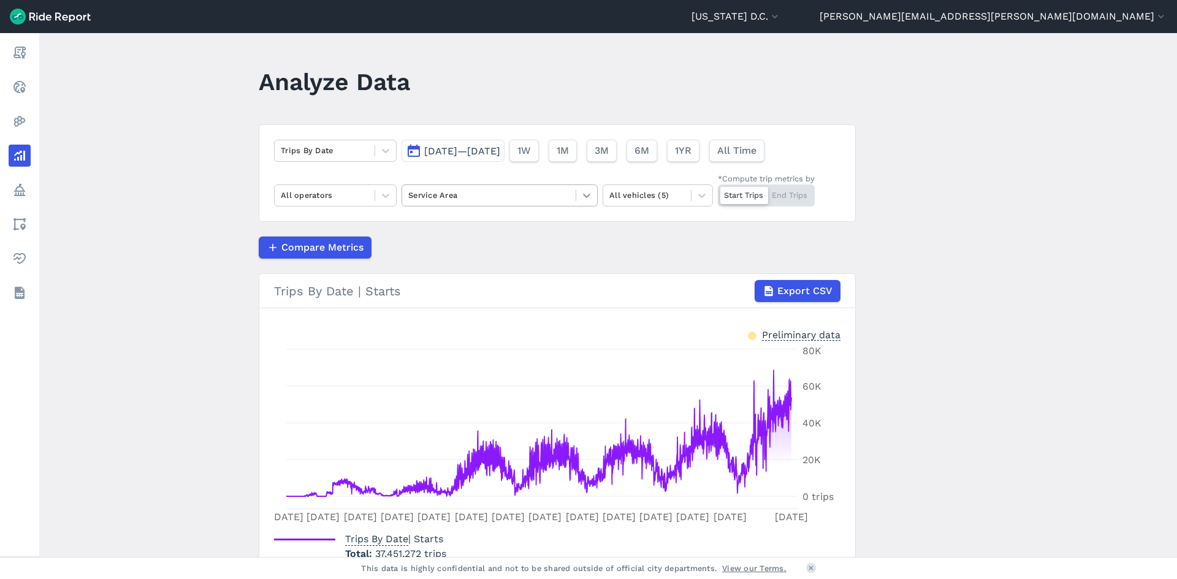
click at [581, 197] on icon at bounding box center [587, 195] width 12 height 12
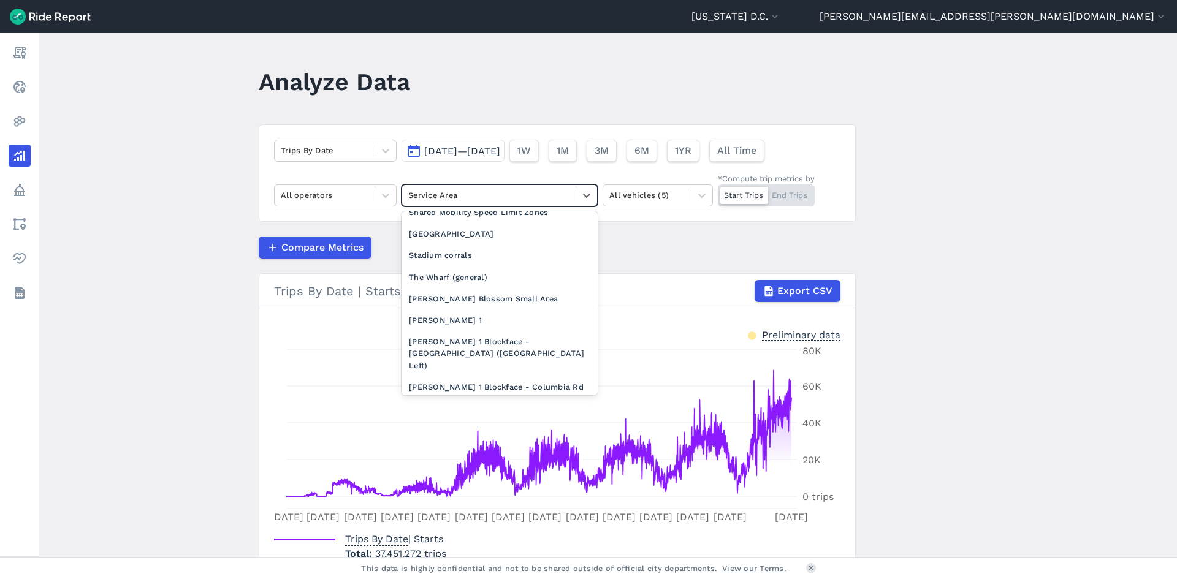
scroll to position [1225, 0]
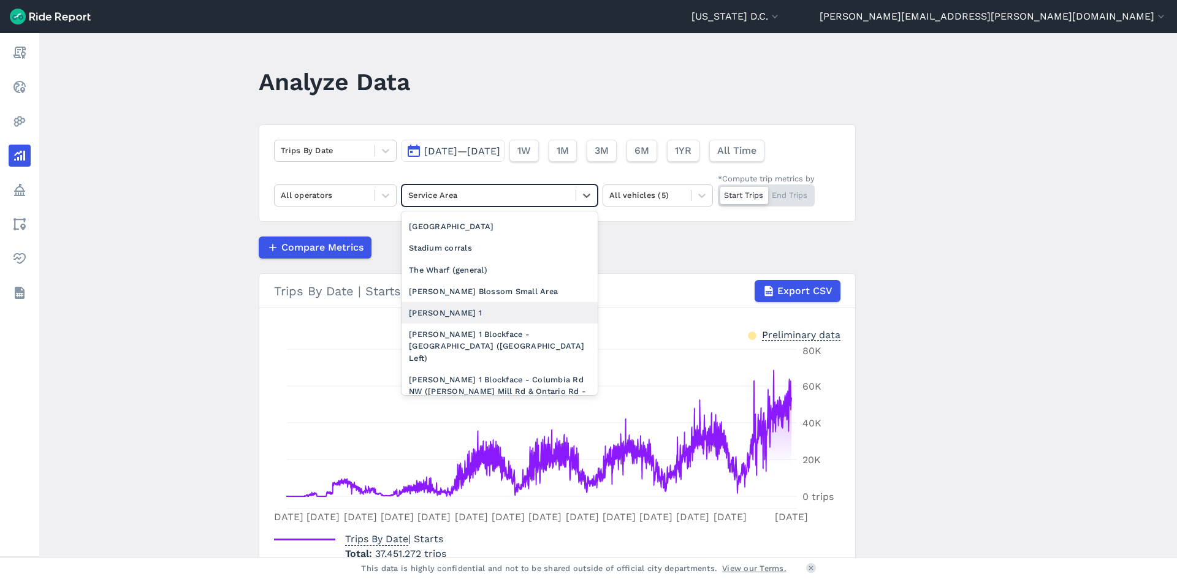
click at [546, 318] on div "[PERSON_NAME] 1" at bounding box center [500, 312] width 196 height 21
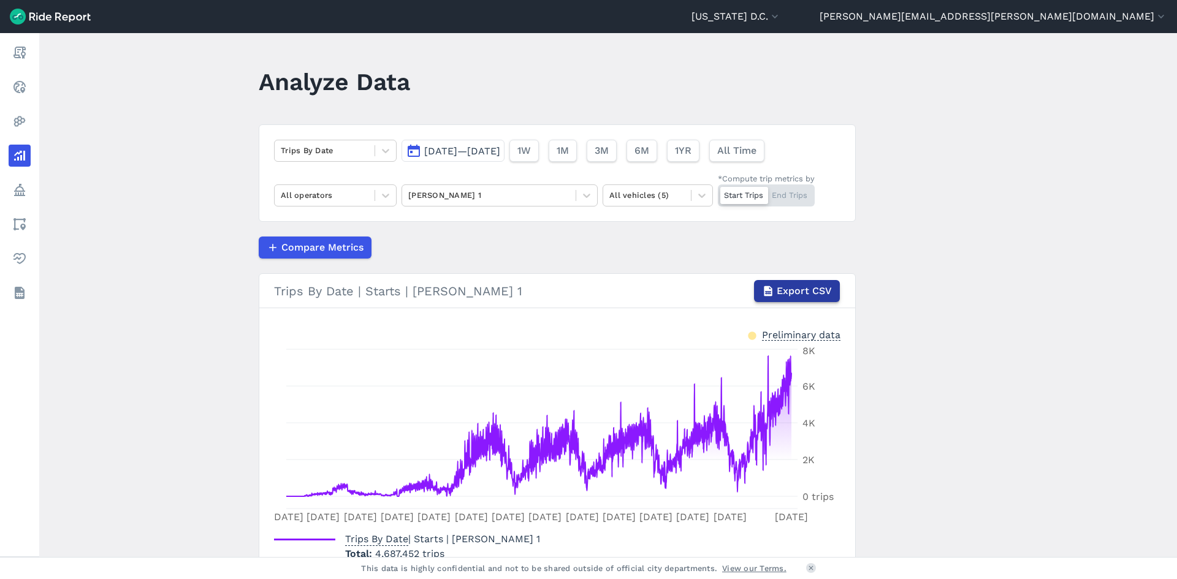
click at [823, 287] on span "Export CSV" at bounding box center [804, 291] width 55 height 15
click at [587, 201] on icon at bounding box center [587, 195] width 12 height 12
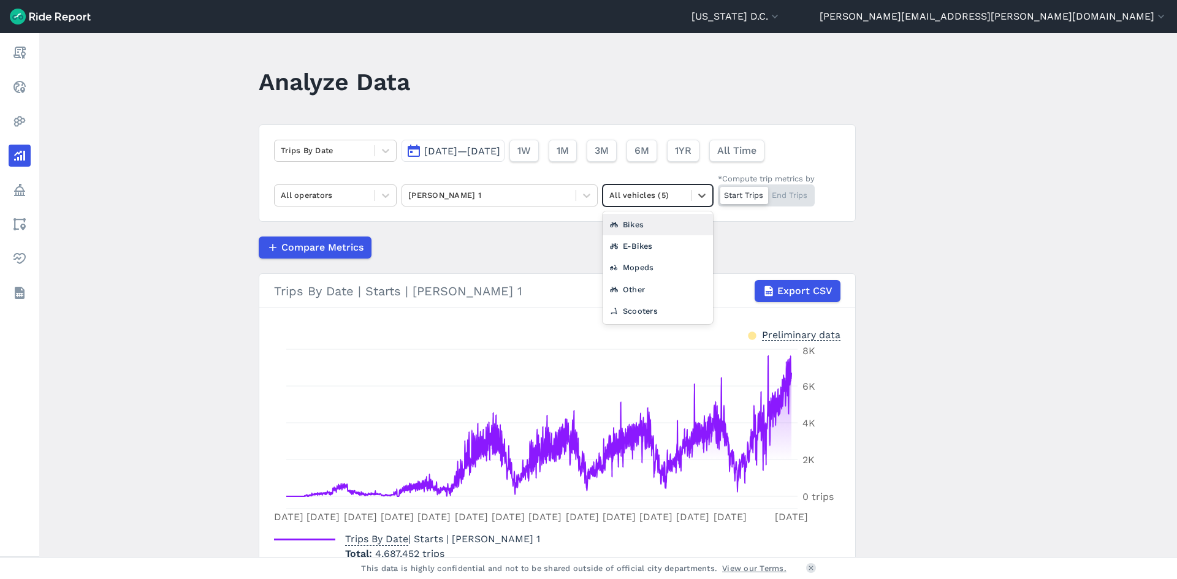
click at [656, 202] on div at bounding box center [646, 195] width 75 height 14
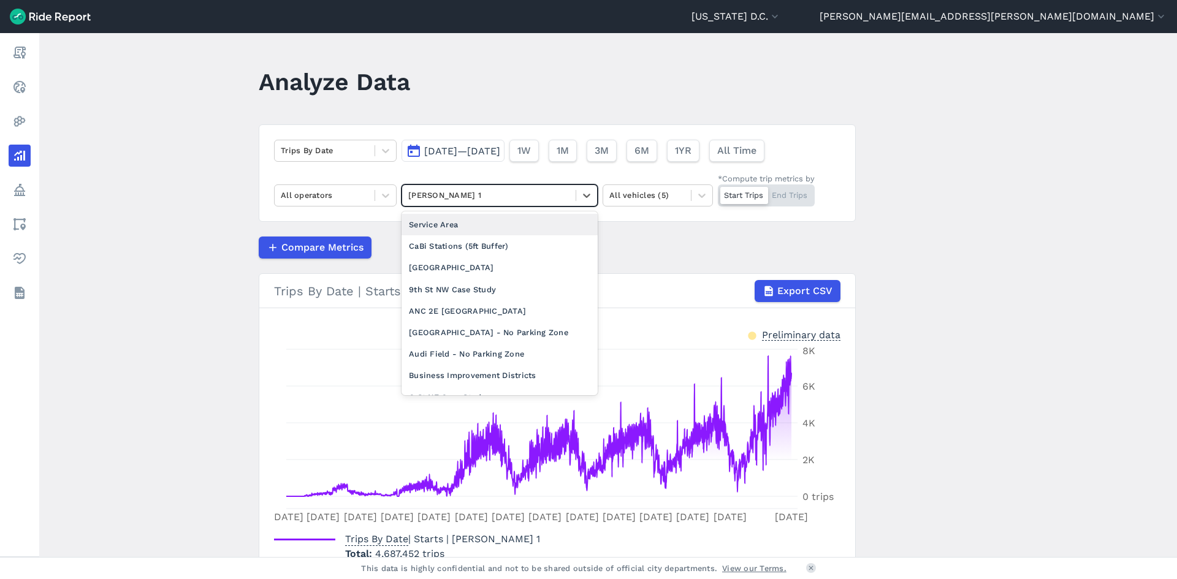
click at [508, 203] on div "[PERSON_NAME] 1" at bounding box center [489, 195] width 174 height 19
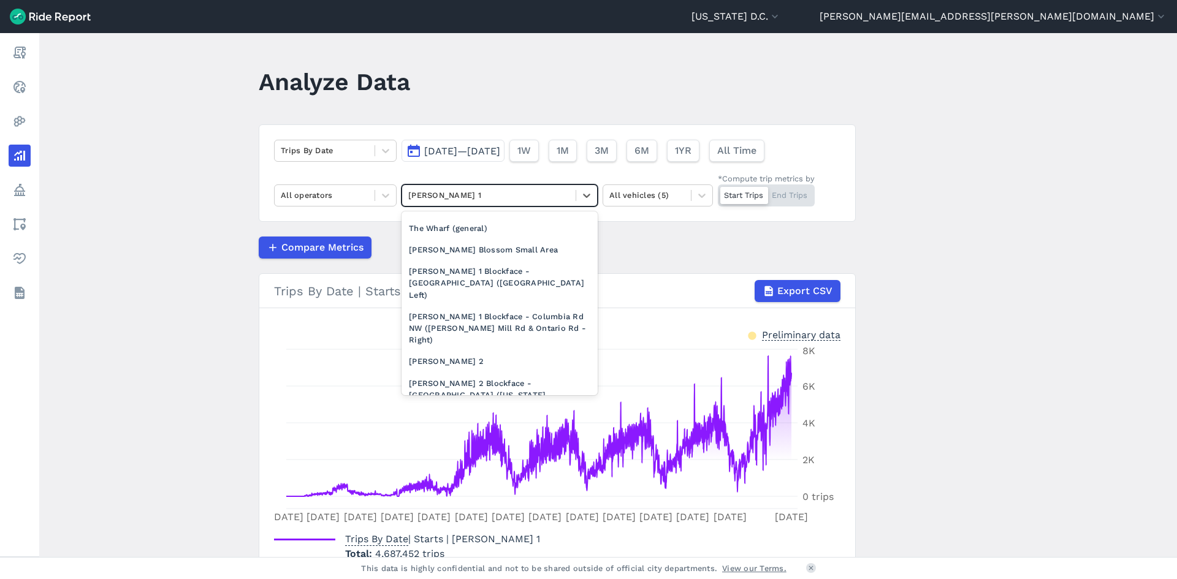
scroll to position [1349, 0]
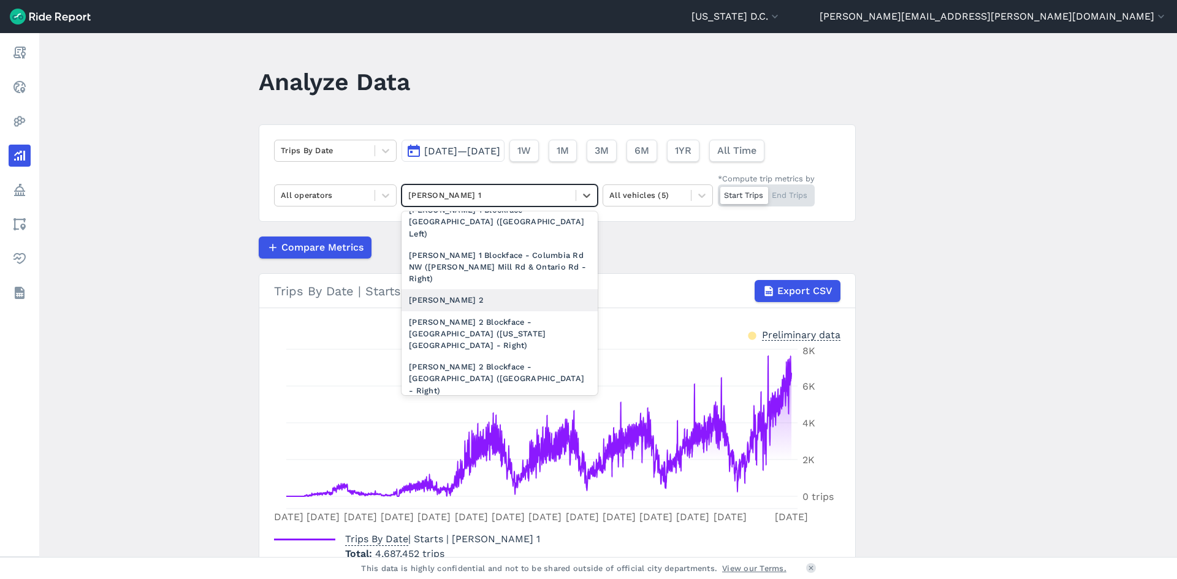
click at [480, 289] on div "[PERSON_NAME] 2" at bounding box center [500, 299] width 196 height 21
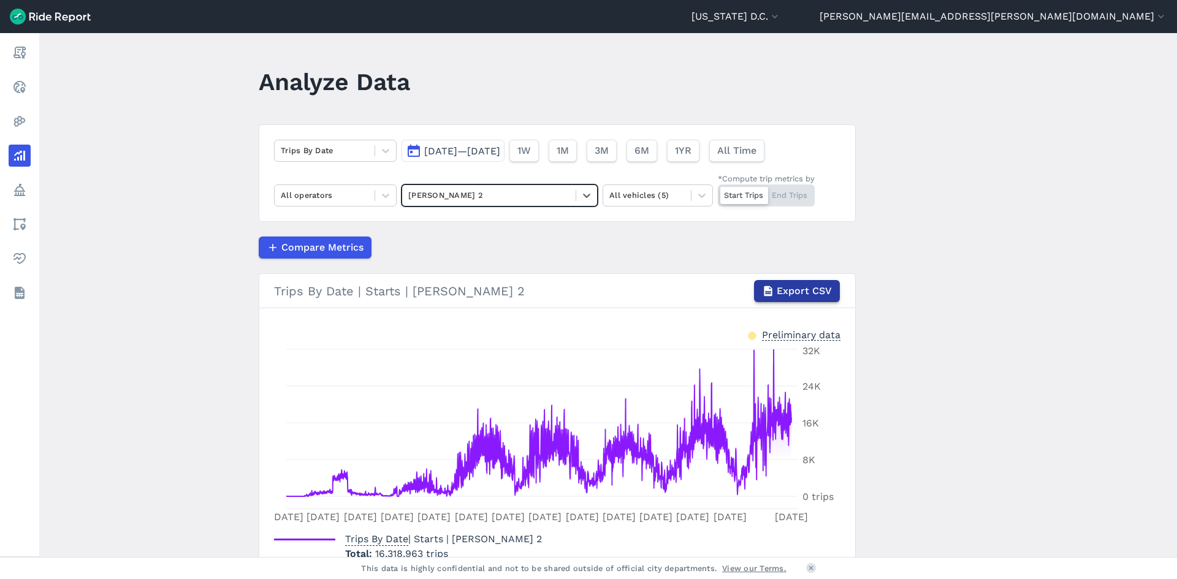
click at [804, 290] on span "Export CSV" at bounding box center [804, 291] width 55 height 15
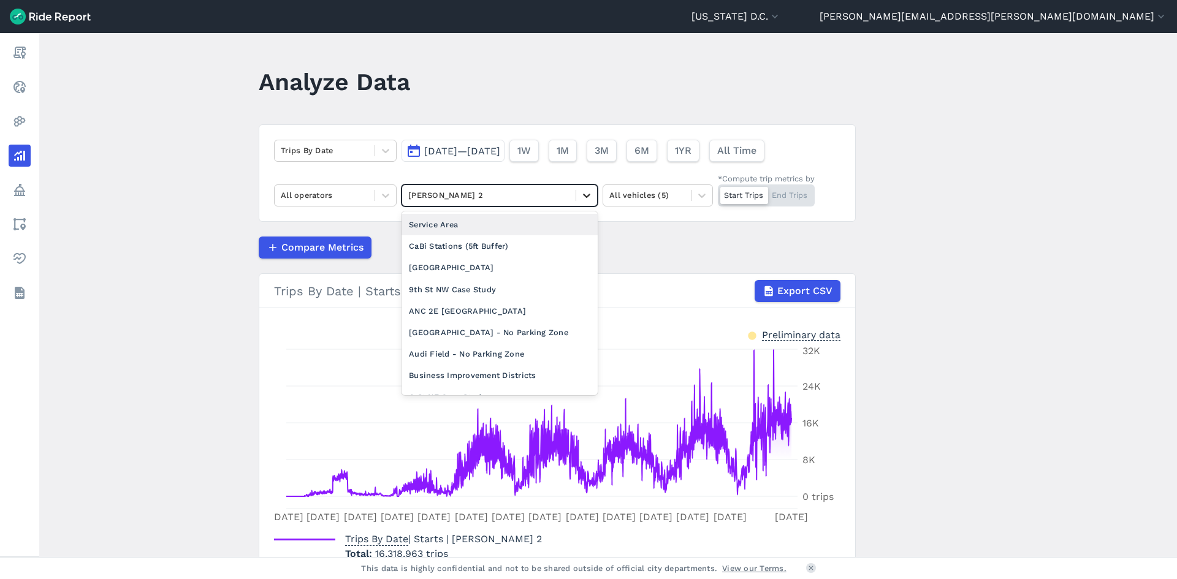
click at [594, 194] on div at bounding box center [586, 195] width 21 height 21
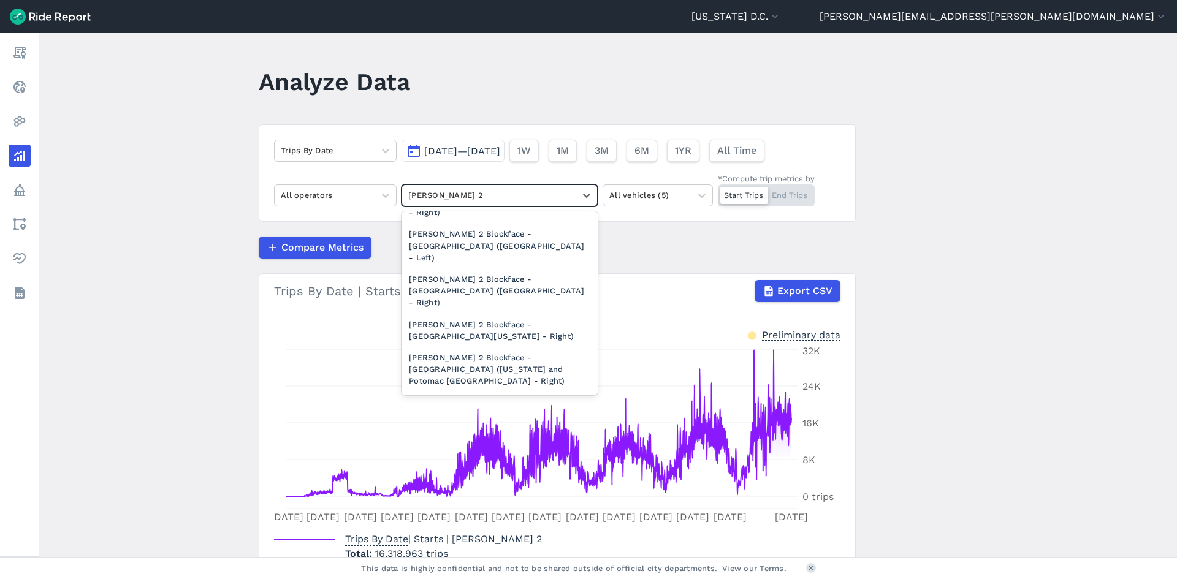
scroll to position [1594, 0]
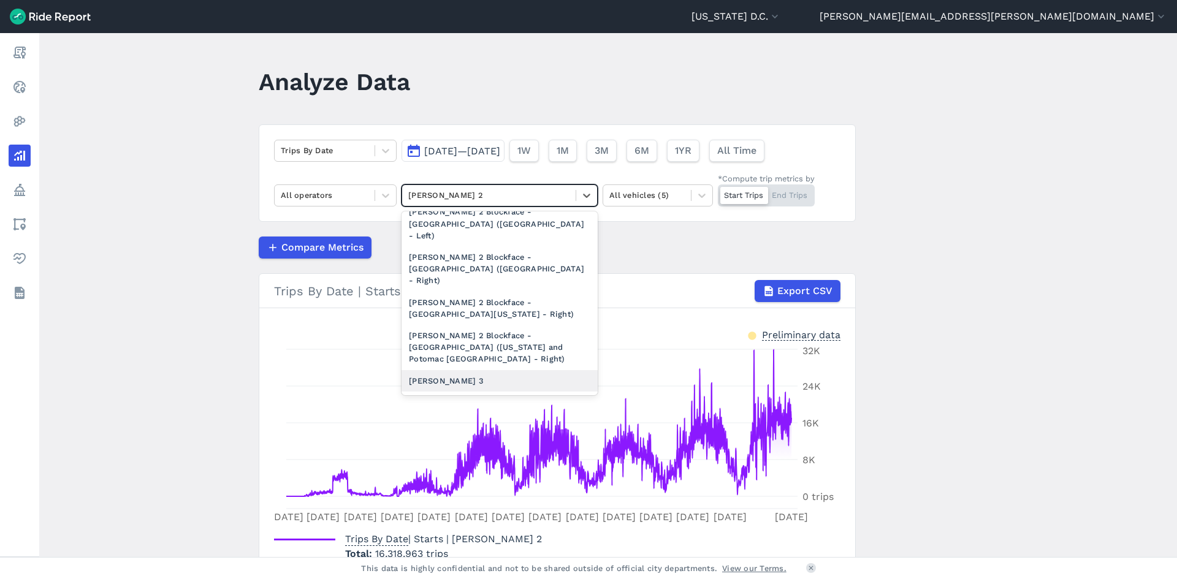
click at [564, 370] on div "[PERSON_NAME] 3" at bounding box center [500, 380] width 196 height 21
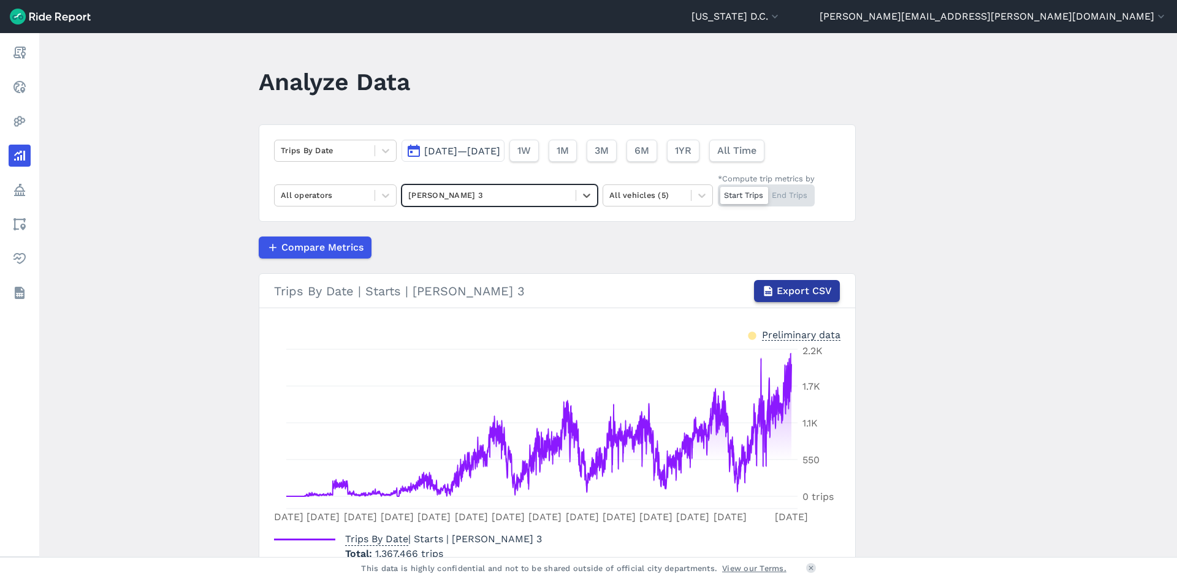
click at [804, 292] on span "Export CSV" at bounding box center [804, 291] width 55 height 15
click at [594, 196] on div at bounding box center [586, 195] width 21 height 21
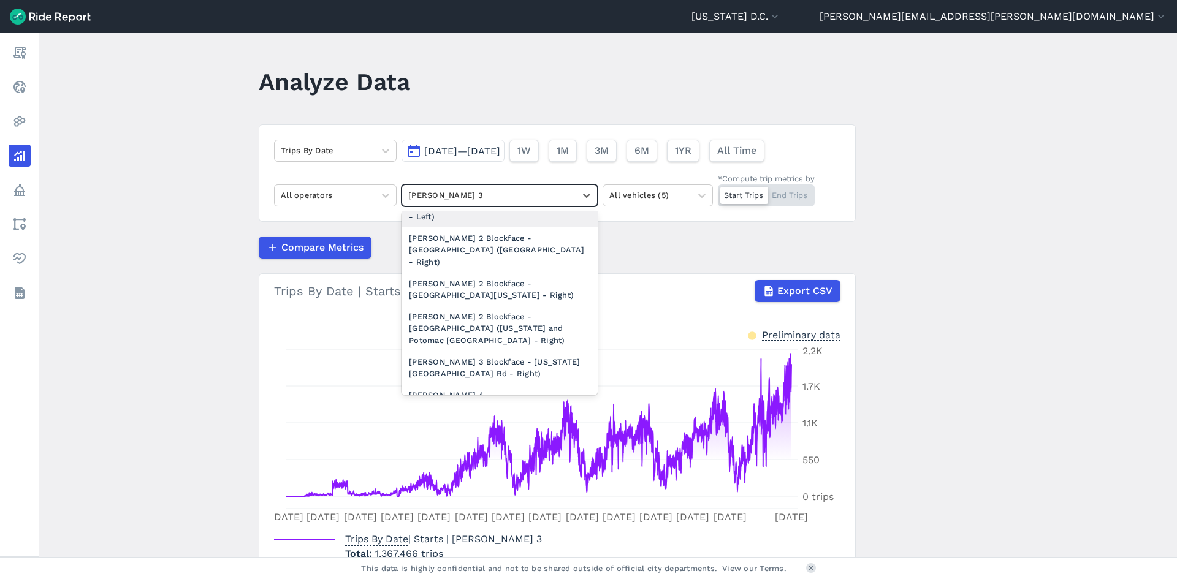
scroll to position [1656, 0]
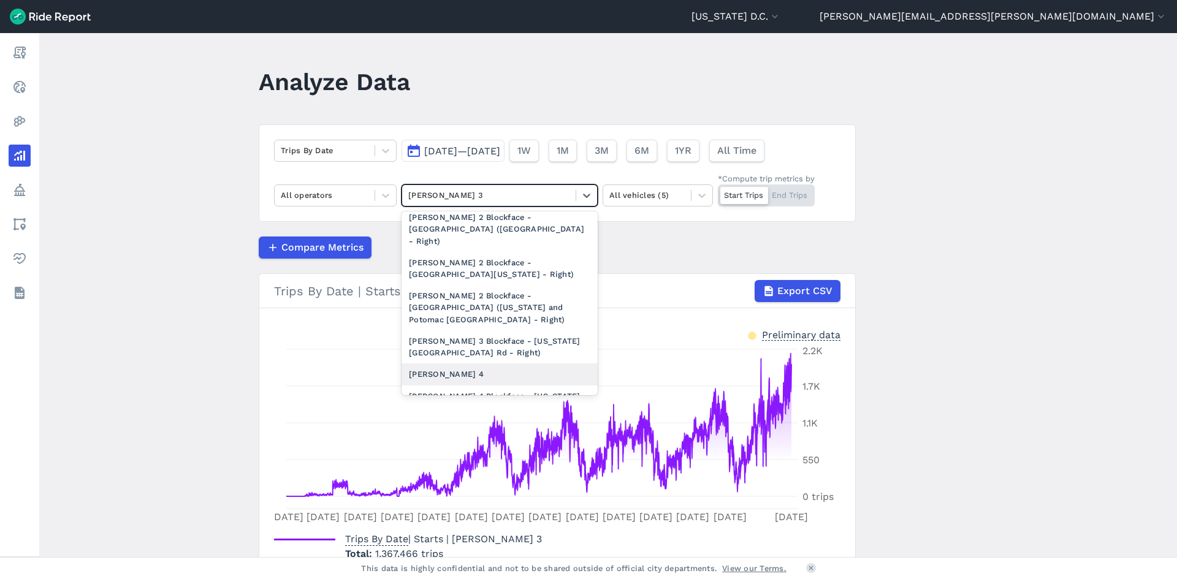
click at [525, 364] on div "[PERSON_NAME] 4" at bounding box center [500, 374] width 196 height 21
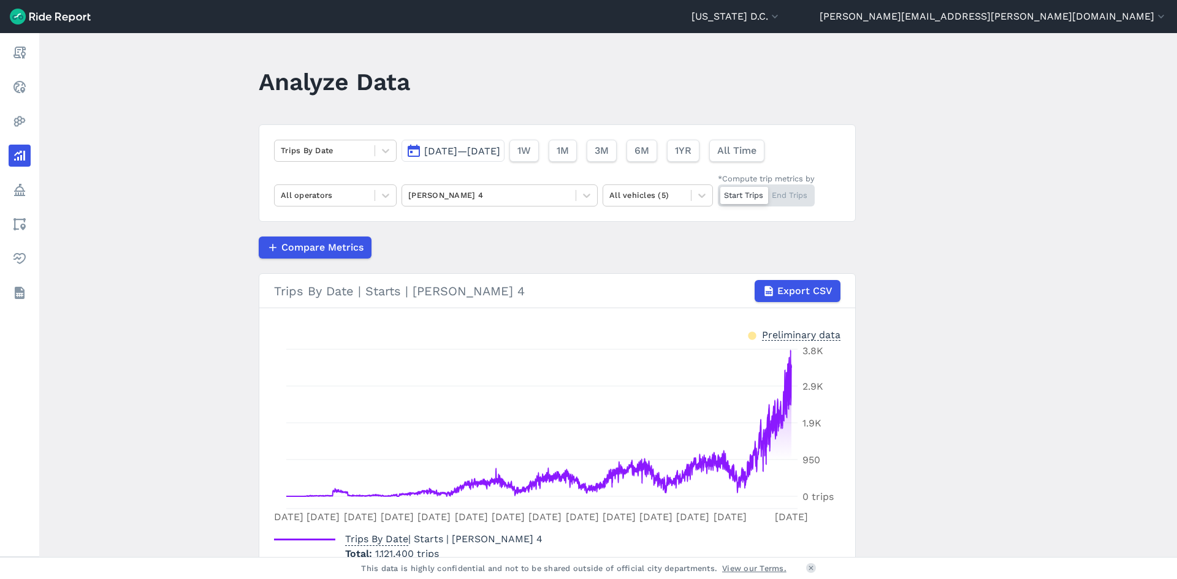
click at [800, 294] on span "Export CSV" at bounding box center [805, 291] width 55 height 15
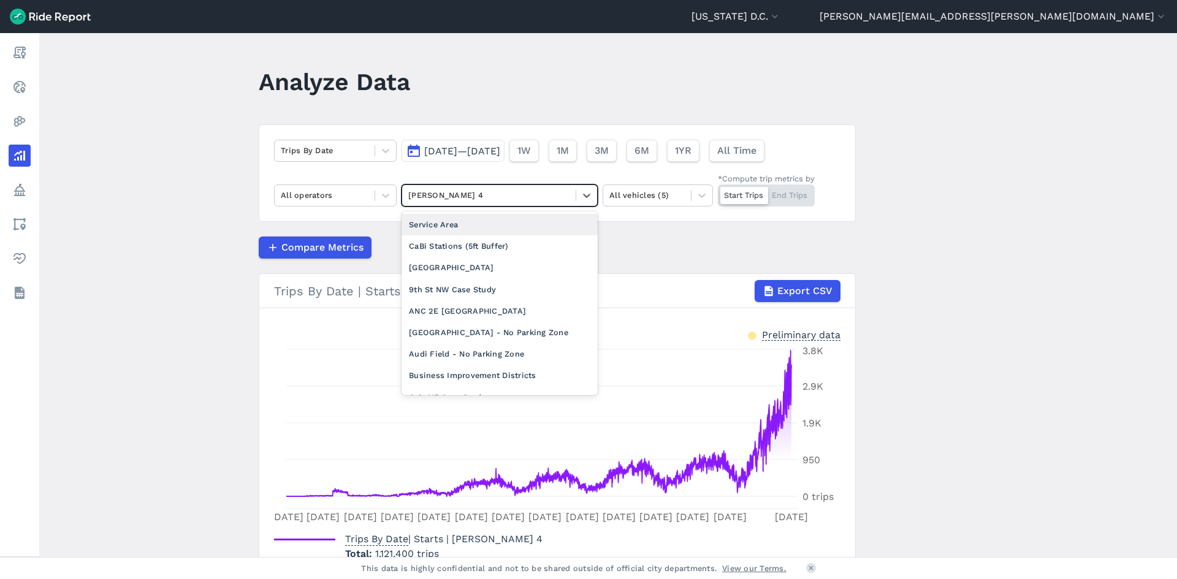
click at [568, 199] on div "[PERSON_NAME] 4" at bounding box center [489, 195] width 174 height 19
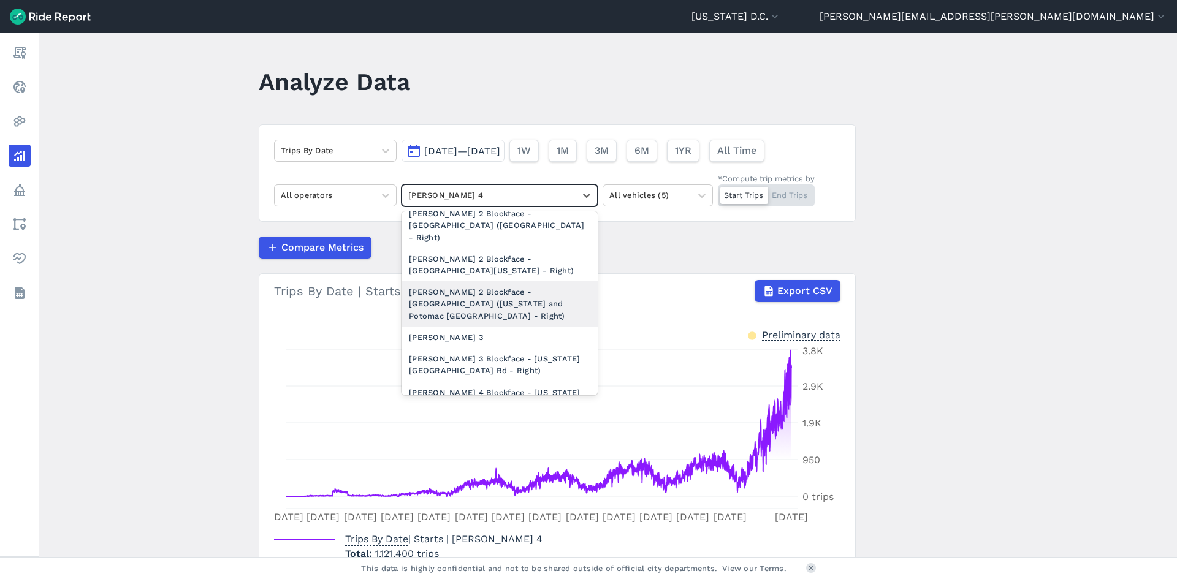
scroll to position [1717, 0]
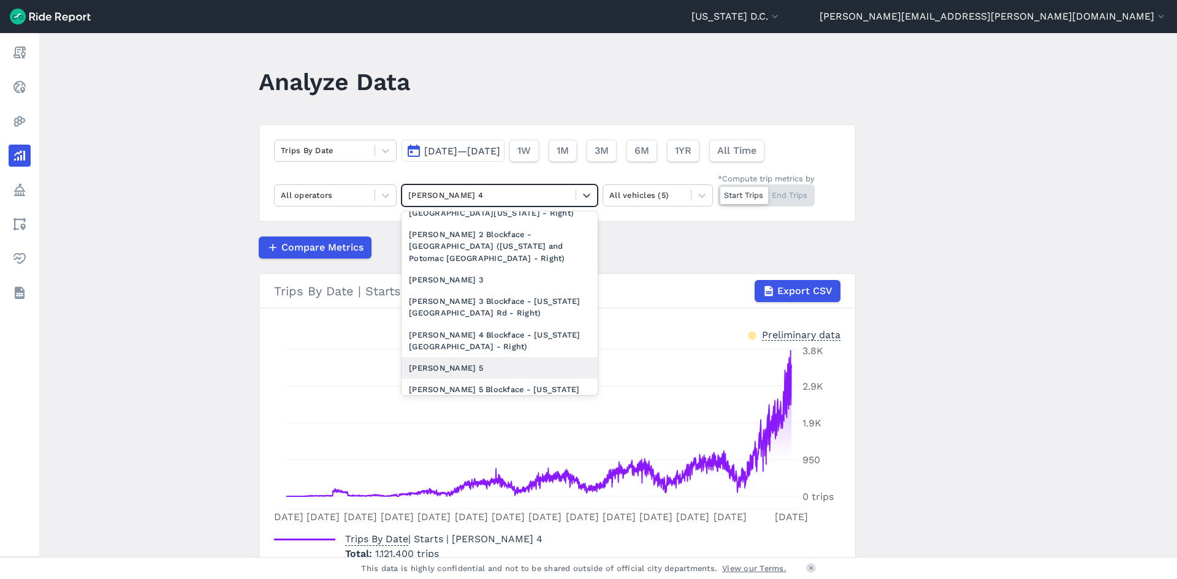
click at [533, 357] on div "[PERSON_NAME] 5" at bounding box center [500, 367] width 196 height 21
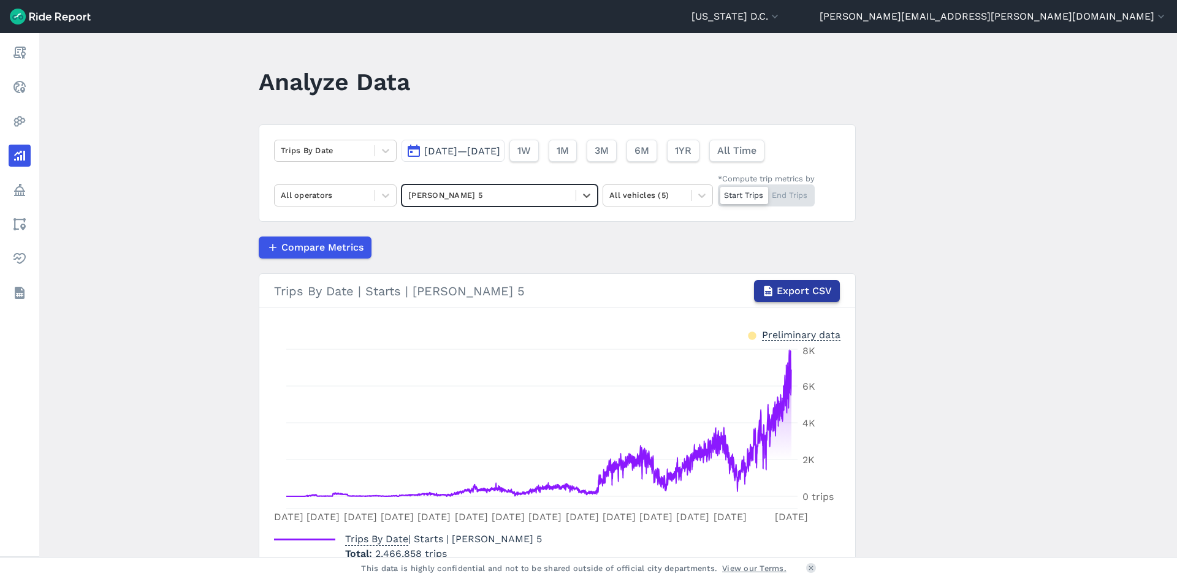
click at [783, 292] on span "Export CSV" at bounding box center [804, 291] width 55 height 15
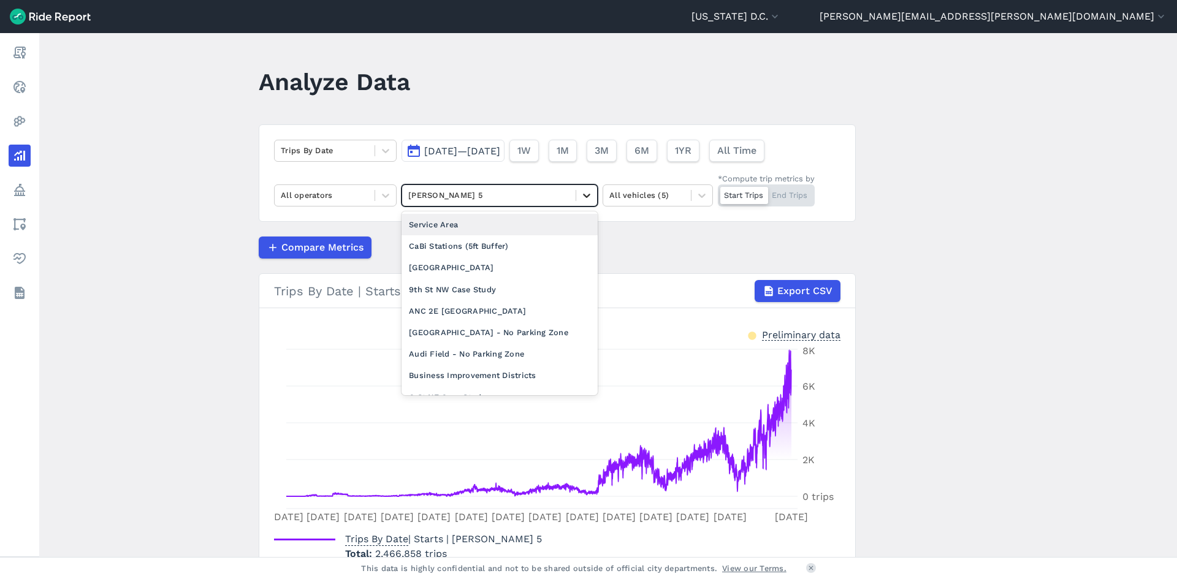
click at [585, 193] on icon at bounding box center [587, 195] width 12 height 12
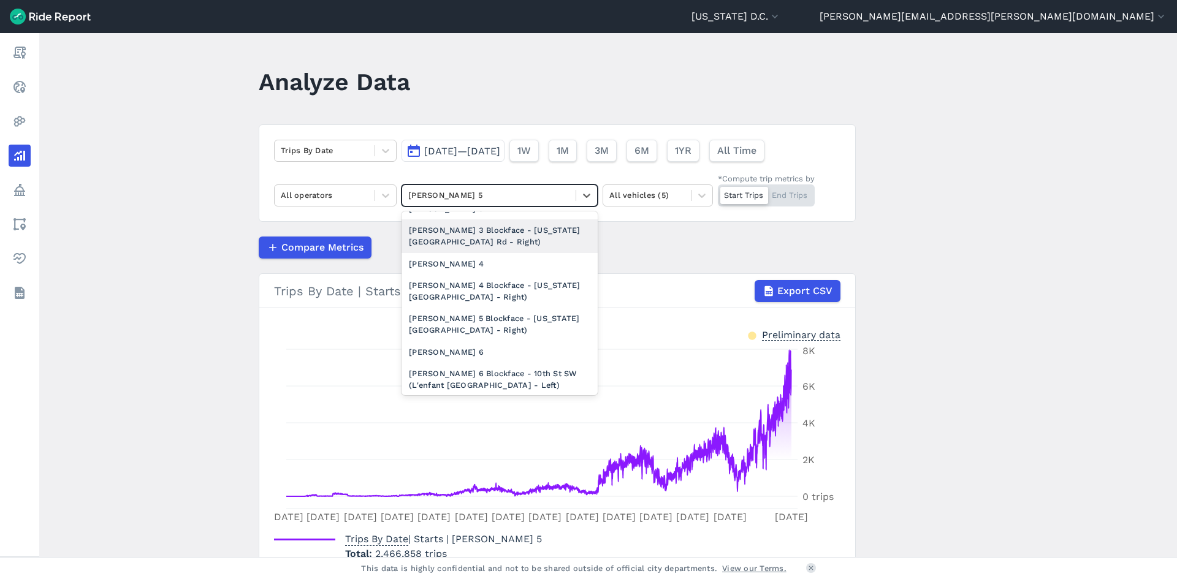
scroll to position [1778, 0]
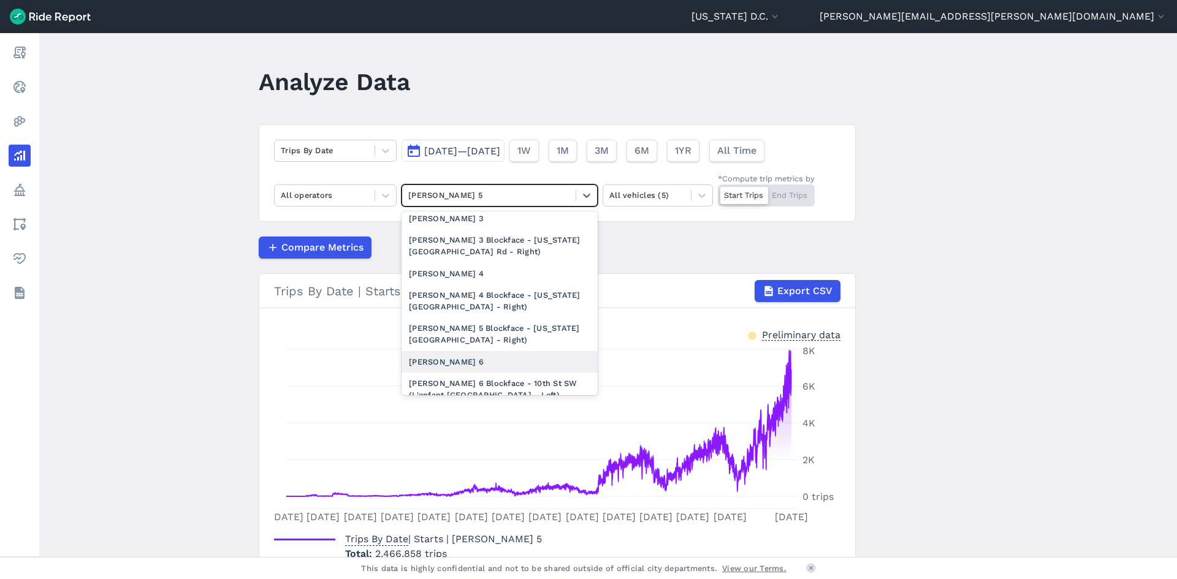
click at [488, 351] on div "[PERSON_NAME] 6" at bounding box center [500, 361] width 196 height 21
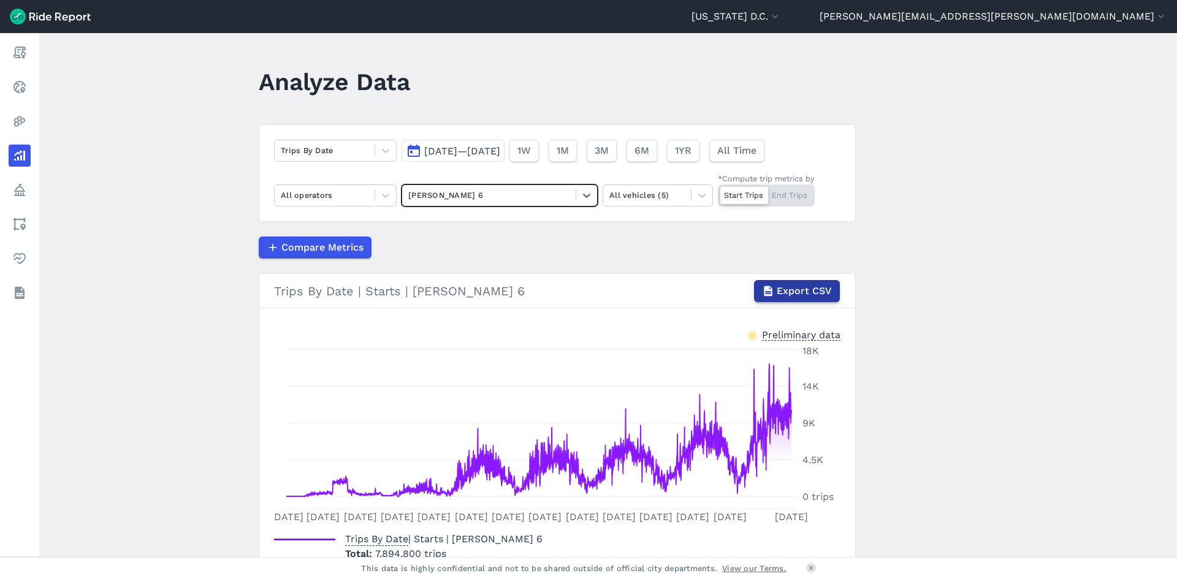
click at [800, 292] on span "Export CSV" at bounding box center [804, 291] width 55 height 15
click at [581, 196] on icon at bounding box center [587, 195] width 12 height 12
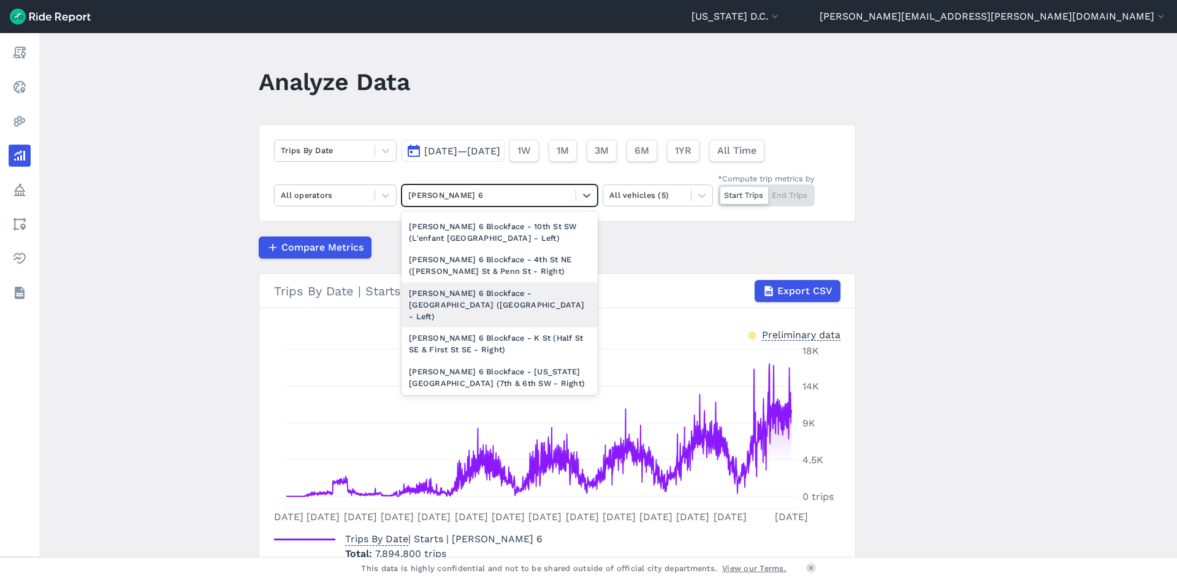
scroll to position [1962, 0]
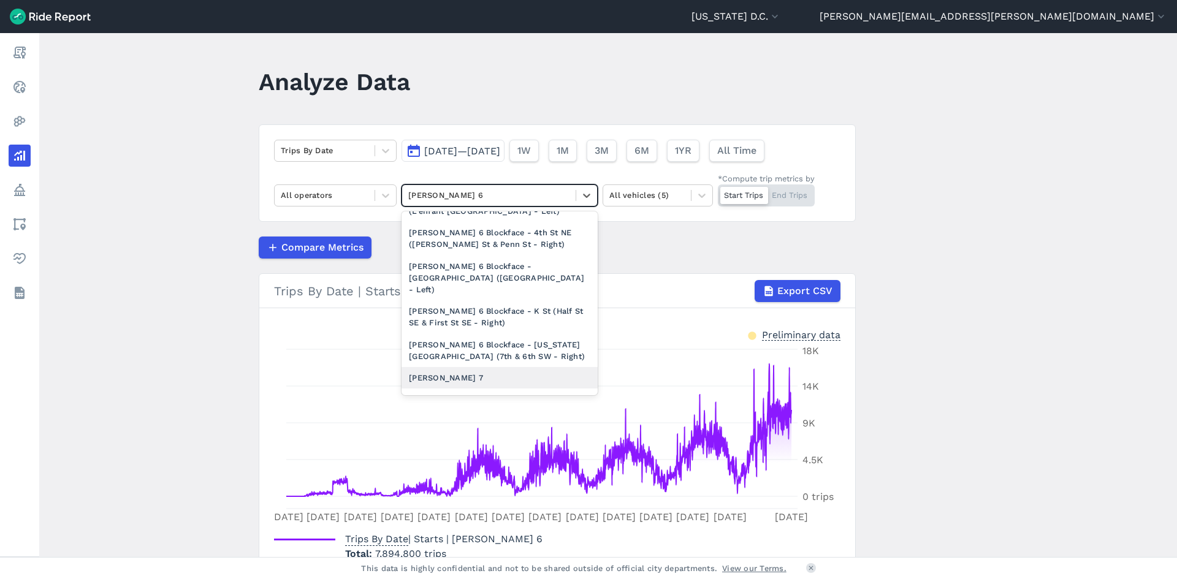
click at [508, 367] on div "[PERSON_NAME] 7" at bounding box center [500, 377] width 196 height 21
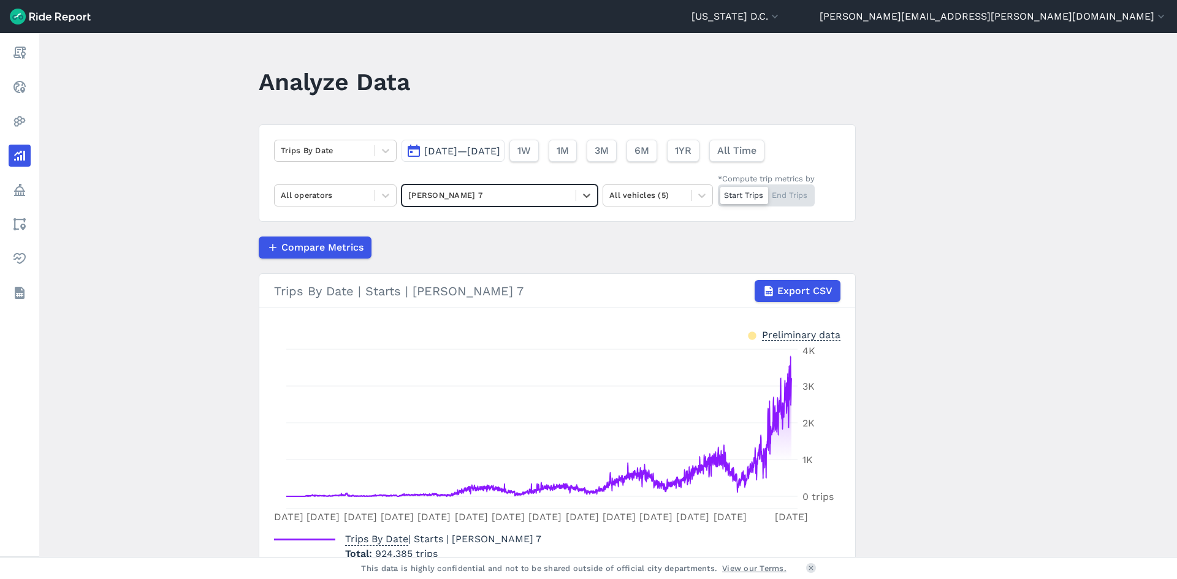
click at [806, 288] on span "Export CSV" at bounding box center [805, 291] width 55 height 15
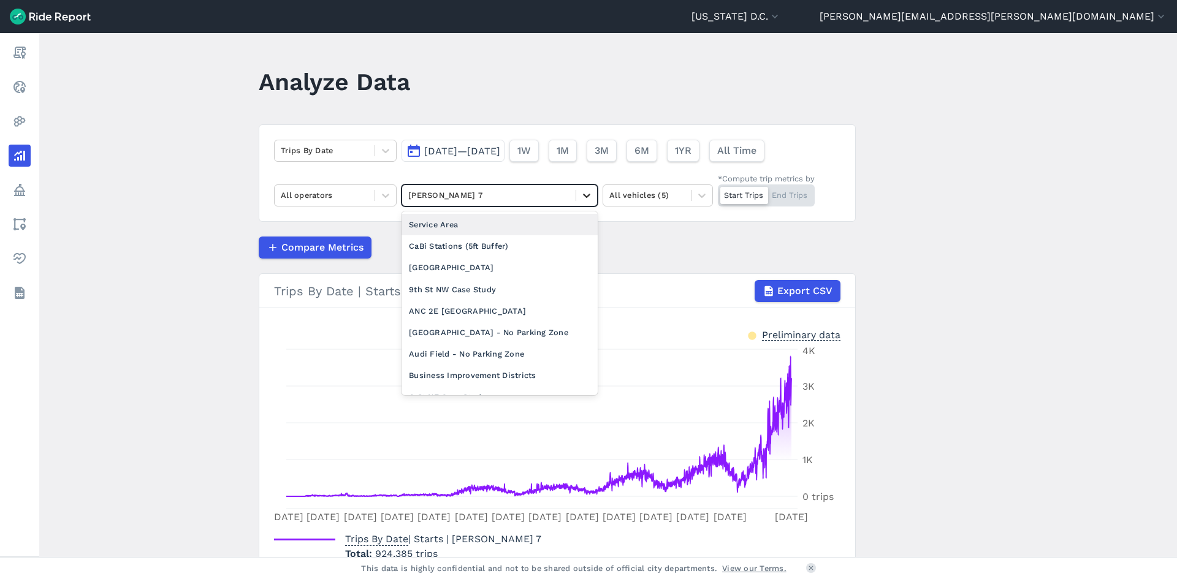
click at [581, 201] on icon at bounding box center [587, 195] width 12 height 12
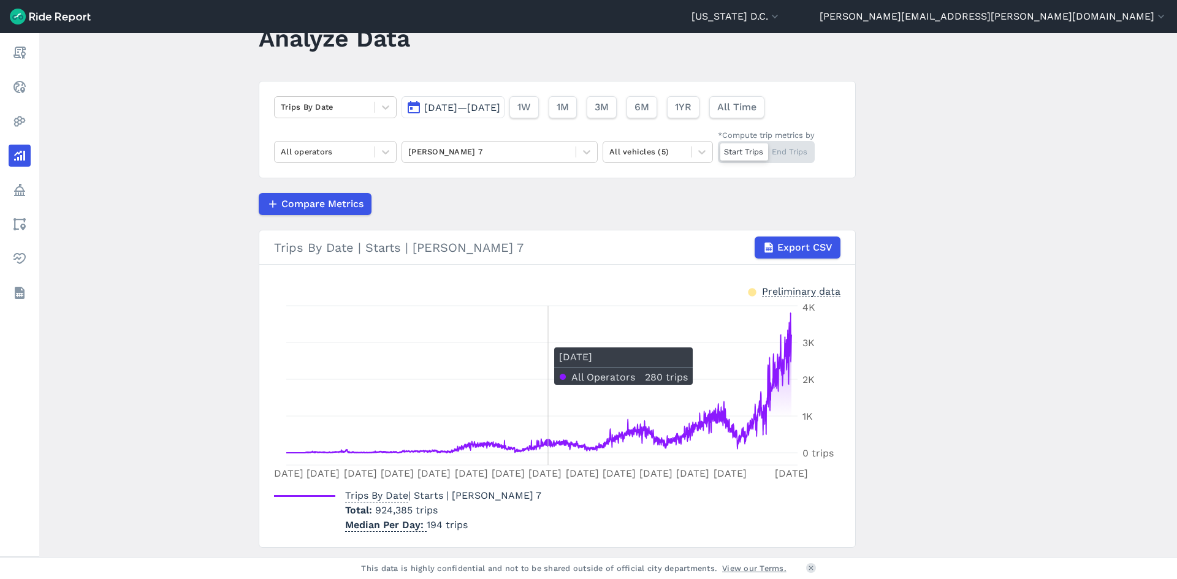
scroll to position [78, 0]
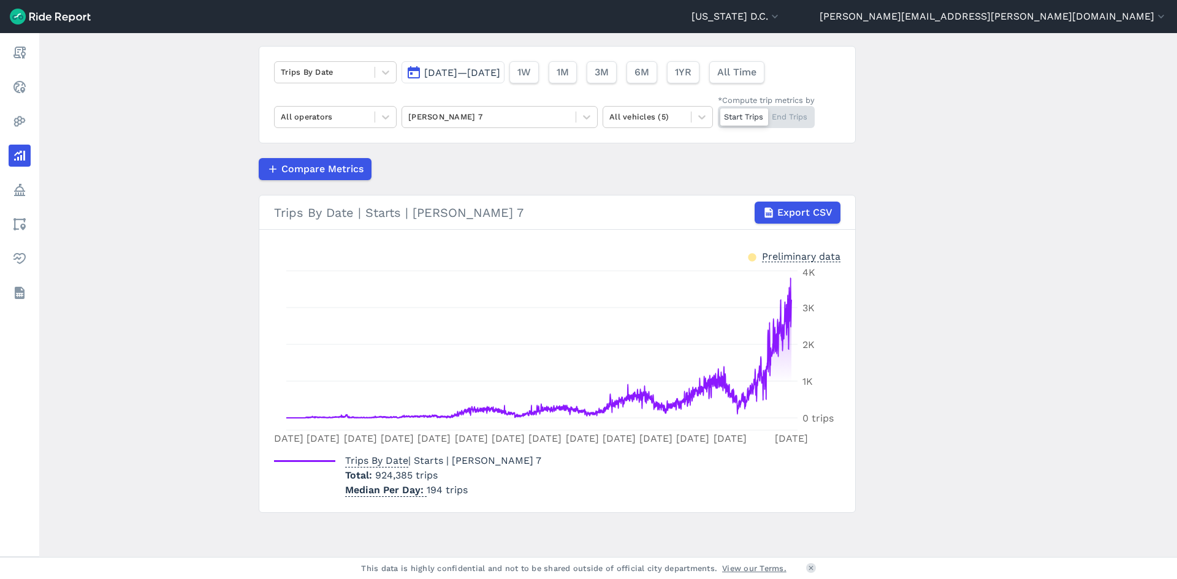
click at [555, 226] on h3 "Trips By Date | Starts | [PERSON_NAME] 7 Export CSV" at bounding box center [557, 213] width 596 height 34
click at [557, 139] on div "Trips By Date [DATE]—[DATE] 1W 1M 3M 6M 1YR All Time All operators [PERSON_NAME…" at bounding box center [557, 94] width 597 height 97
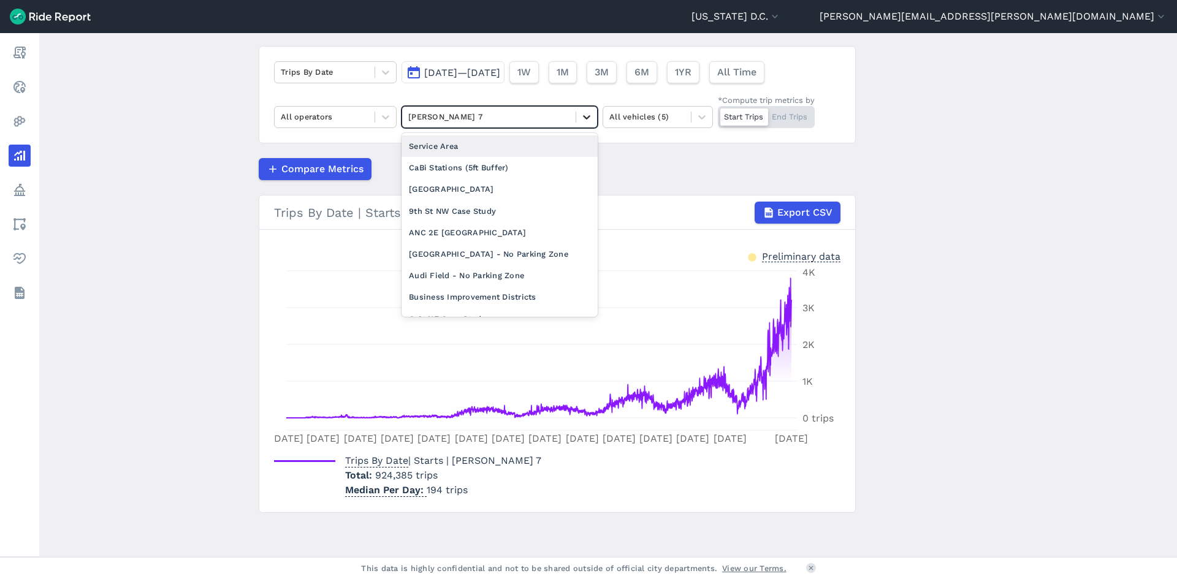
click at [576, 126] on div at bounding box center [586, 117] width 21 height 21
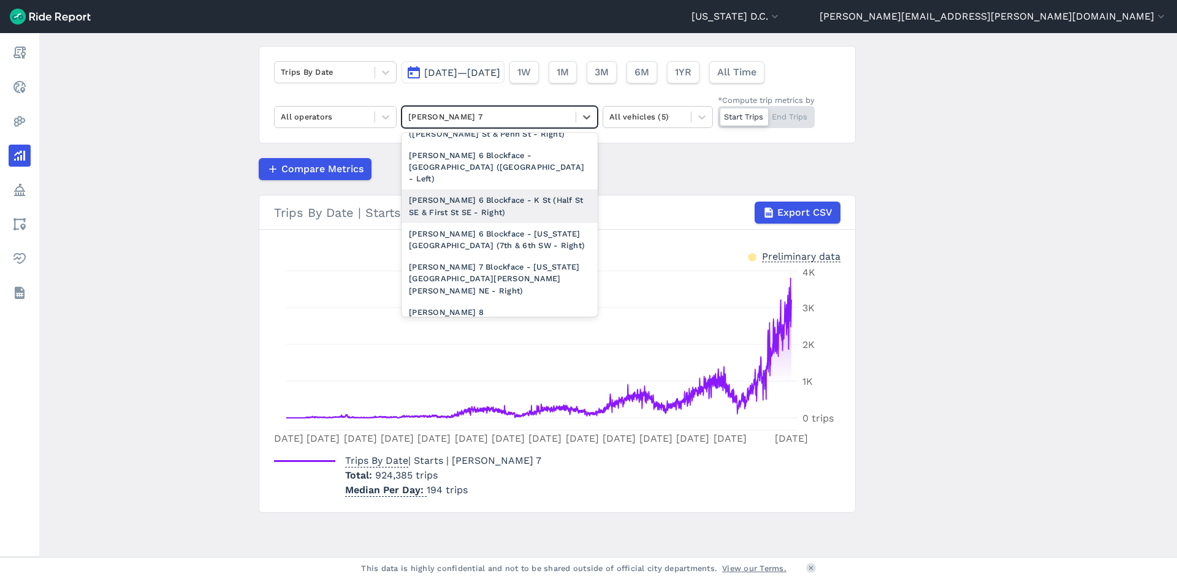
scroll to position [2017, 0]
click at [501, 301] on div "[PERSON_NAME] 8" at bounding box center [500, 311] width 196 height 21
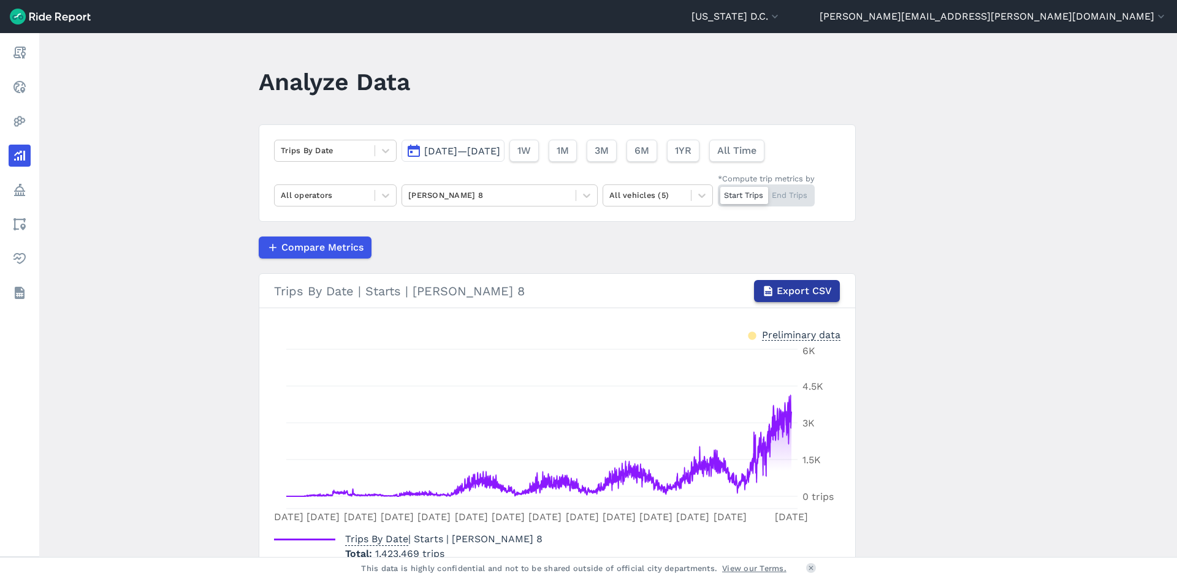
click at [804, 299] on button "Export CSV" at bounding box center [797, 291] width 86 height 22
click at [949, 340] on main "Analyze Data Trips By Date [DATE]—[DATE] 1W 1M 3M 6M 1YR All Time All operators…" at bounding box center [608, 295] width 1138 height 524
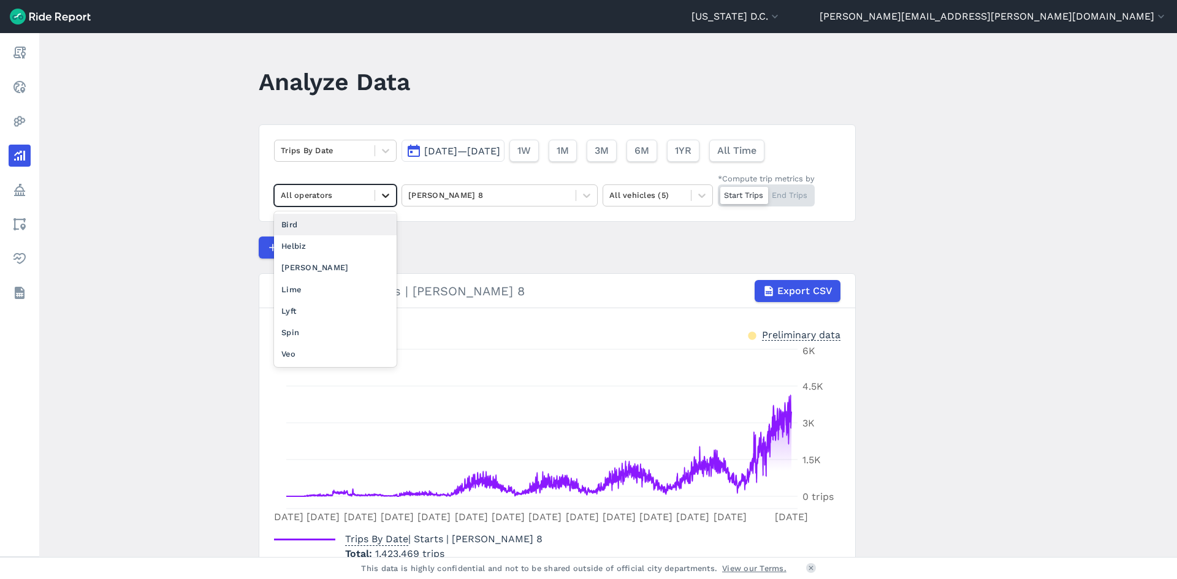
click at [375, 197] on div at bounding box center [385, 195] width 21 height 21
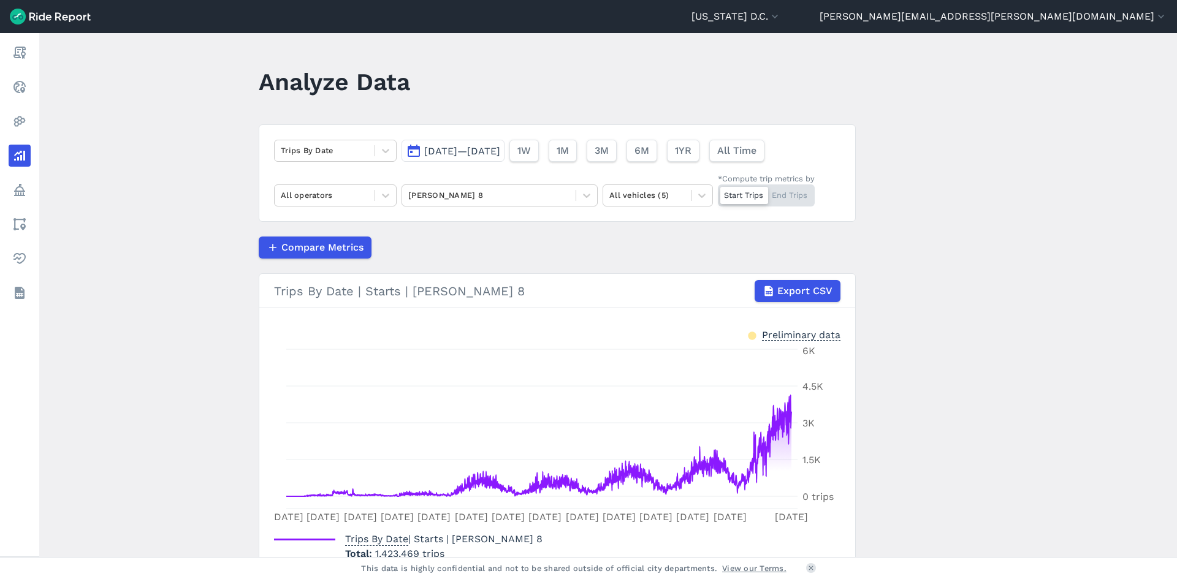
click at [168, 194] on main "Analyze Data Trips By Date [DATE]—[DATE] 1W 1M 3M 6M 1YR All Time All operators…" at bounding box center [608, 295] width 1138 height 524
click at [999, 25] on header "[US_STATE] D.C. Capital Bikeshare [US_STATE] D.C. [PERSON_NAME][EMAIL_ADDRESS][…" at bounding box center [588, 16] width 1177 height 33
click at [984, 7] on header "[US_STATE] D.C. Capital Bikeshare [US_STATE] D.C. [PERSON_NAME][EMAIL_ADDRESS][…" at bounding box center [588, 16] width 1177 height 33
click at [781, 15] on button "[US_STATE] D.C." at bounding box center [737, 16] width 90 height 15
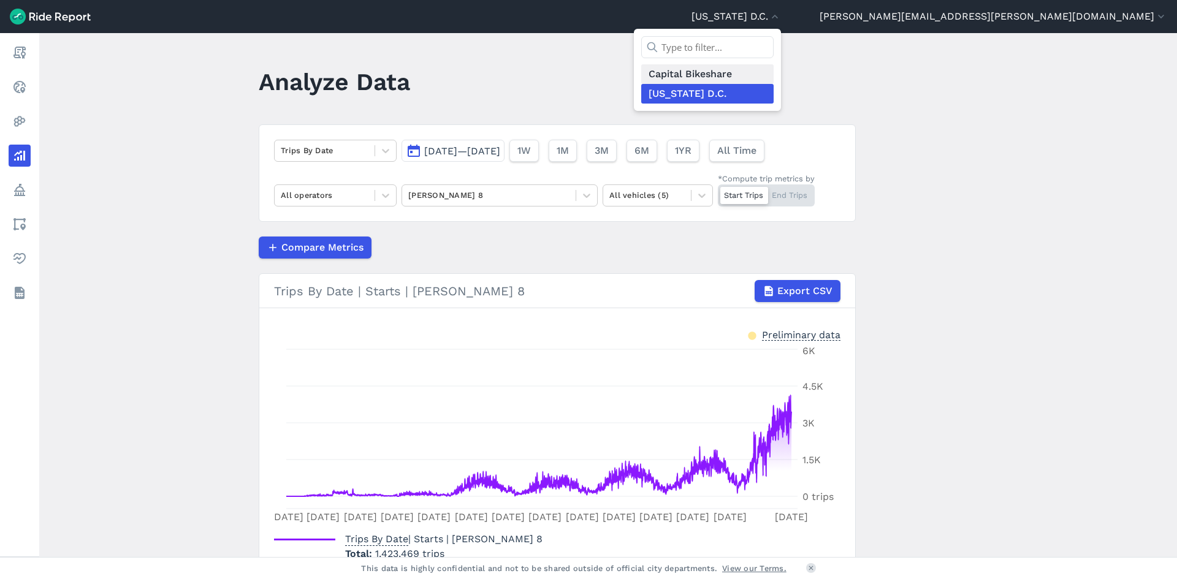
click at [774, 71] on link "Capital Bikeshare" at bounding box center [707, 74] width 132 height 20
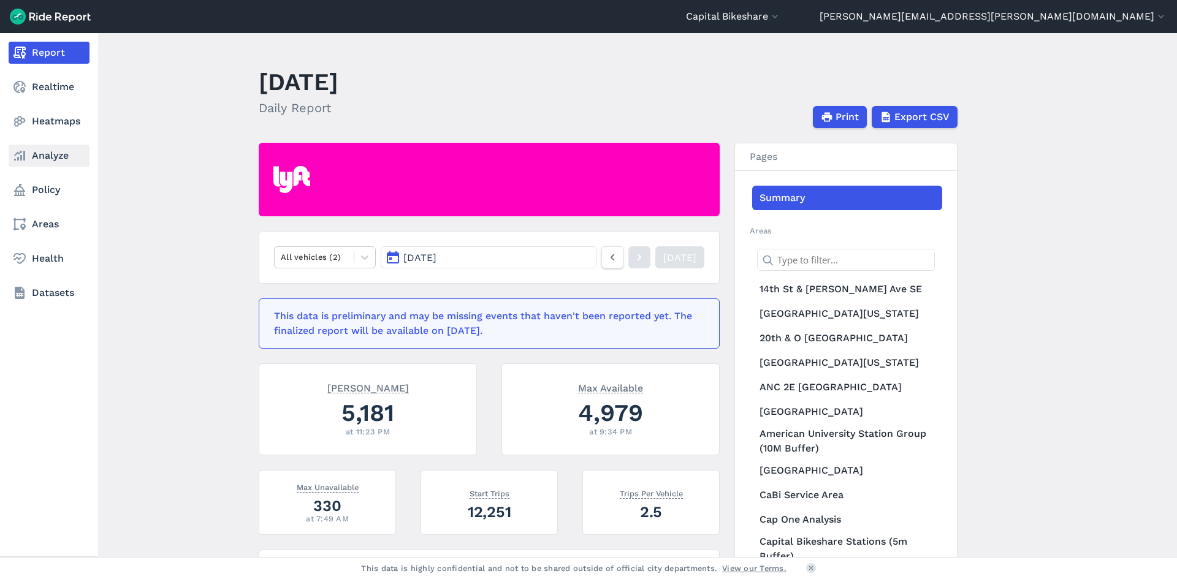
click at [33, 159] on link "Analyze" at bounding box center [49, 156] width 81 height 22
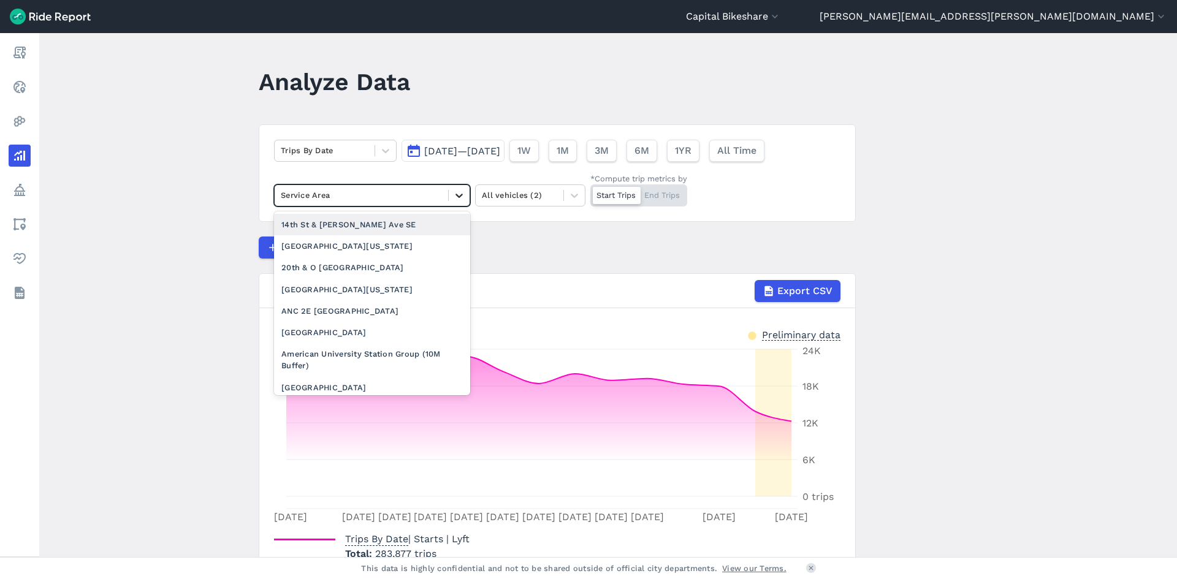
click at [449, 201] on div at bounding box center [459, 195] width 21 height 21
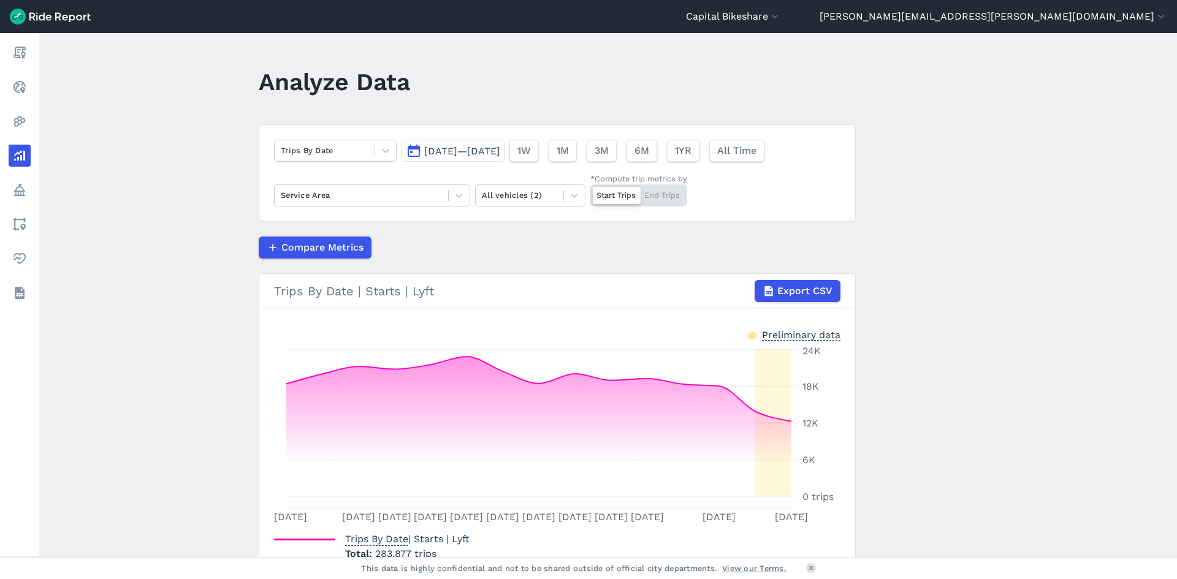
click at [161, 240] on main "Analyze Data Trips By Date [DATE]—[DATE] 1W 1M 3M 6M 1YR All Time Service Area …" at bounding box center [608, 295] width 1138 height 524
click at [505, 157] on button "[DATE]—[DATE]" at bounding box center [453, 151] width 103 height 22
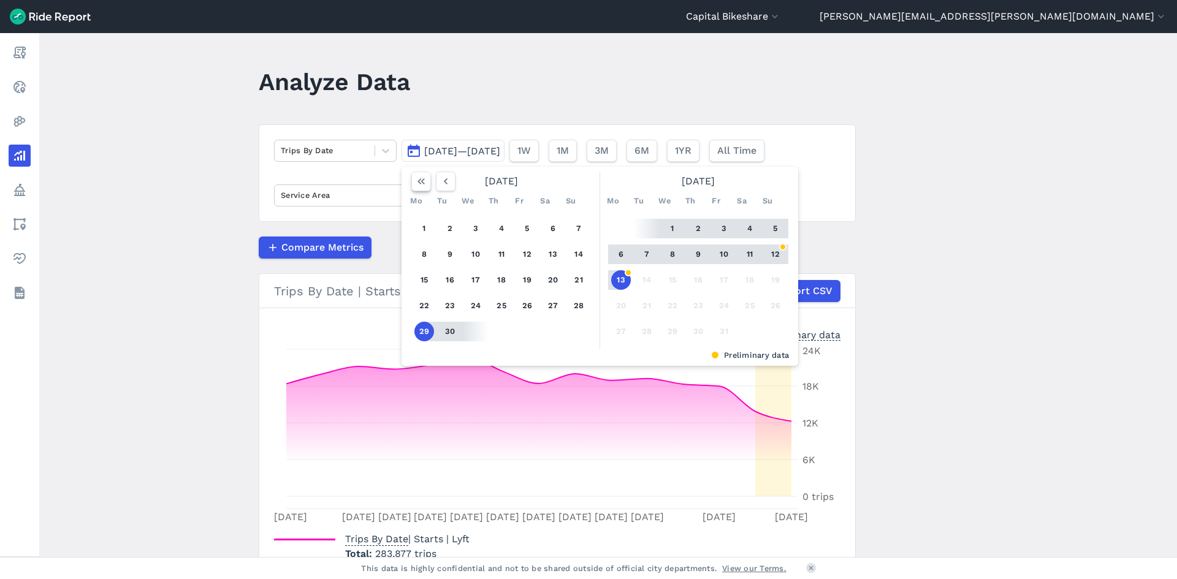
click at [419, 178] on icon "button" at bounding box center [421, 181] width 12 height 12
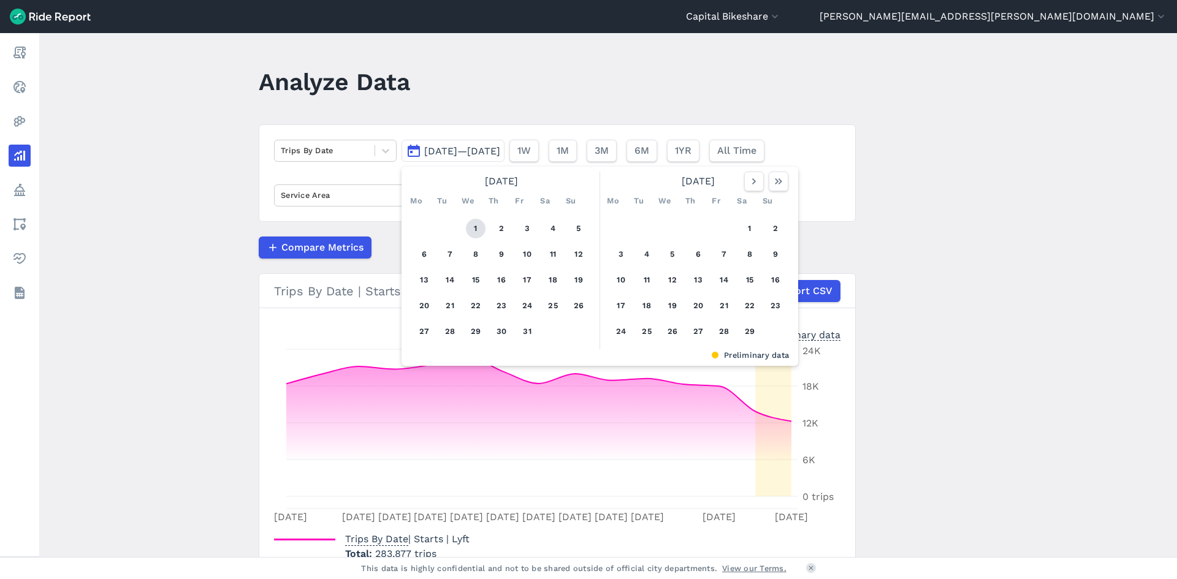
click at [475, 230] on button "1" at bounding box center [476, 229] width 20 height 20
click at [781, 181] on icon "button" at bounding box center [779, 181] width 12 height 12
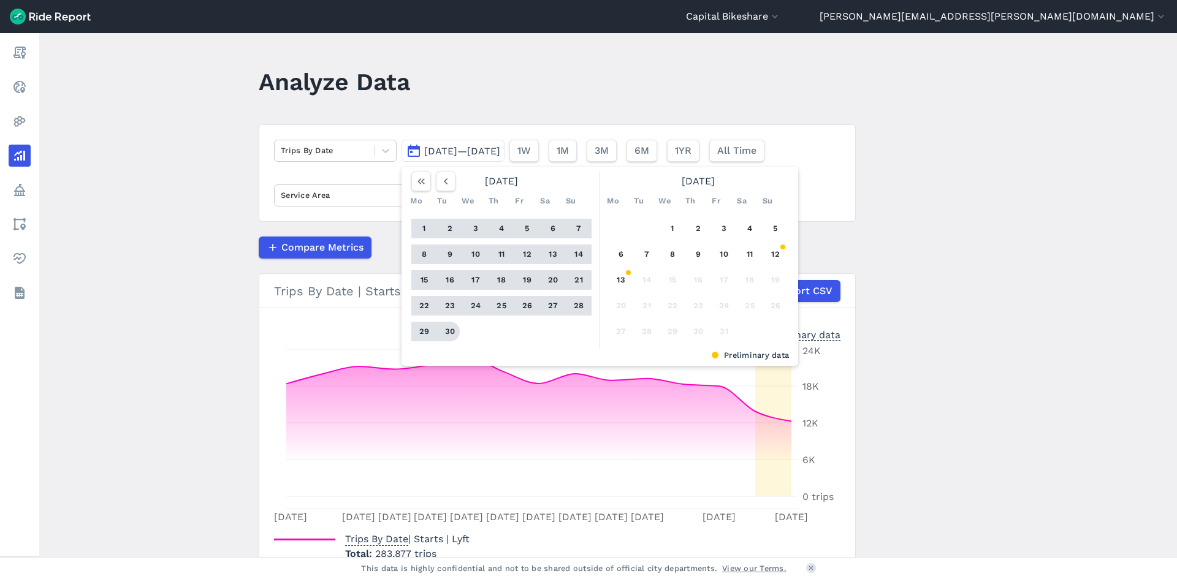
click at [451, 334] on button "30" at bounding box center [450, 332] width 20 height 20
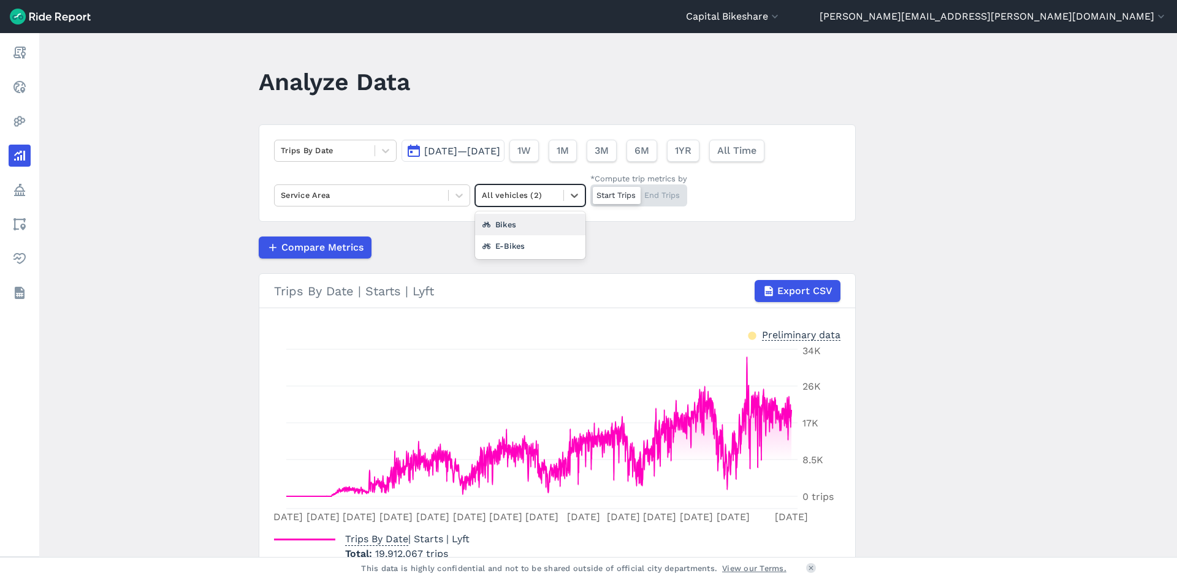
click at [530, 197] on div at bounding box center [519, 195] width 75 height 14
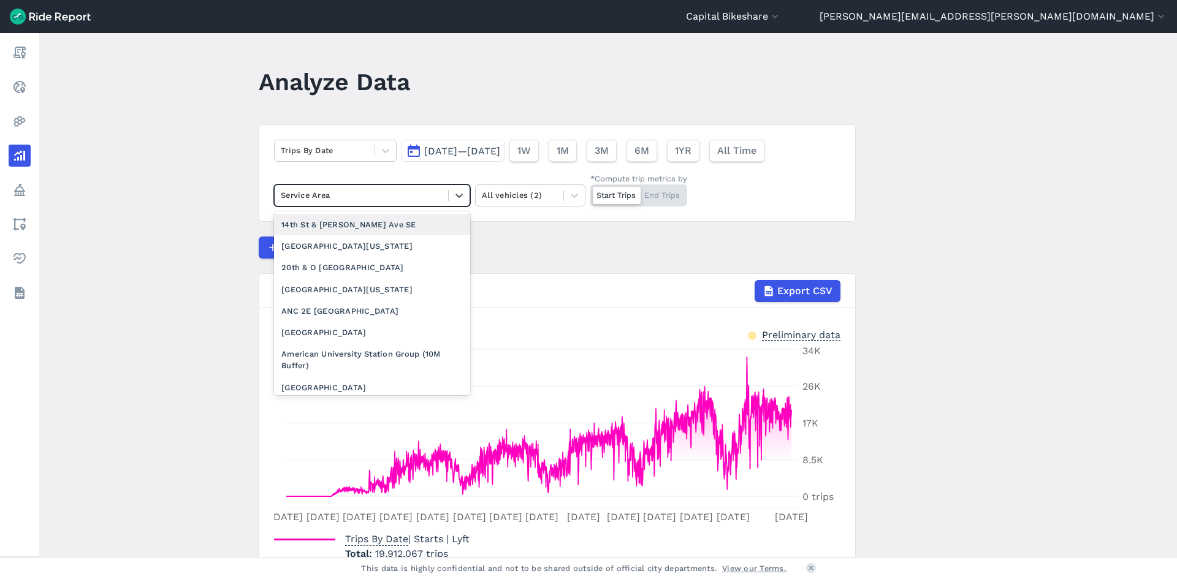
click at [437, 199] on div at bounding box center [361, 195] width 161 height 14
click at [386, 198] on div at bounding box center [361, 195] width 161 height 14
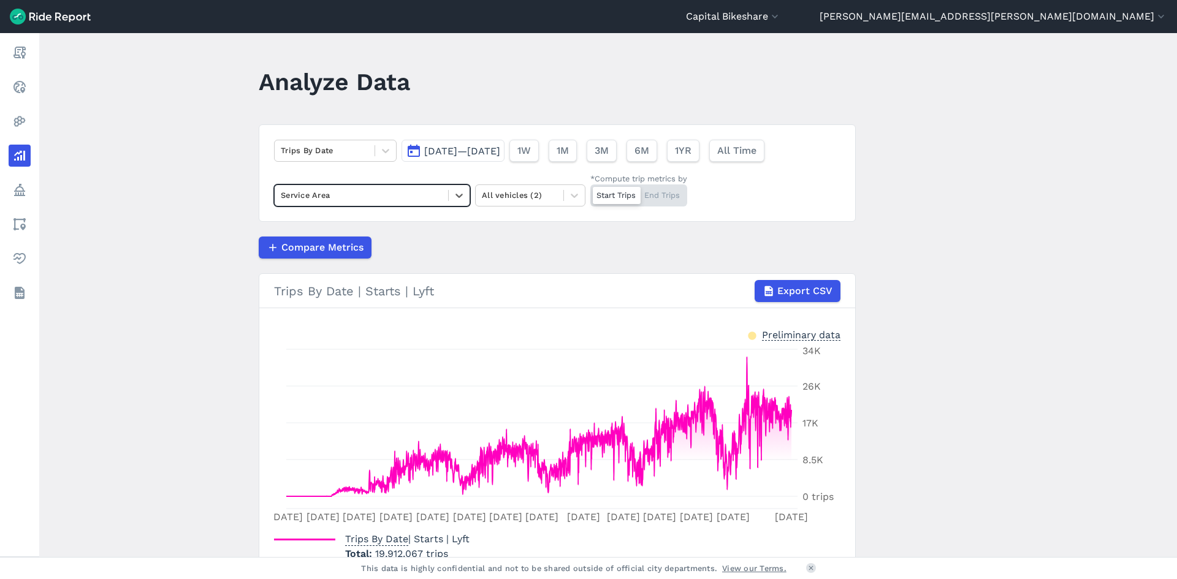
click at [386, 198] on div at bounding box center [361, 195] width 161 height 14
type input "W"
click at [459, 197] on icon at bounding box center [459, 195] width 12 height 12
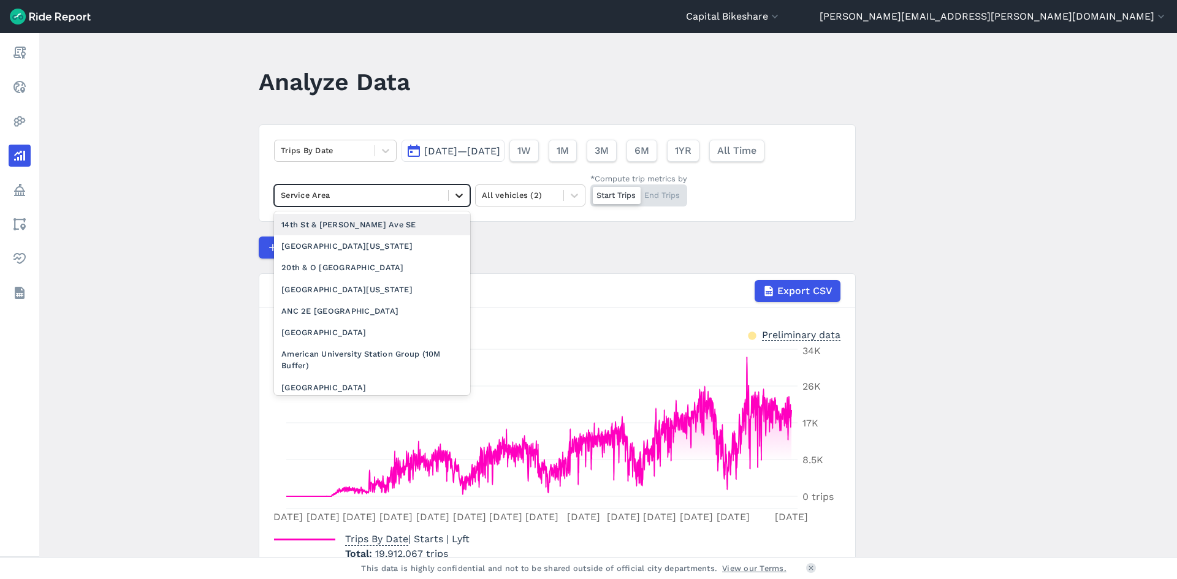
click at [459, 197] on icon at bounding box center [459, 195] width 12 height 12
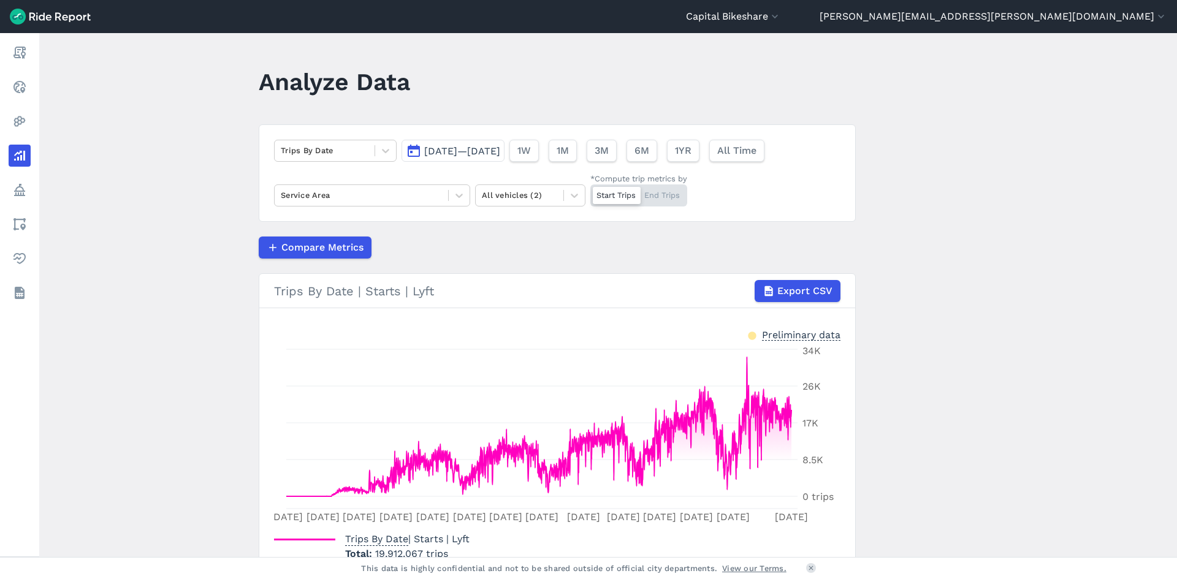
click at [548, 255] on div "Compare Metrics" at bounding box center [557, 248] width 597 height 22
click at [564, 194] on div at bounding box center [574, 195] width 21 height 21
click at [183, 256] on main "Analyze Data Trips By Date [DATE]—[DATE] 1W 1M 3M 6M 1YR All Time Service Area …" at bounding box center [608, 295] width 1138 height 524
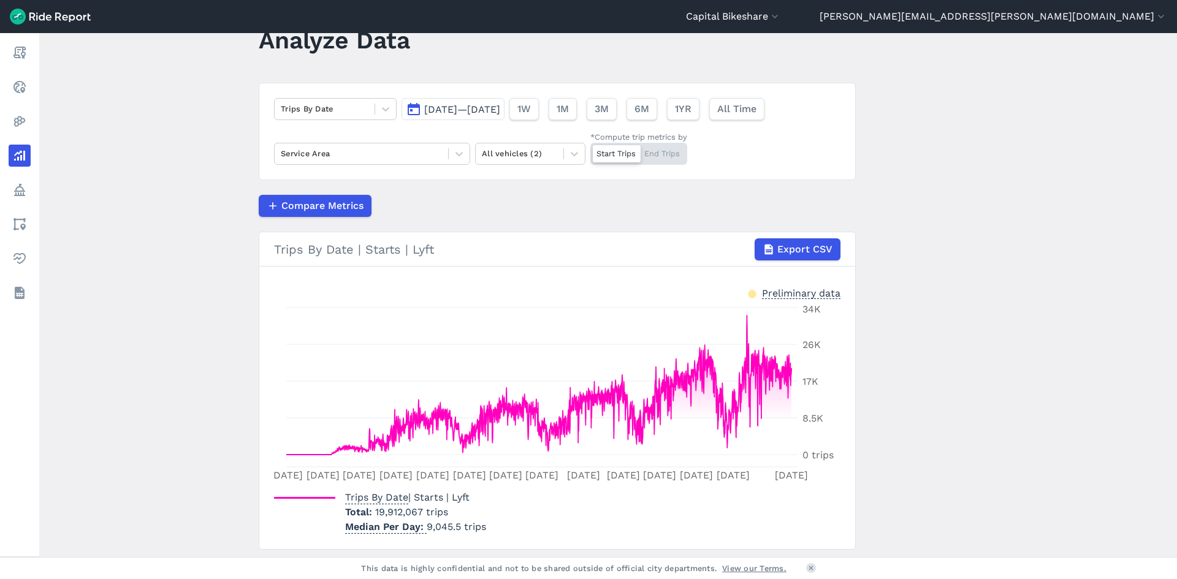
scroll to position [78, 0]
